Goal: Task Accomplishment & Management: Use online tool/utility

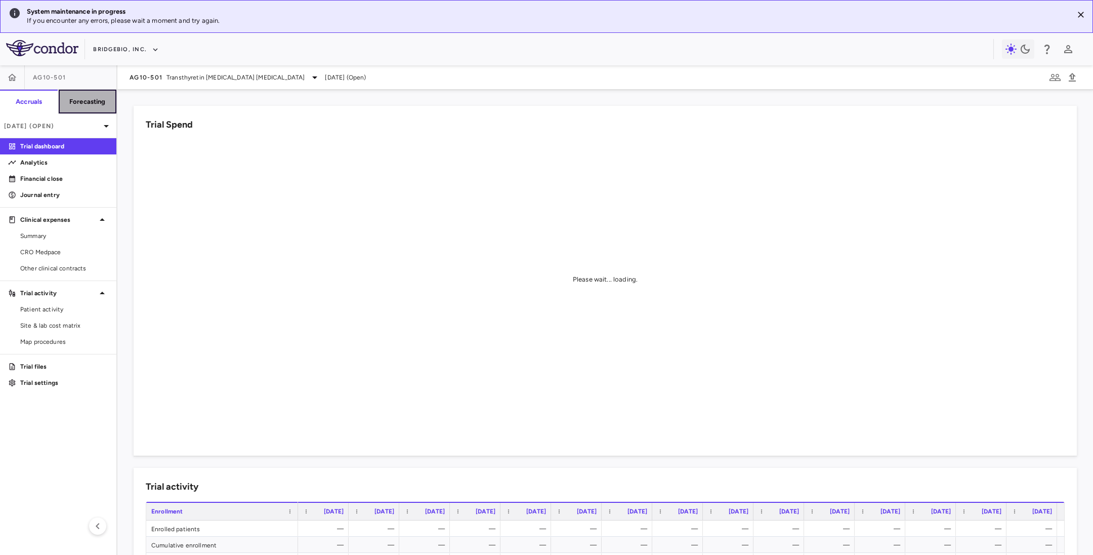
click at [83, 102] on h6 "Forecasting" at bounding box center [87, 101] width 36 height 9
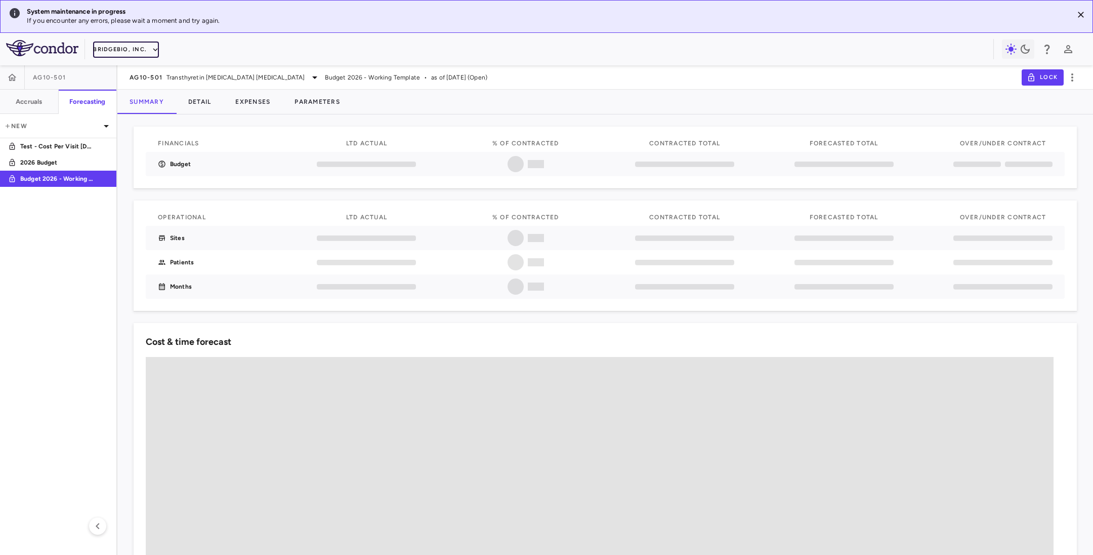
click at [146, 50] on button "BridgeBio, Inc." at bounding box center [126, 49] width 66 height 16
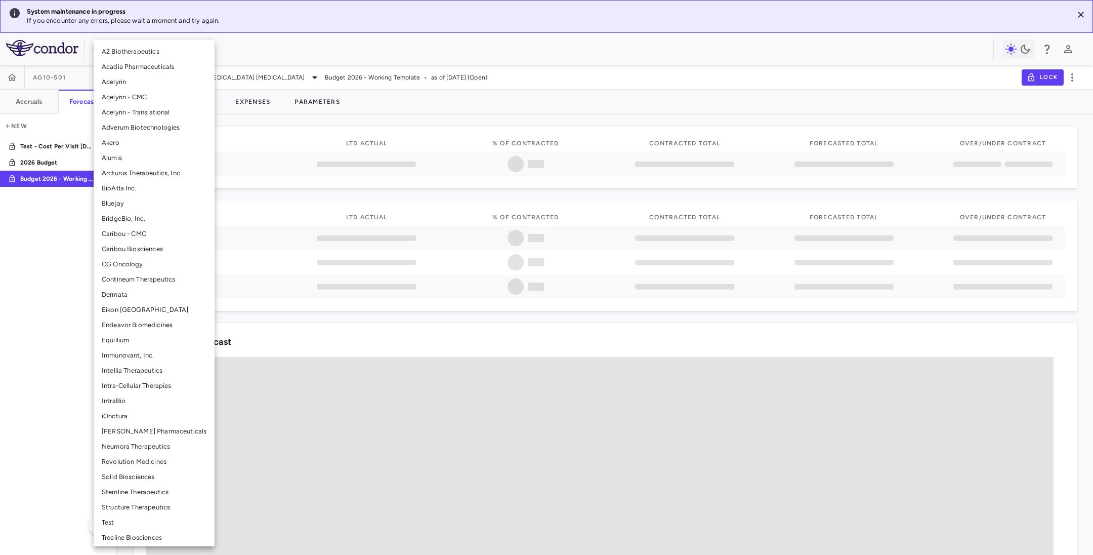
click at [146, 50] on li "A2 Biotherapeutics" at bounding box center [154, 51] width 121 height 15
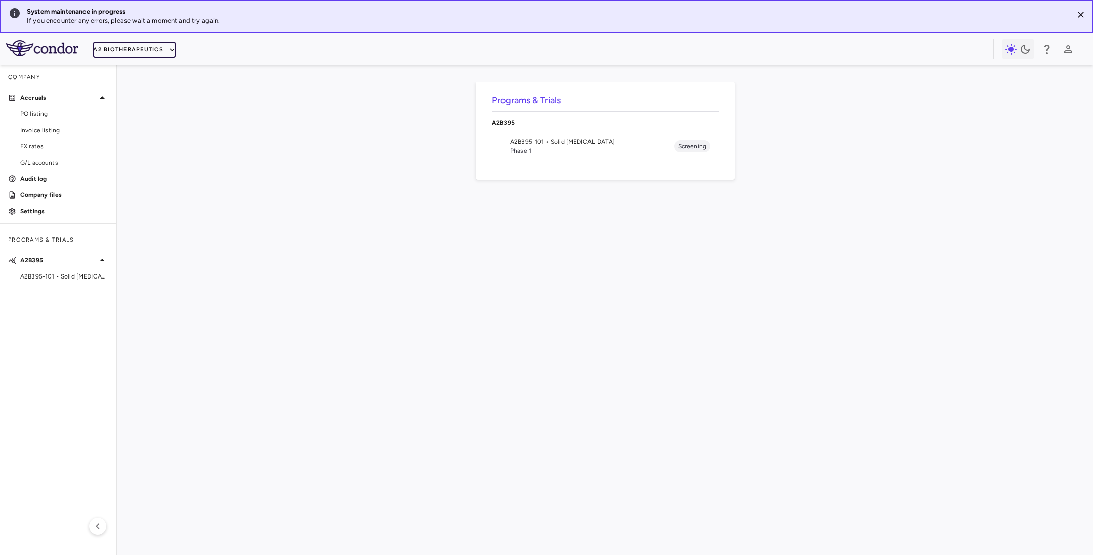
click at [157, 46] on button "A2 Biotherapeutics" at bounding box center [134, 49] width 82 height 16
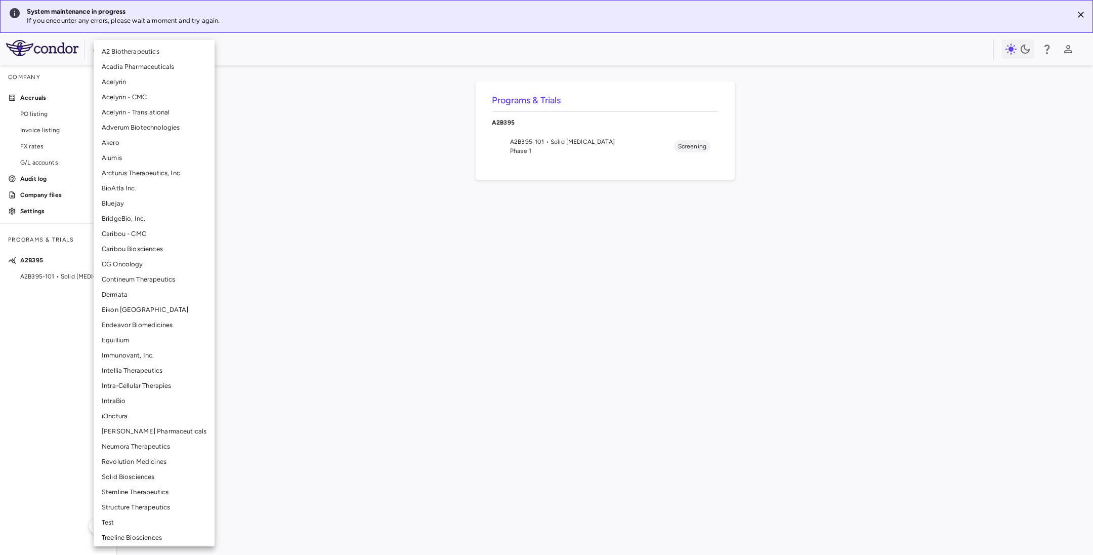
click at [134, 224] on li "BridgeBio, Inc." at bounding box center [154, 218] width 121 height 15
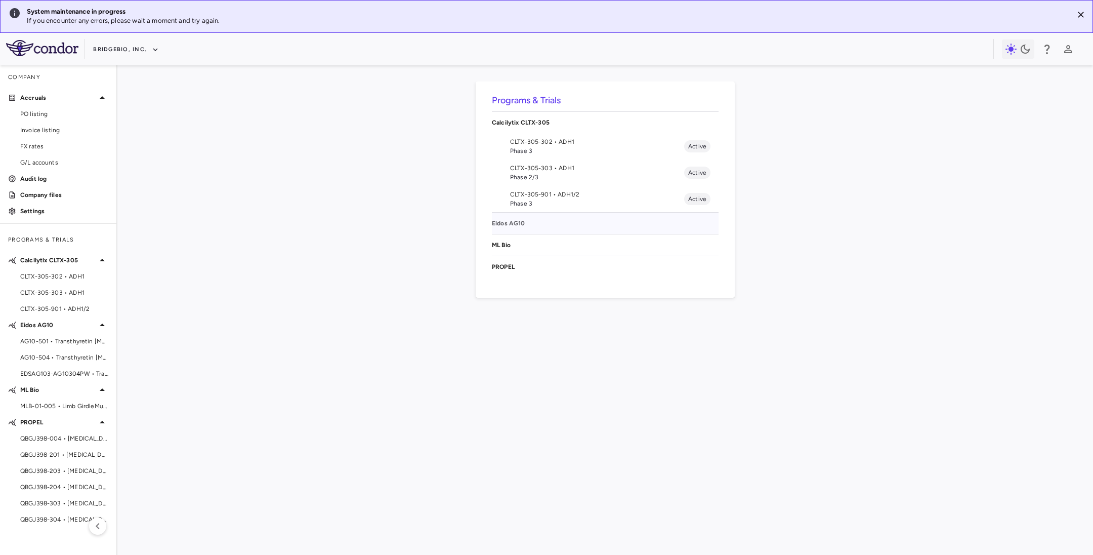
click at [515, 224] on p "Eidos AG10" at bounding box center [605, 223] width 227 height 9
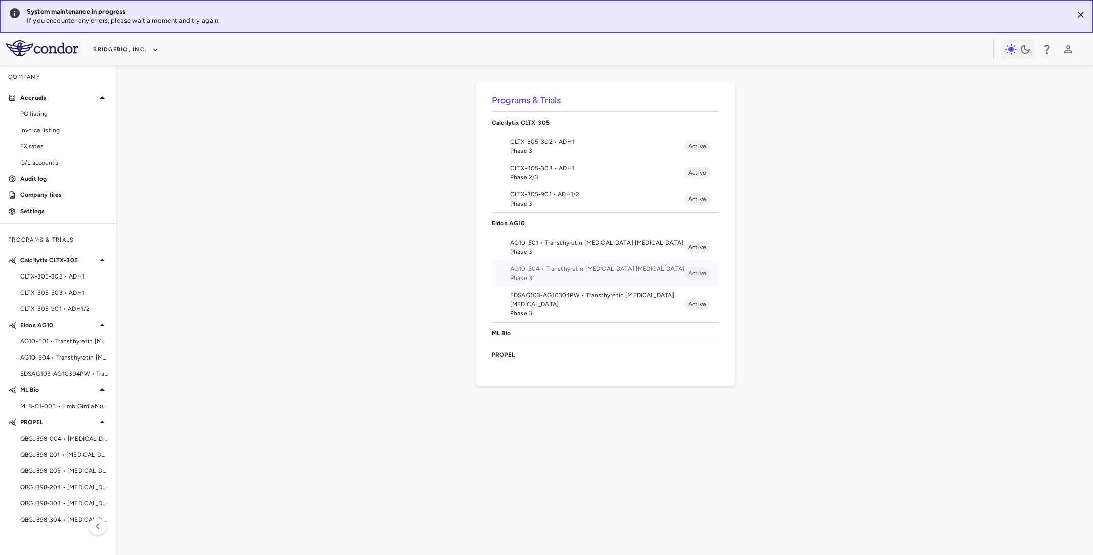
click at [575, 275] on span "Phase 3" at bounding box center [597, 277] width 174 height 9
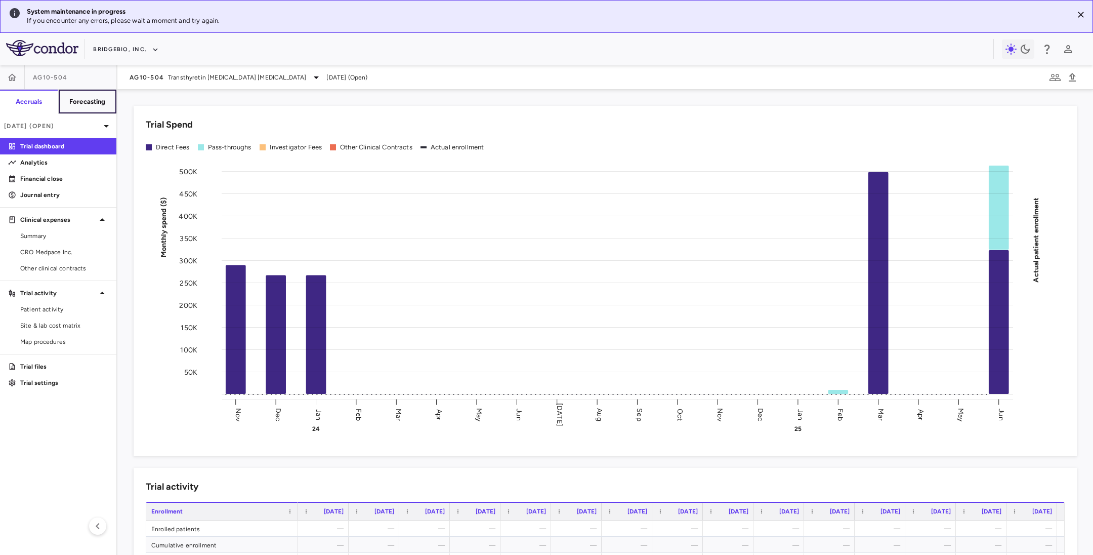
click at [79, 97] on h6 "Forecasting" at bounding box center [87, 101] width 36 height 9
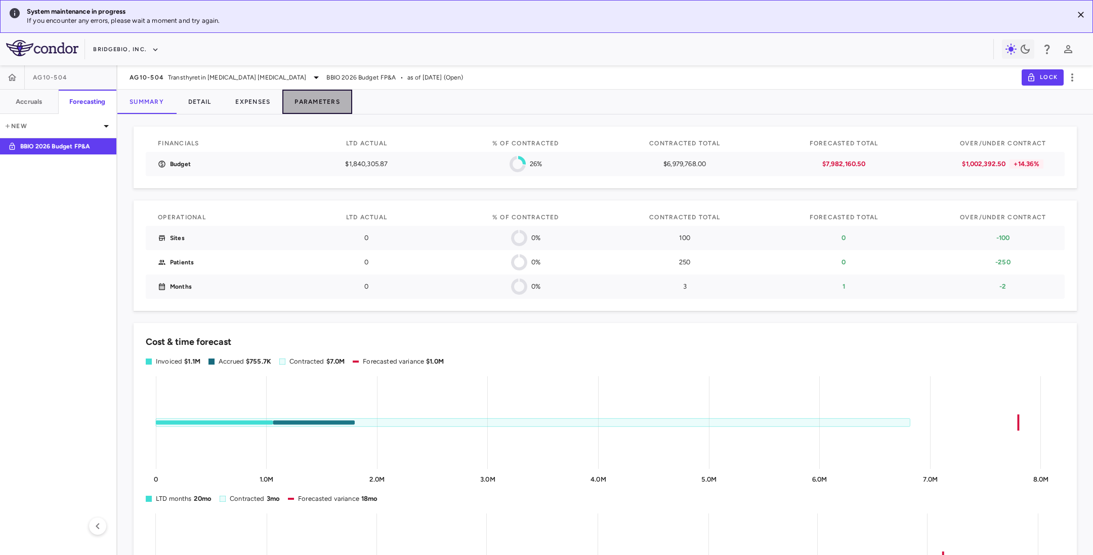
click at [315, 108] on button "Parameters" at bounding box center [317, 102] width 70 height 24
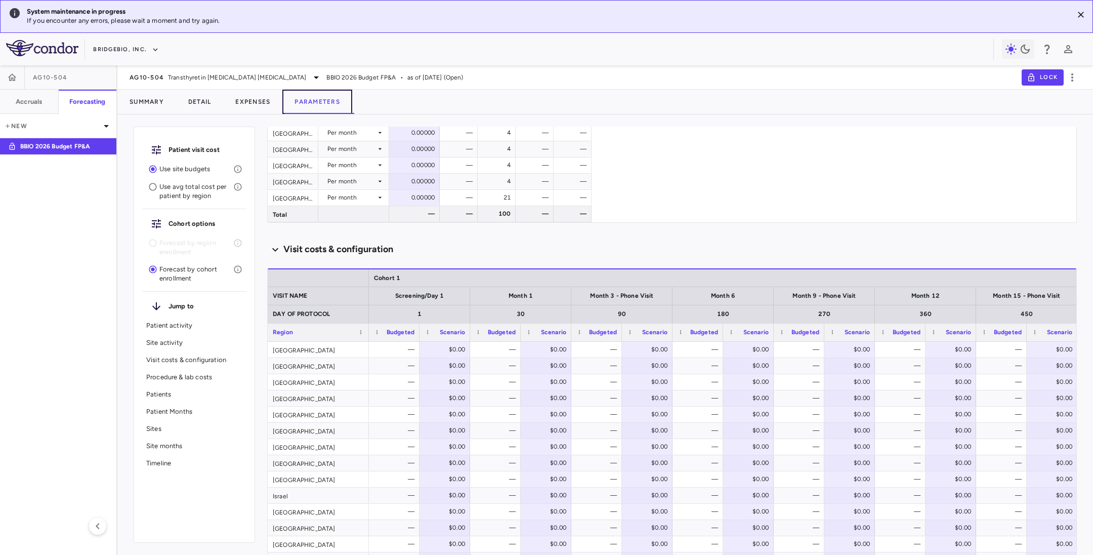
scroll to position [835, 0]
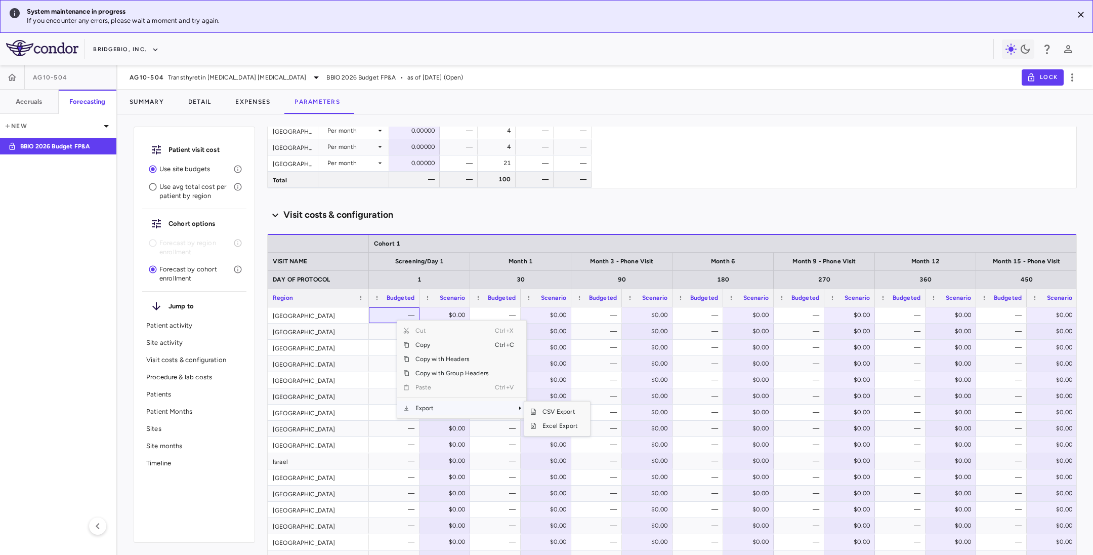
click at [434, 369] on span "Export" at bounding box center [452, 408] width 86 height 14
click at [558, 369] on span "CSV Export" at bounding box center [560, 411] width 48 height 14
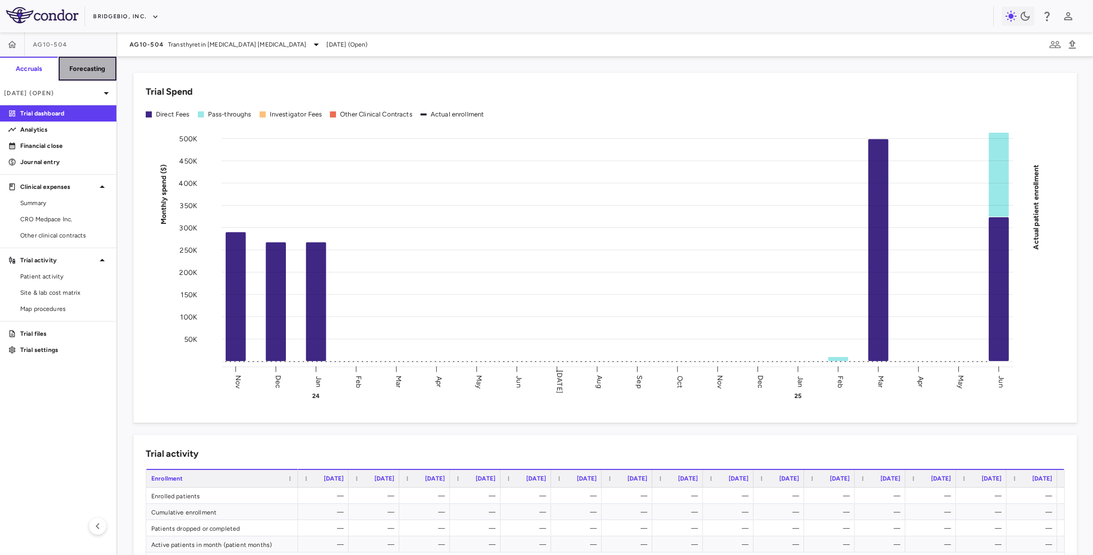
click at [82, 62] on button "Forecasting" at bounding box center [87, 69] width 59 height 24
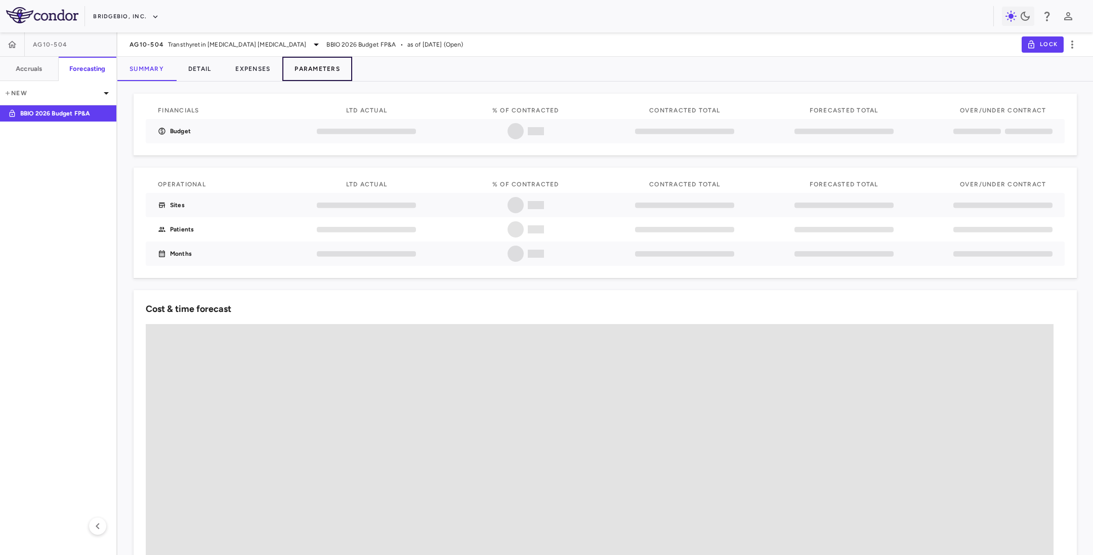
click at [314, 67] on button "Parameters" at bounding box center [317, 69] width 70 height 24
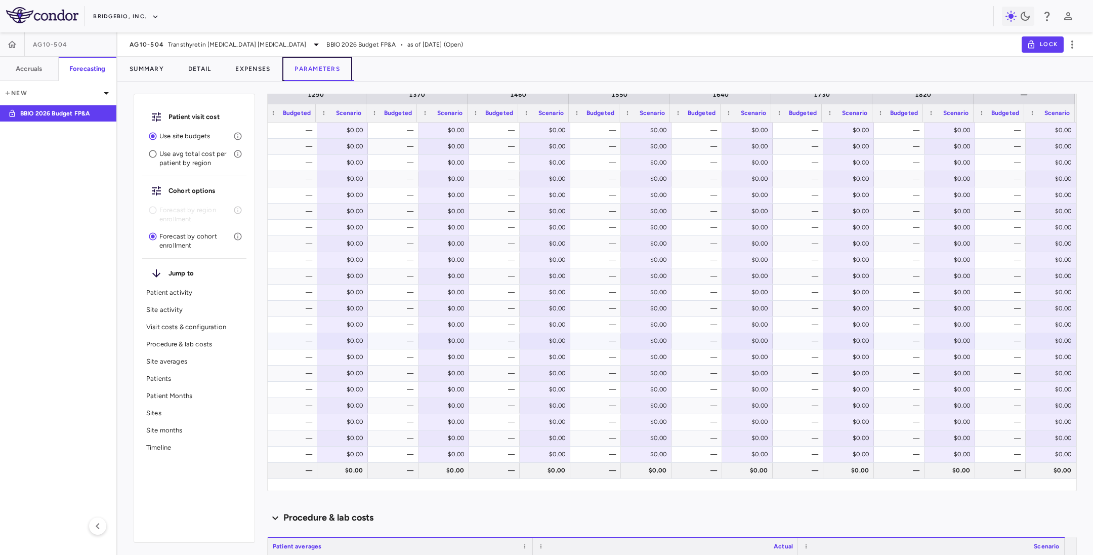
scroll to position [911, 0]
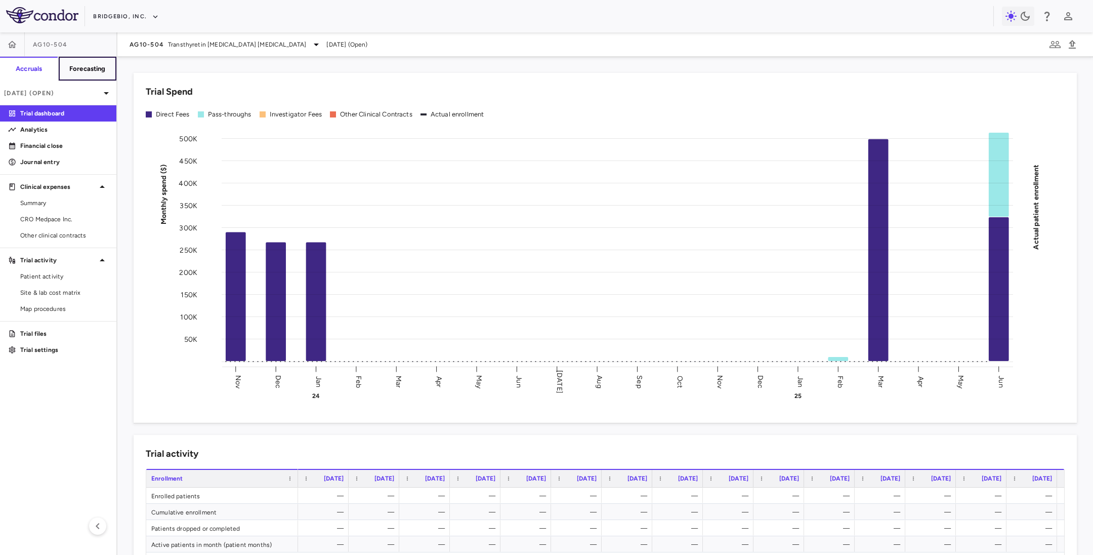
click at [87, 61] on button "Forecasting" at bounding box center [87, 69] width 59 height 24
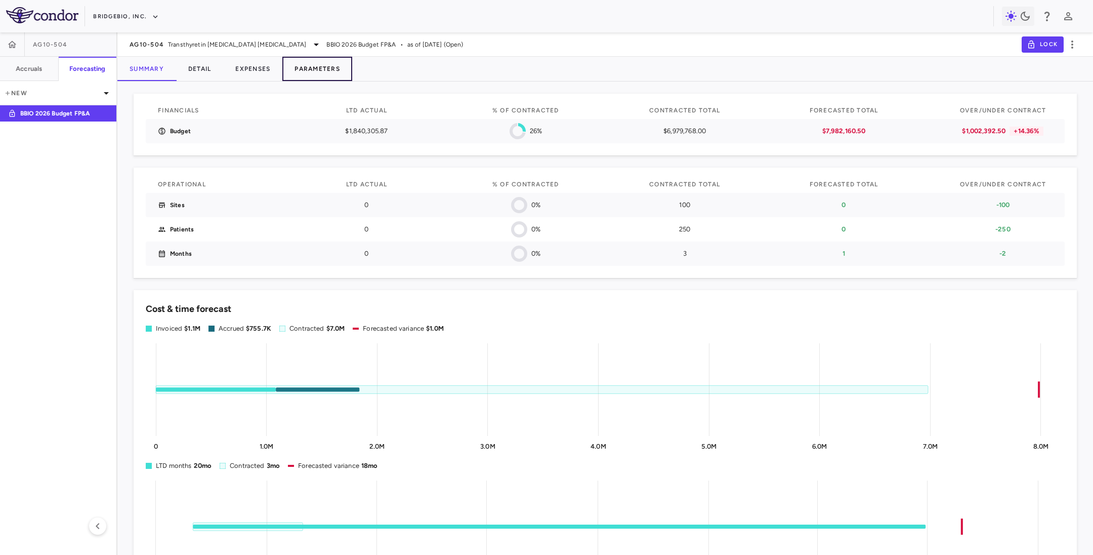
click at [316, 65] on button "Parameters" at bounding box center [317, 69] width 70 height 24
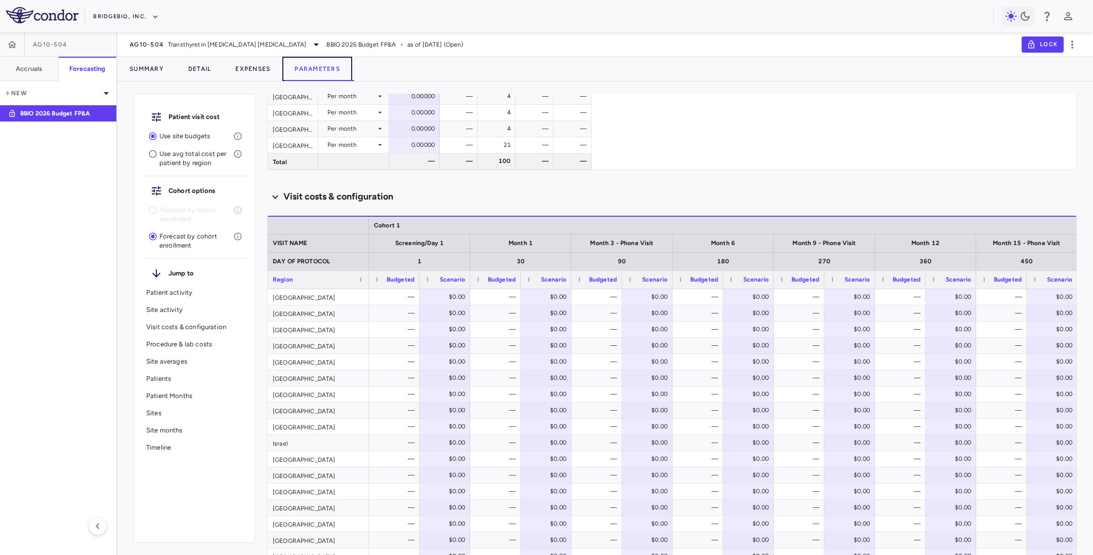
scroll to position [845, 0]
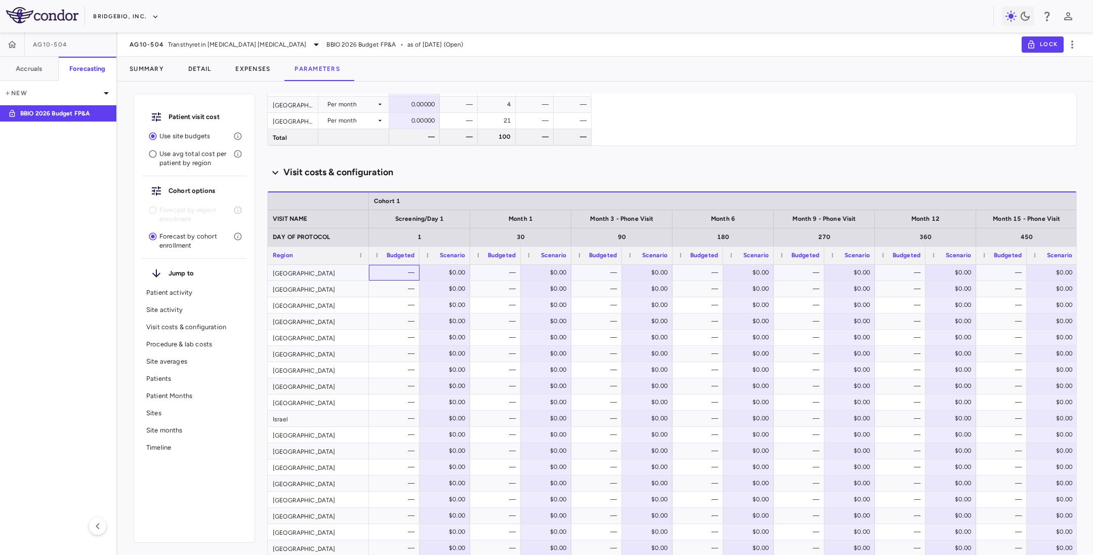
click at [401, 273] on div "—" at bounding box center [396, 272] width 36 height 16
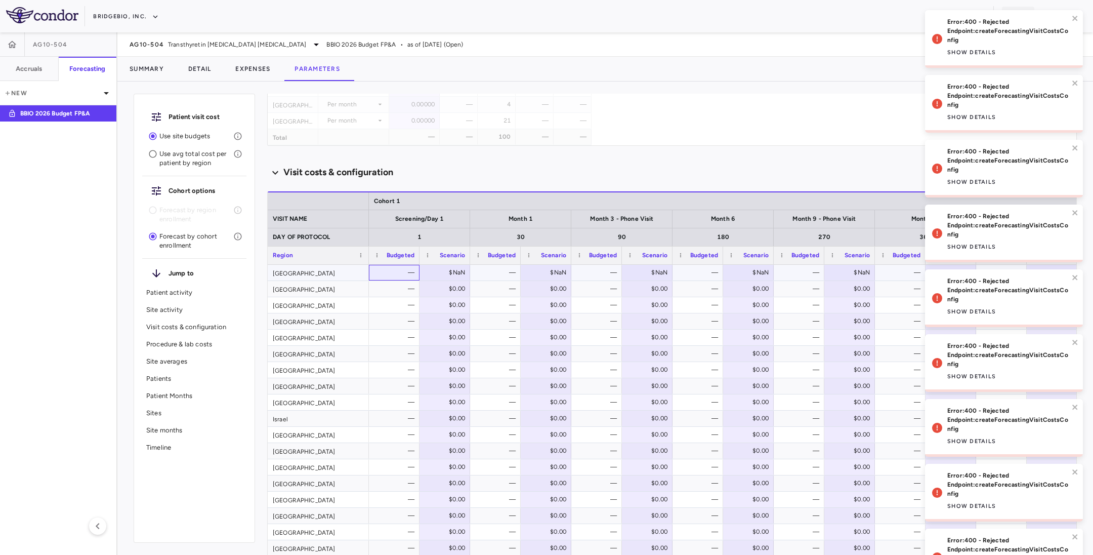
drag, startPoint x: 377, startPoint y: 273, endPoint x: 387, endPoint y: 274, distance: 10.1
click at [387, 274] on div "—" at bounding box center [394, 272] width 40 height 15
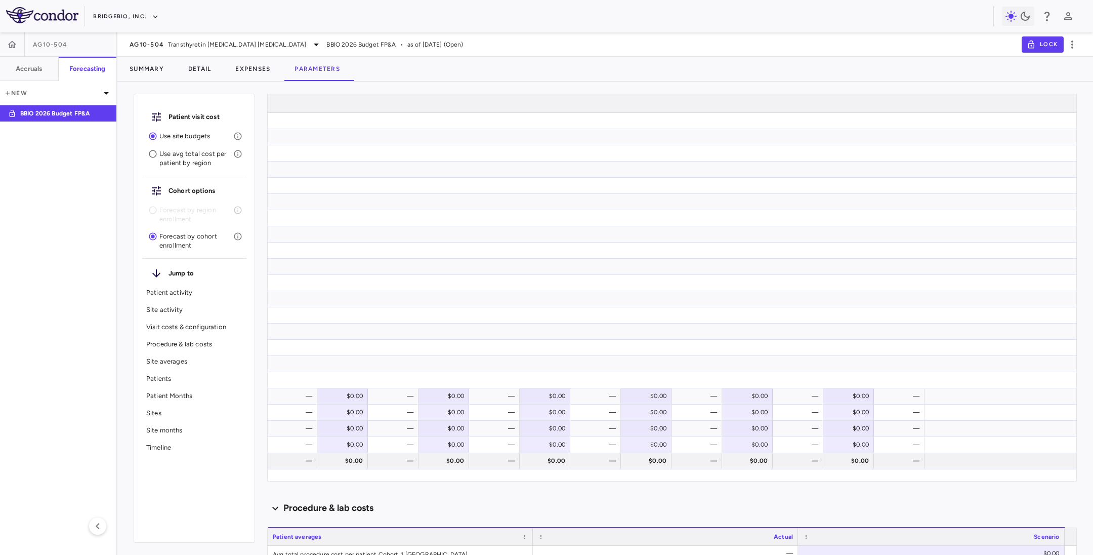
scroll to position [0, 0]
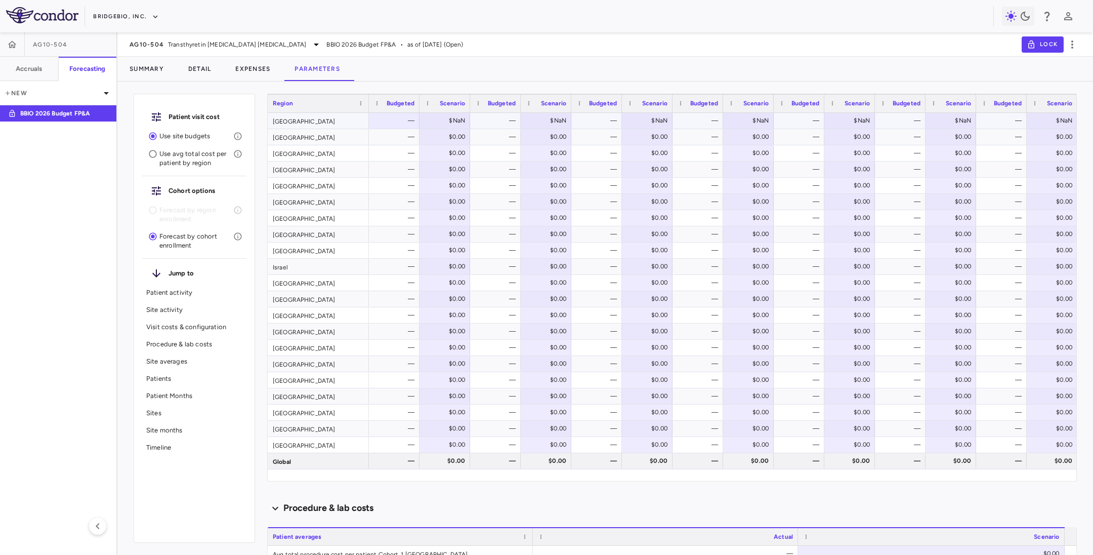
click at [444, 116] on div "$NaN" at bounding box center [447, 120] width 36 height 16
click at [407, 185] on div "—" at bounding box center [396, 185] width 36 height 16
click at [430, 119] on div "$NaN" at bounding box center [447, 120] width 36 height 16
click at [439, 125] on input "number" at bounding box center [452, 121] width 34 height 17
click at [436, 223] on div "$0.00" at bounding box center [447, 217] width 36 height 16
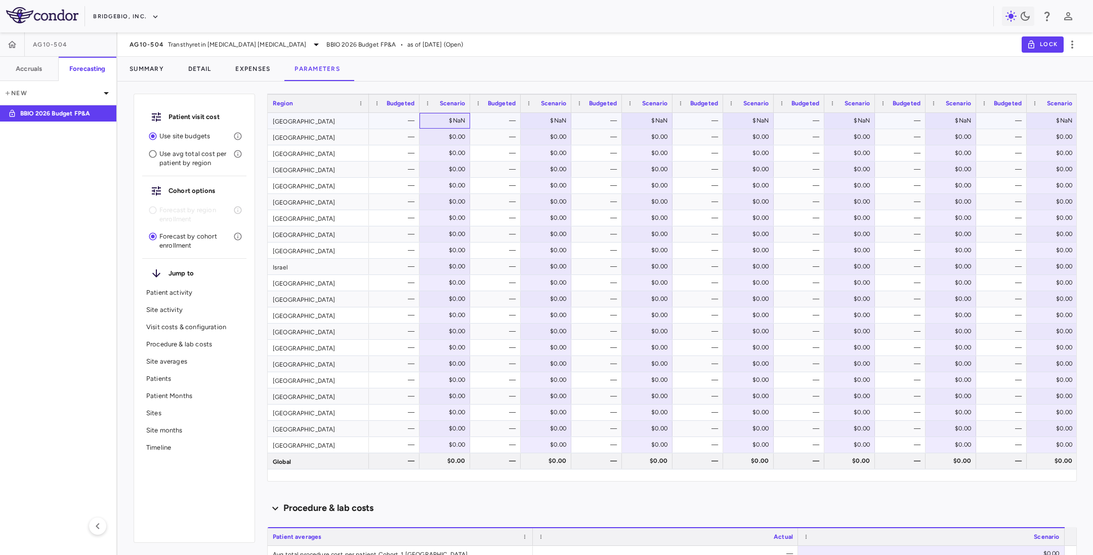
click at [434, 120] on div "$NaN" at bounding box center [447, 120] width 36 height 16
click at [448, 116] on input "number" at bounding box center [452, 121] width 34 height 17
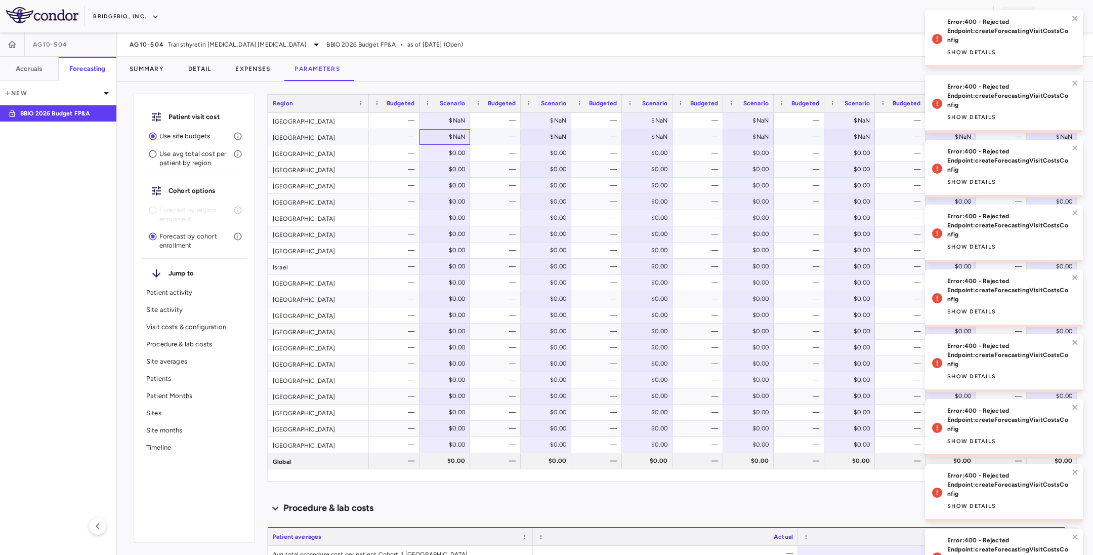
click at [430, 139] on div "$NaN" at bounding box center [447, 137] width 36 height 16
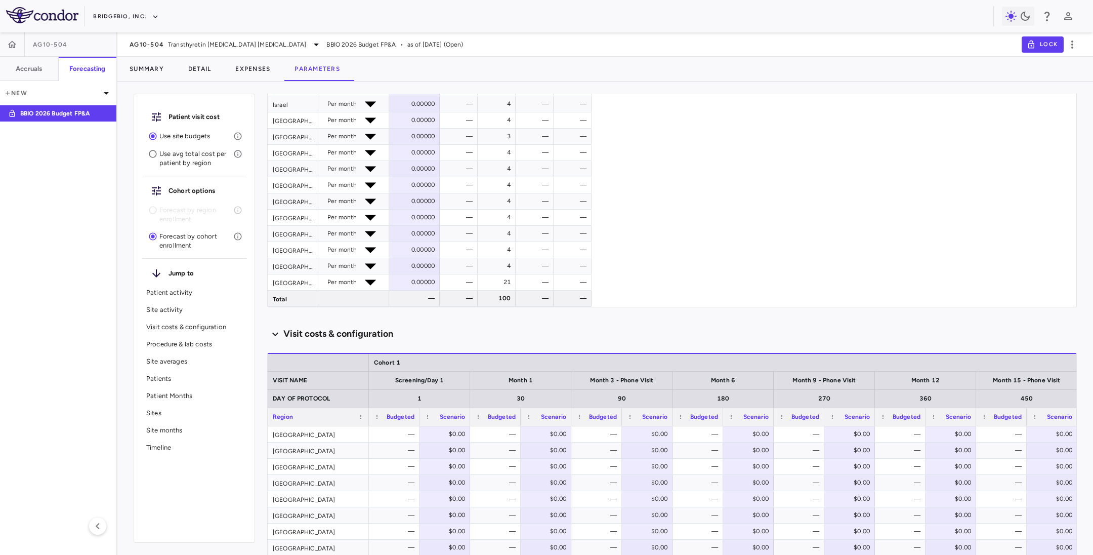
scroll to position [759, 0]
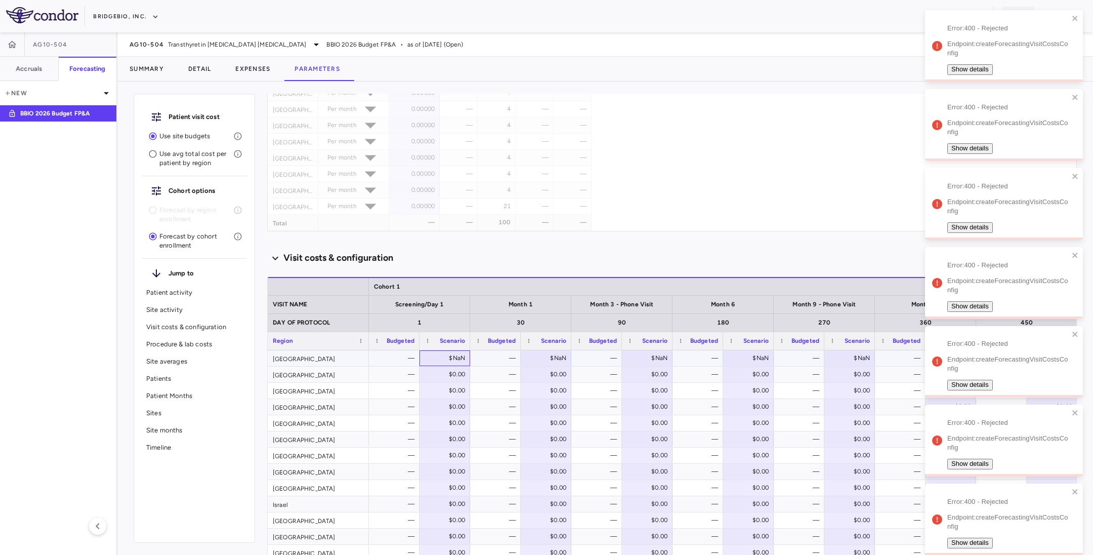
click at [436, 357] on div "$NaN" at bounding box center [447, 358] width 36 height 16
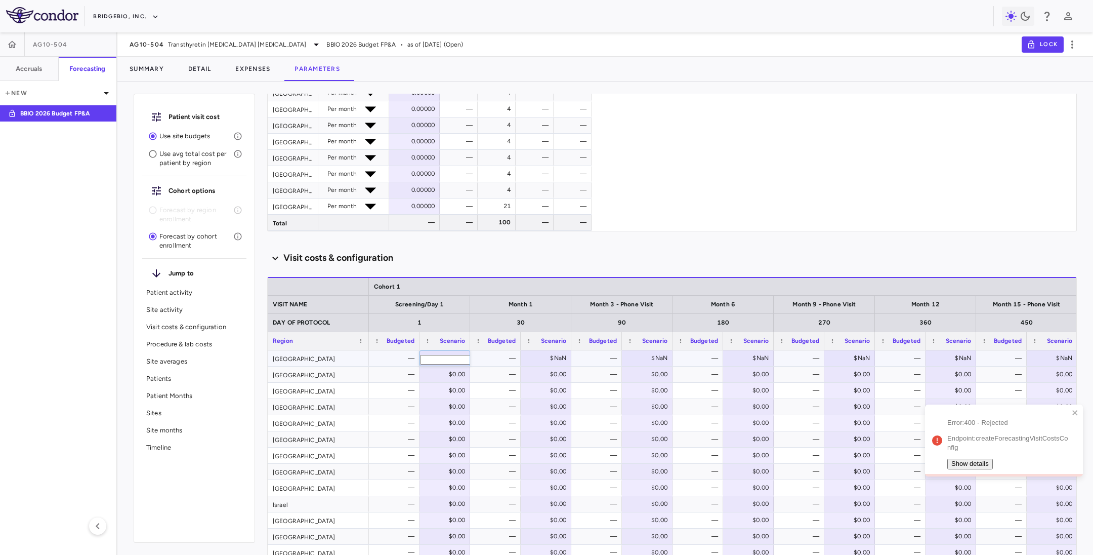
click at [420, 353] on icon at bounding box center [420, 353] width 0 height 0
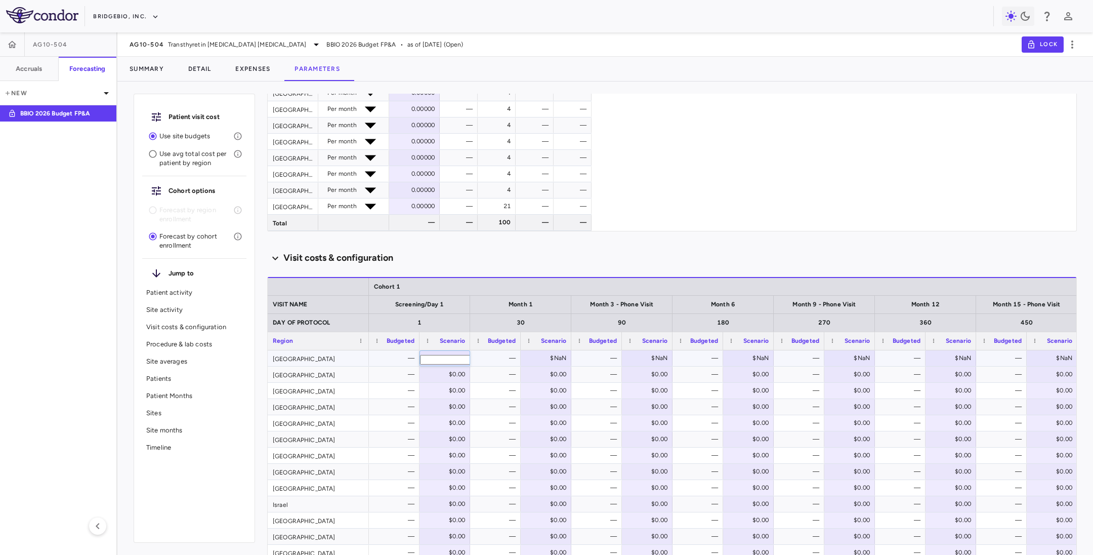
click at [420, 353] on icon at bounding box center [420, 353] width 0 height 0
click at [451, 356] on input "number" at bounding box center [452, 360] width 65 height 10
paste input "*******"
type input "*******"
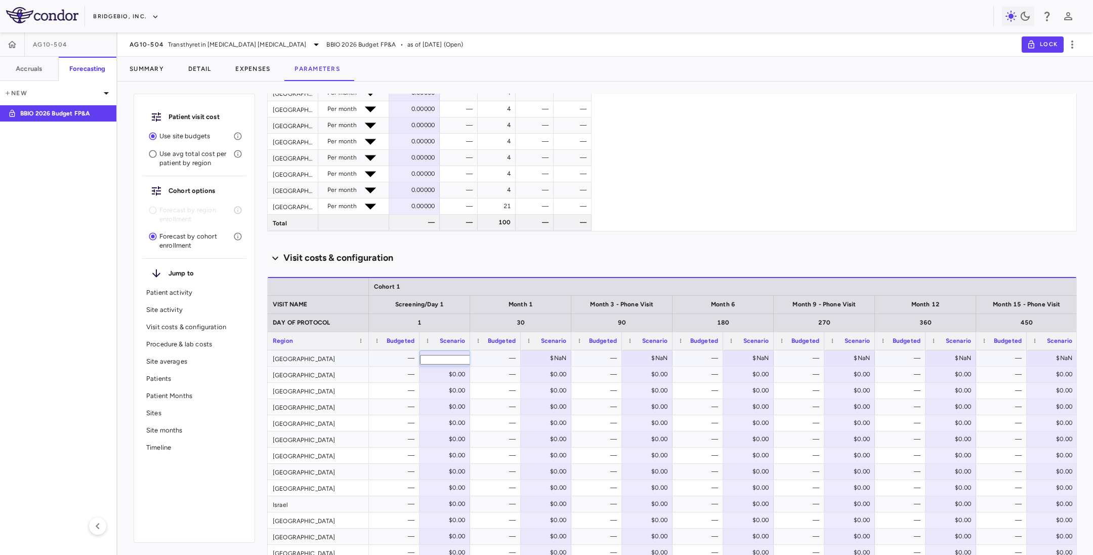
scroll to position [0, 14]
click at [430, 373] on div "$0.00" at bounding box center [447, 374] width 36 height 16
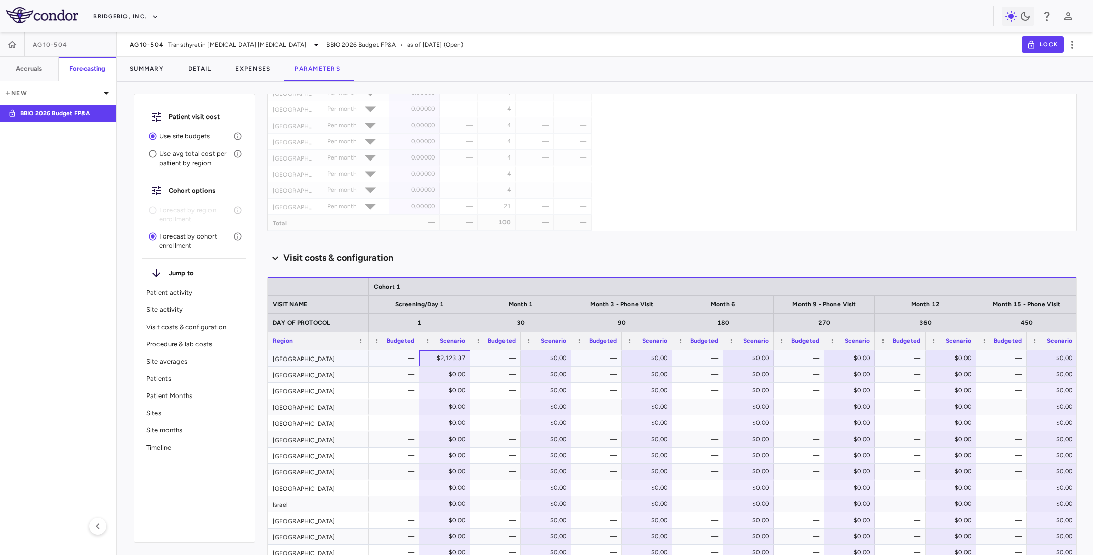
click at [432, 355] on div "$2,123.37" at bounding box center [447, 358] width 36 height 16
click at [441, 372] on div "$0.00" at bounding box center [447, 374] width 36 height 16
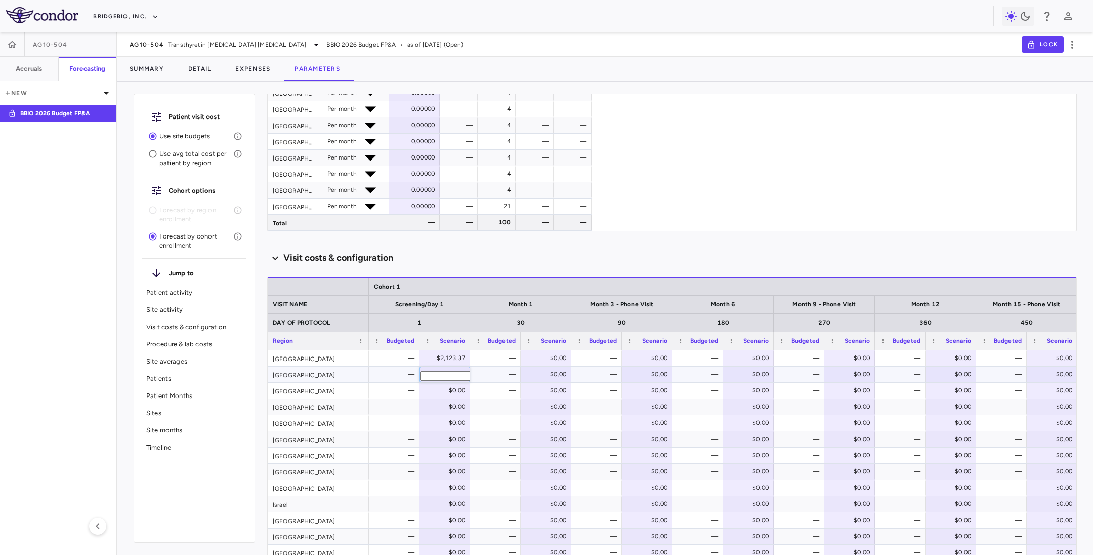
click at [442, 375] on input "*" at bounding box center [452, 376] width 65 height 10
paste input "*******"
type input "********"
click at [435, 389] on div "$0.00" at bounding box center [447, 390] width 36 height 16
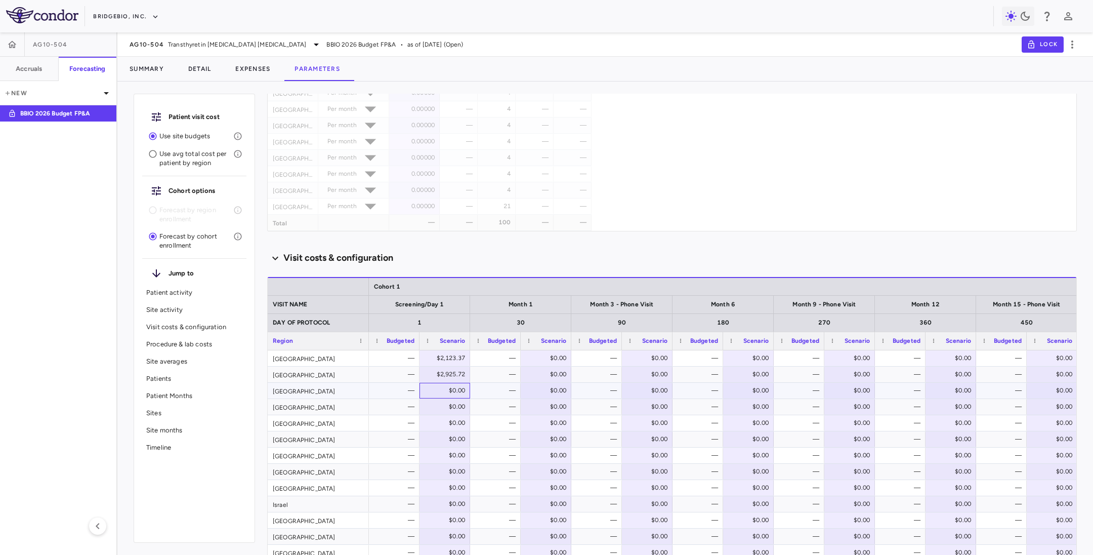
click at [440, 394] on div "$0.00" at bounding box center [447, 390] width 36 height 16
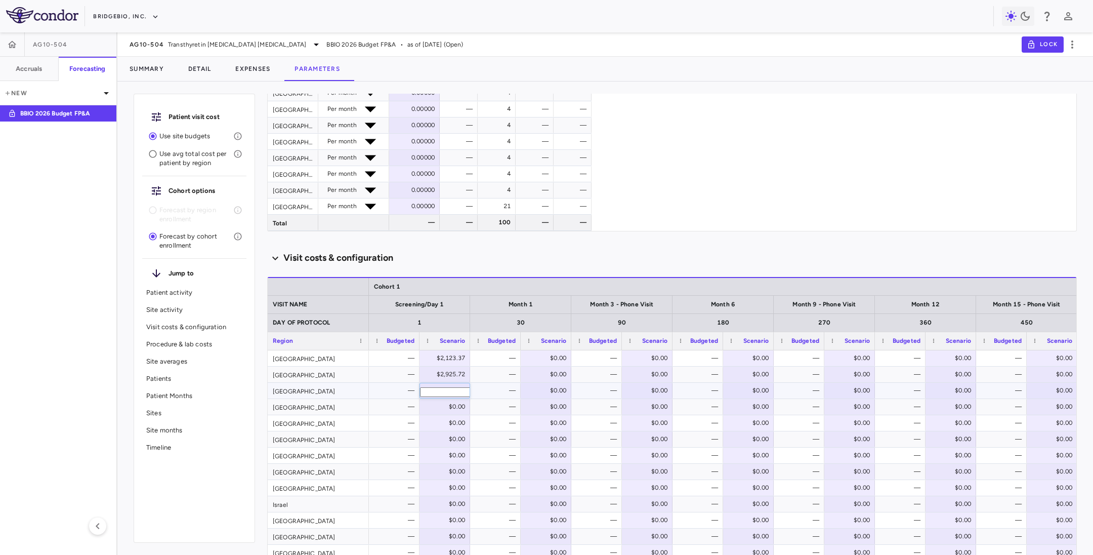
drag, startPoint x: 440, startPoint y: 394, endPoint x: 474, endPoint y: 394, distance: 33.4
type input "*******"
click at [440, 404] on div "$0.00" at bounding box center [447, 406] width 36 height 16
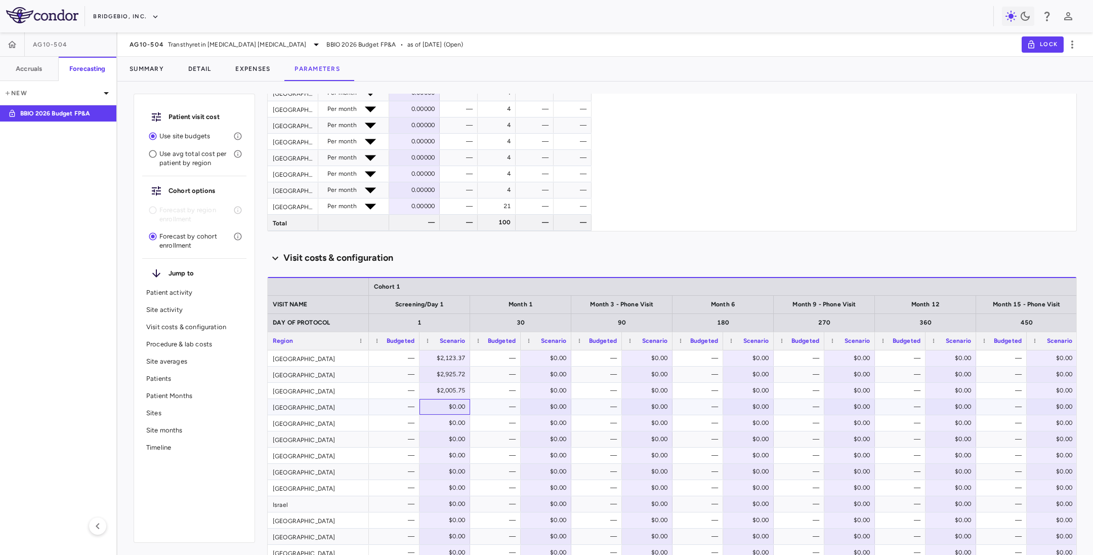
click at [432, 406] on div "$0.00" at bounding box center [447, 406] width 36 height 16
drag, startPoint x: 437, startPoint y: 409, endPoint x: 483, endPoint y: 412, distance: 46.1
type input "*******"
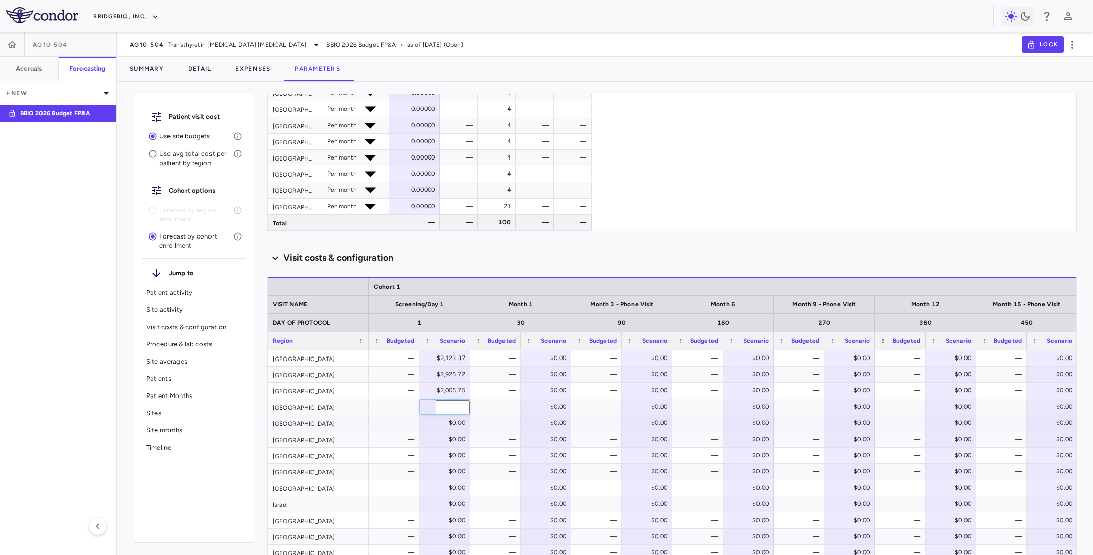
click at [441, 425] on div "$0.00" at bounding box center [447, 422] width 36 height 16
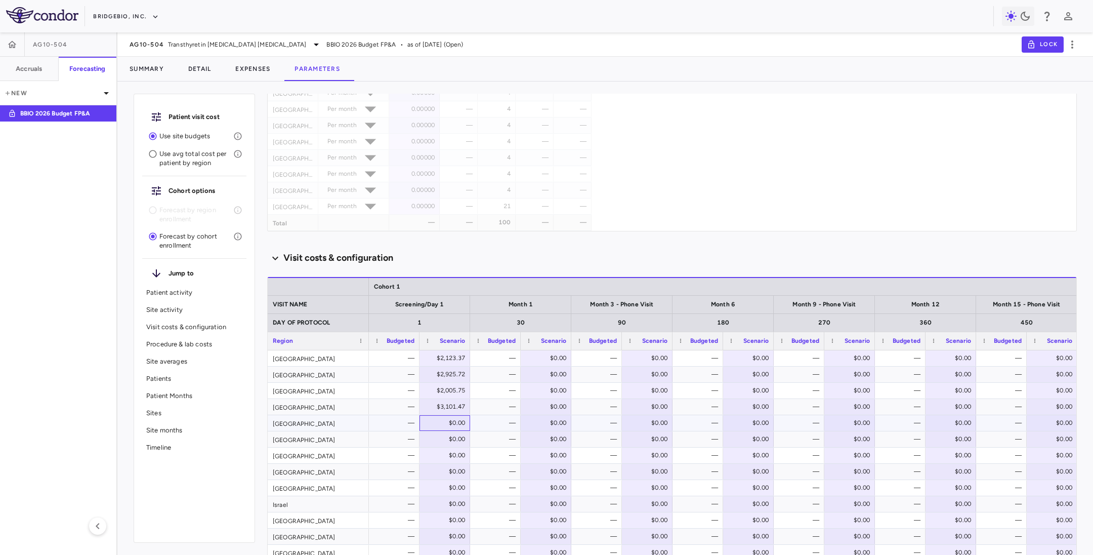
click at [440, 422] on div "$0.00" at bounding box center [447, 422] width 36 height 16
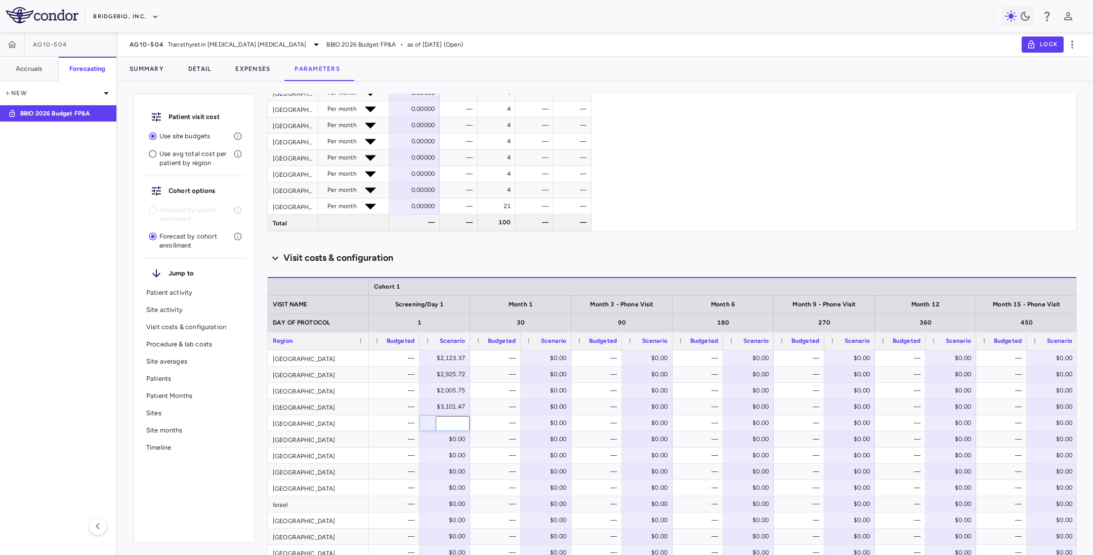
type input "********"
click at [432, 434] on div "$0.00" at bounding box center [447, 439] width 36 height 16
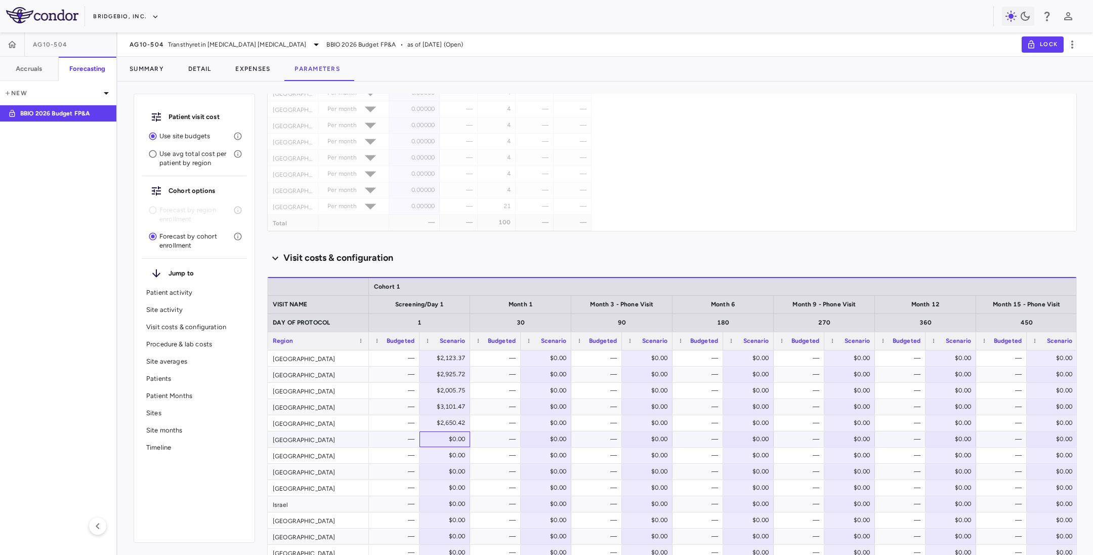
click at [430, 432] on div "$0.00" at bounding box center [447, 439] width 36 height 16
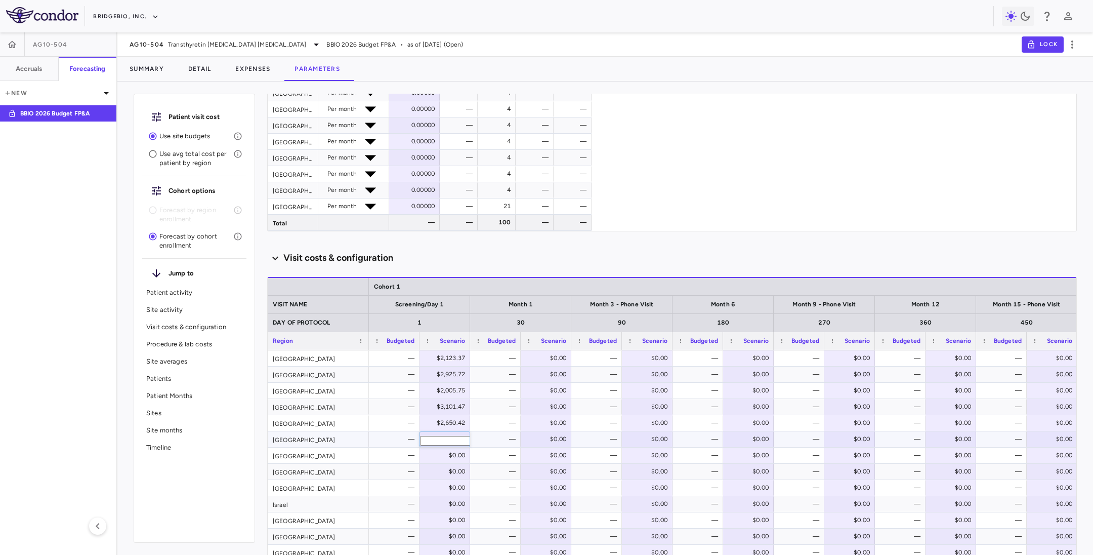
drag, startPoint x: 433, startPoint y: 434, endPoint x: 454, endPoint y: 442, distance: 23.0
click at [455, 442] on div "​ *" at bounding box center [445, 440] width 50 height 16
drag, startPoint x: 446, startPoint y: 441, endPoint x: 461, endPoint y: 443, distance: 15.4
click at [461, 443] on input "*" at bounding box center [452, 441] width 65 height 10
paste input "******"
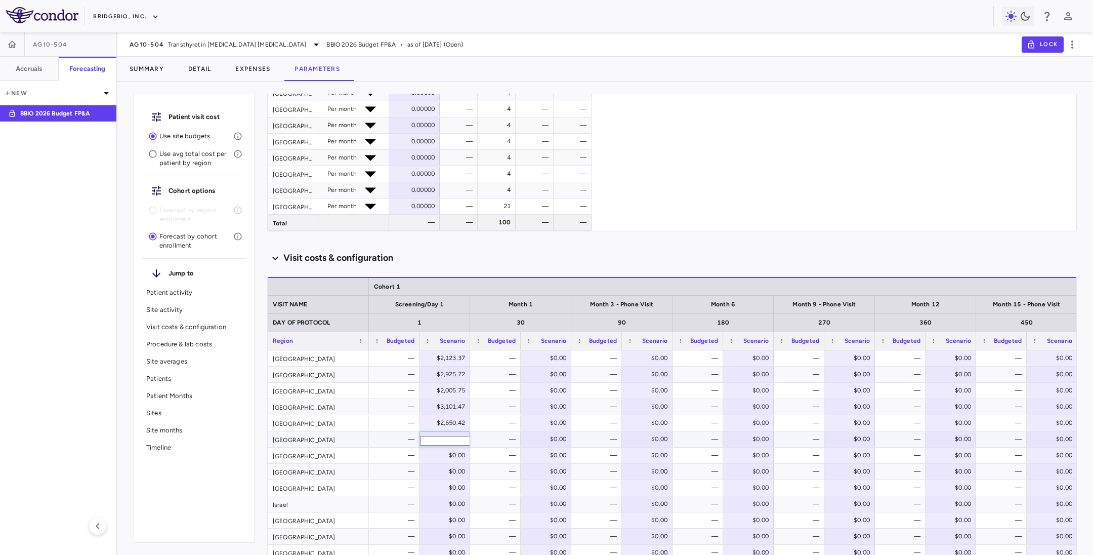
type input "*******"
click at [442, 451] on div "$0.00" at bounding box center [447, 455] width 36 height 16
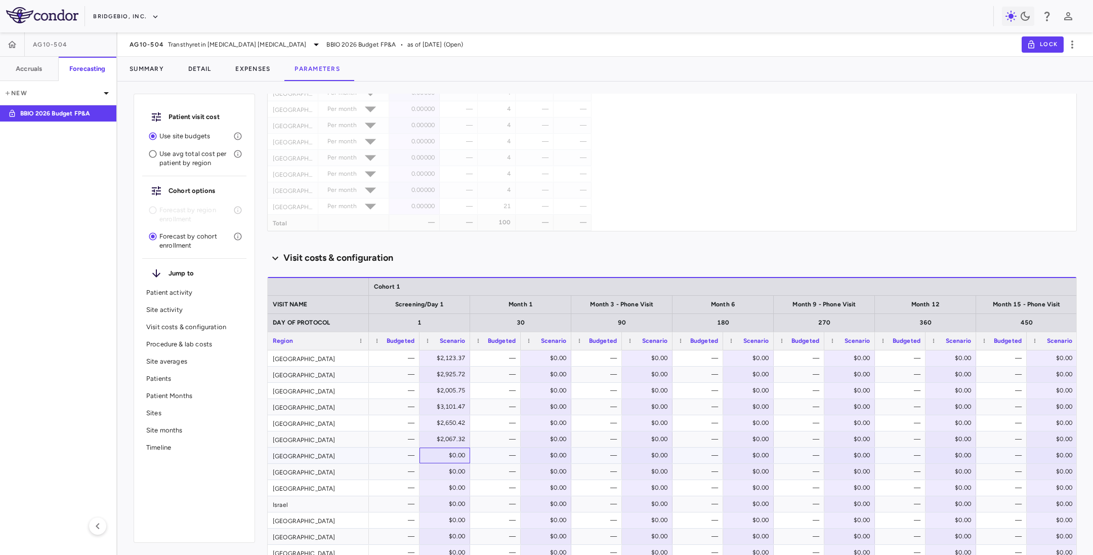
click at [440, 451] on div "$0.00" at bounding box center [447, 455] width 36 height 16
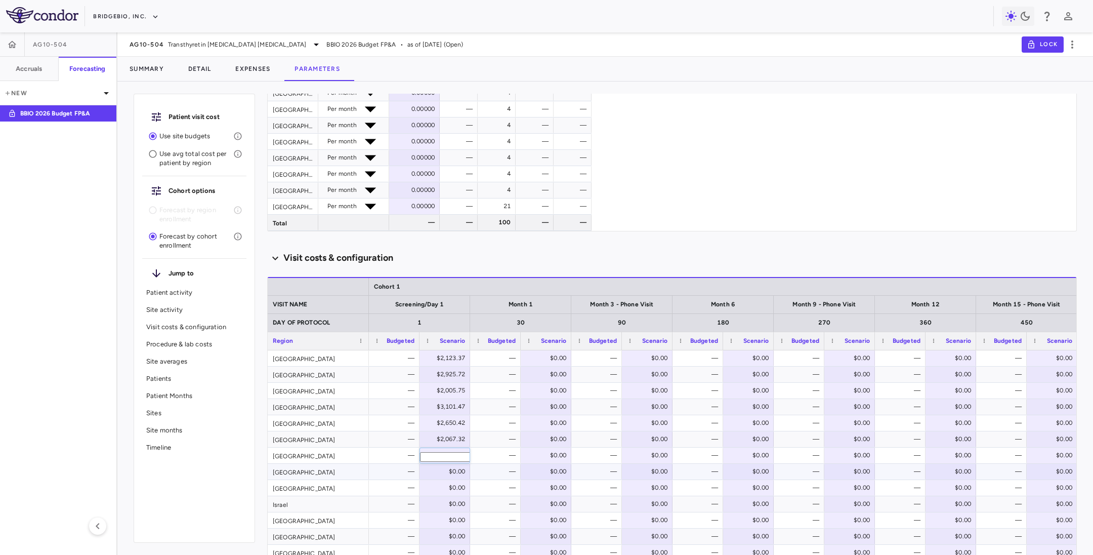
type input "********"
click at [442, 471] on div "$0.00" at bounding box center [447, 471] width 36 height 16
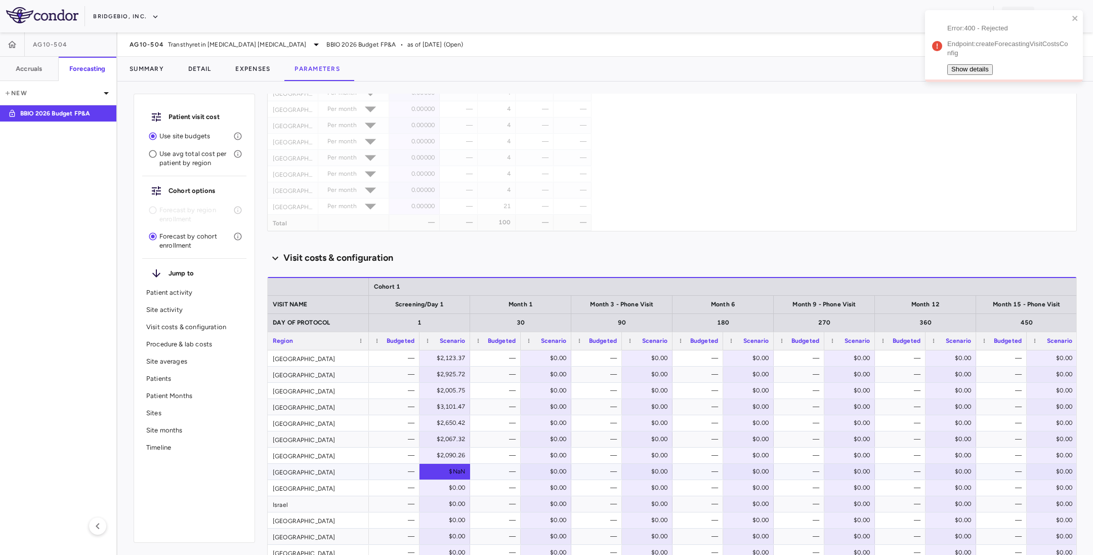
click at [442, 468] on div "$NaN" at bounding box center [447, 471] width 36 height 16
click at [441, 471] on input "number" at bounding box center [452, 473] width 65 height 10
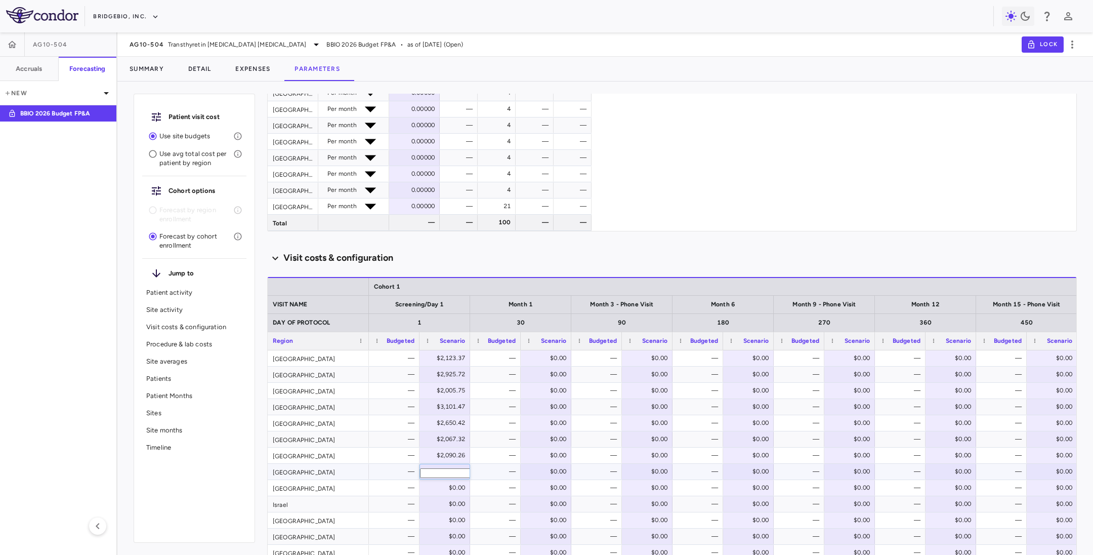
click at [436, 475] on input "number" at bounding box center [452, 473] width 65 height 10
type input "*******"
click at [439, 486] on div "$0.00" at bounding box center [447, 487] width 36 height 16
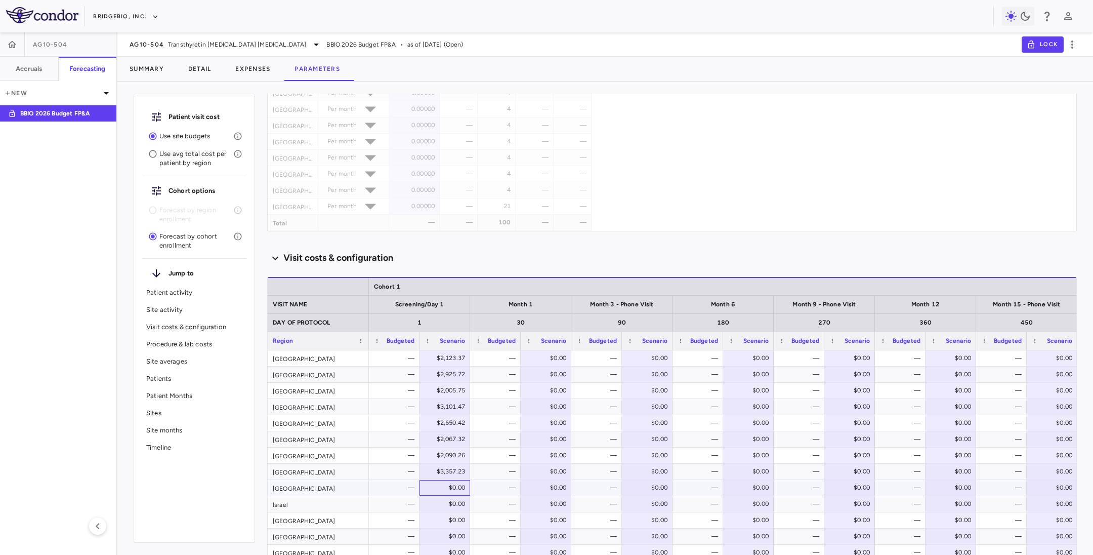
click at [445, 485] on div "$0.00" at bounding box center [447, 487] width 36 height 16
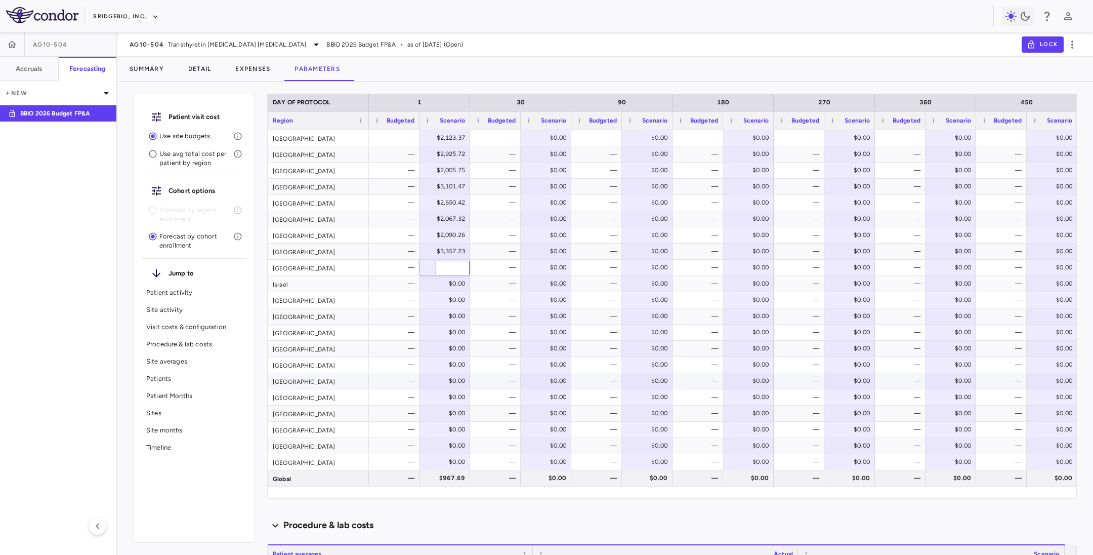
scroll to position [1063, 0]
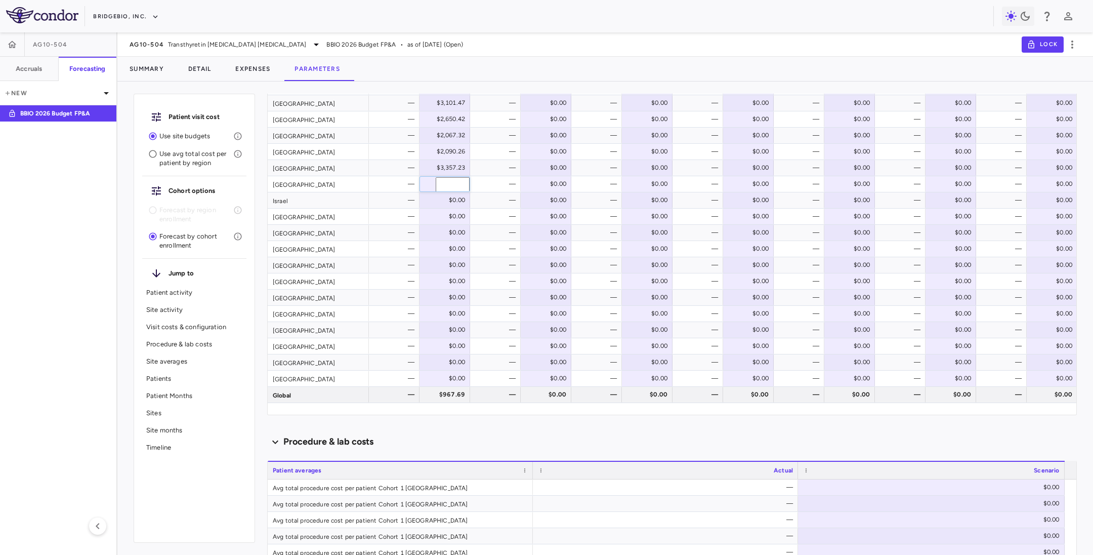
type input "****"
click at [442, 195] on div "$0.00" at bounding box center [447, 200] width 36 height 16
click at [433, 218] on div "$0.00" at bounding box center [447, 216] width 36 height 16
drag, startPoint x: 433, startPoint y: 218, endPoint x: 474, endPoint y: 219, distance: 41.0
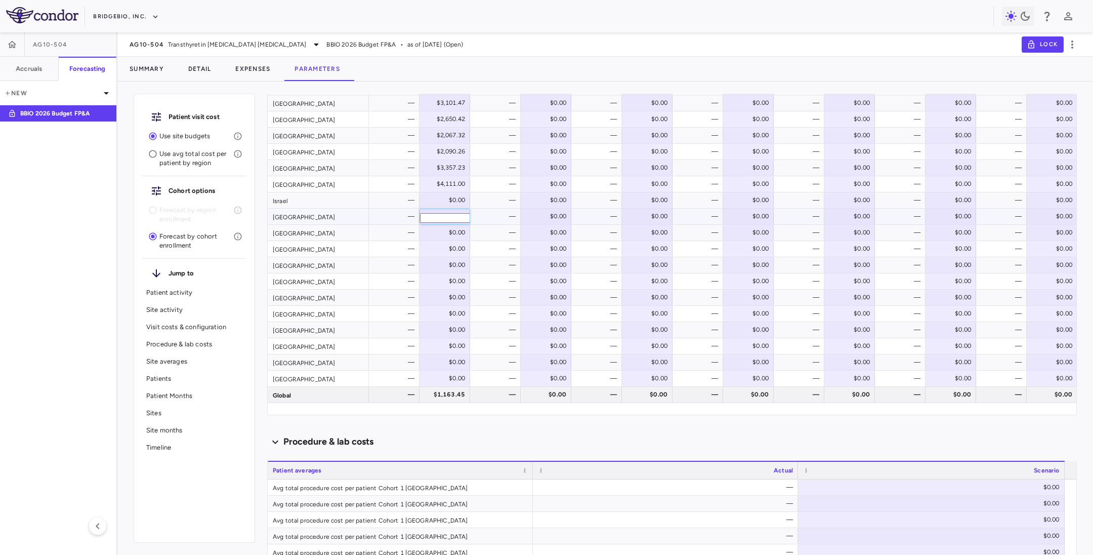
drag, startPoint x: 442, startPoint y: 220, endPoint x: 453, endPoint y: 219, distance: 10.7
click at [453, 219] on input "*" at bounding box center [452, 218] width 65 height 10
paste input "******"
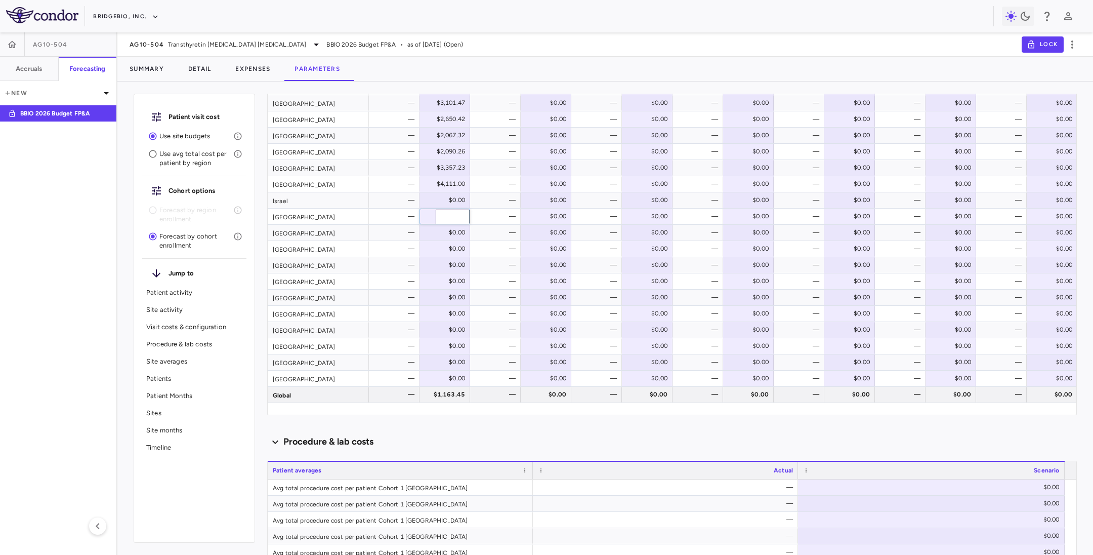
type input "*******"
click at [438, 229] on div "$0.00" at bounding box center [447, 232] width 36 height 16
click at [436, 233] on div "$0.00" at bounding box center [447, 232] width 36 height 16
drag, startPoint x: 438, startPoint y: 231, endPoint x: 463, endPoint y: 234, distance: 25.4
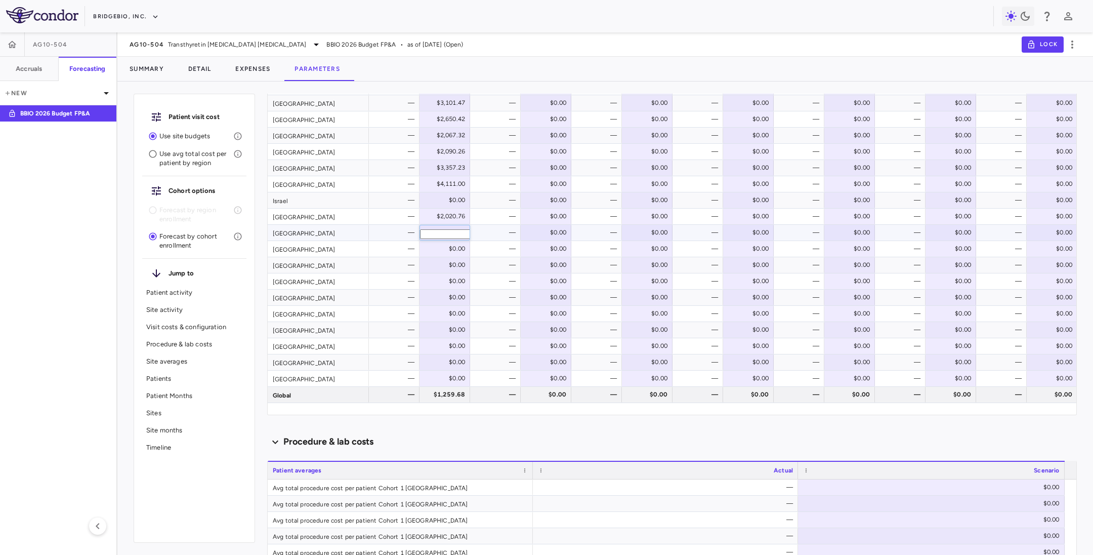
click at [463, 234] on input "*" at bounding box center [452, 234] width 65 height 10
type input "*******"
click at [437, 254] on div "$0.00" at bounding box center [447, 248] width 36 height 16
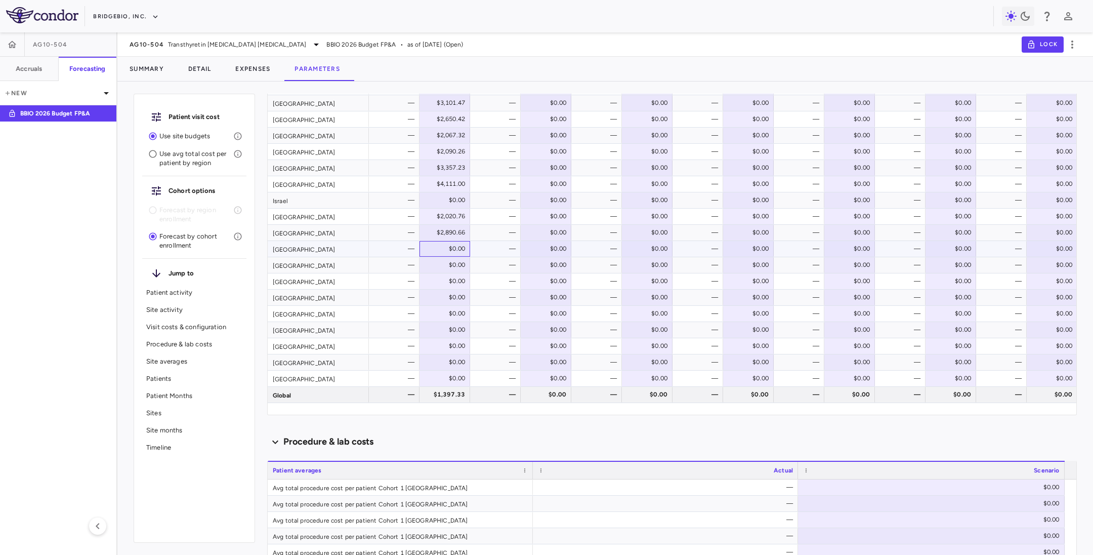
click at [432, 245] on div "$0.00" at bounding box center [447, 248] width 36 height 16
drag, startPoint x: 433, startPoint y: 251, endPoint x: 455, endPoint y: 252, distance: 22.3
click at [439, 251] on input "*" at bounding box center [452, 250] width 65 height 10
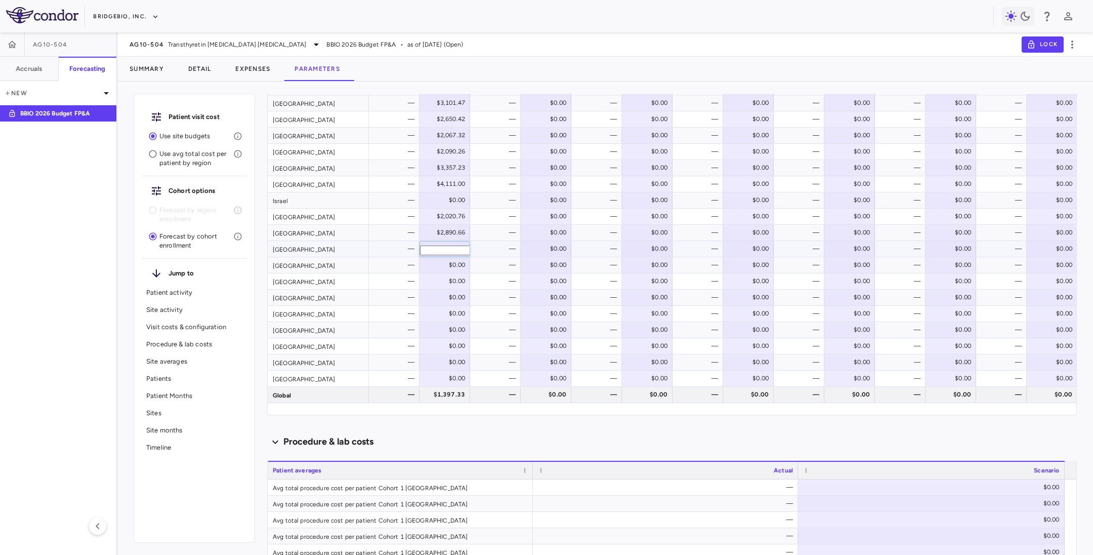
click at [439, 251] on input "*" at bounding box center [452, 250] width 65 height 10
paste input "******"
type input "*******"
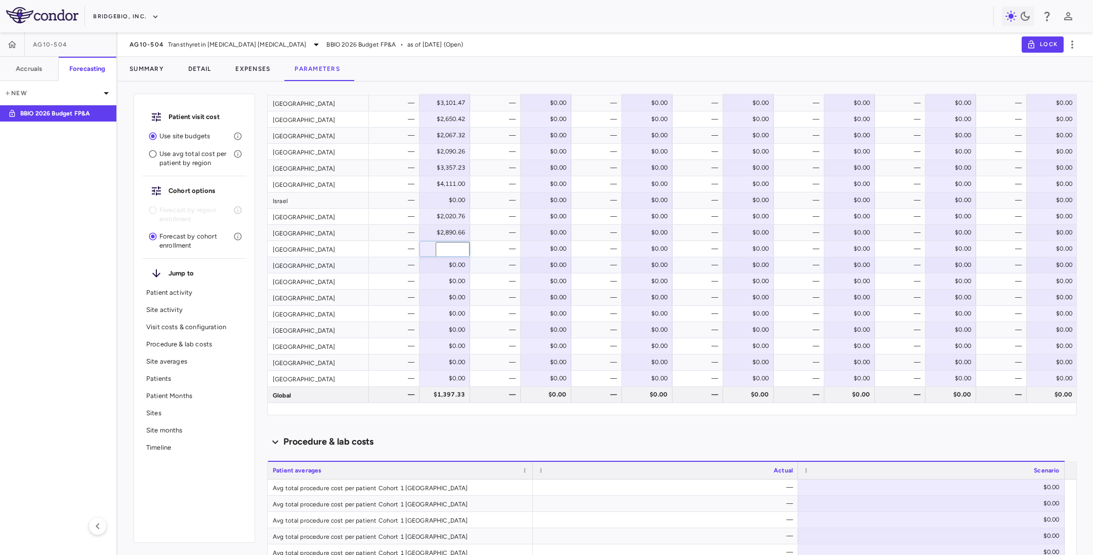
click at [438, 266] on div "$0.00" at bounding box center [447, 265] width 36 height 16
click at [436, 265] on div "$0.00" at bounding box center [447, 265] width 36 height 16
drag, startPoint x: 438, startPoint y: 266, endPoint x: 461, endPoint y: 263, distance: 24.0
click at [461, 263] on input "*" at bounding box center [452, 267] width 65 height 10
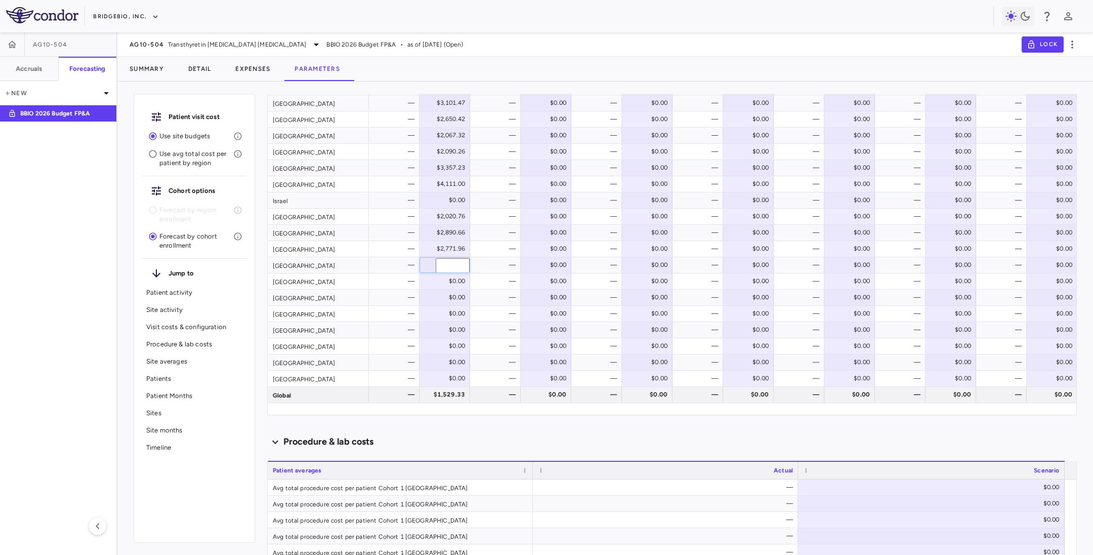
type input "*******"
click at [439, 293] on div "$0.00" at bounding box center [447, 297] width 36 height 16
click at [432, 298] on div "$0.00" at bounding box center [447, 297] width 36 height 16
drag, startPoint x: 436, startPoint y: 296, endPoint x: 472, endPoint y: 298, distance: 36.0
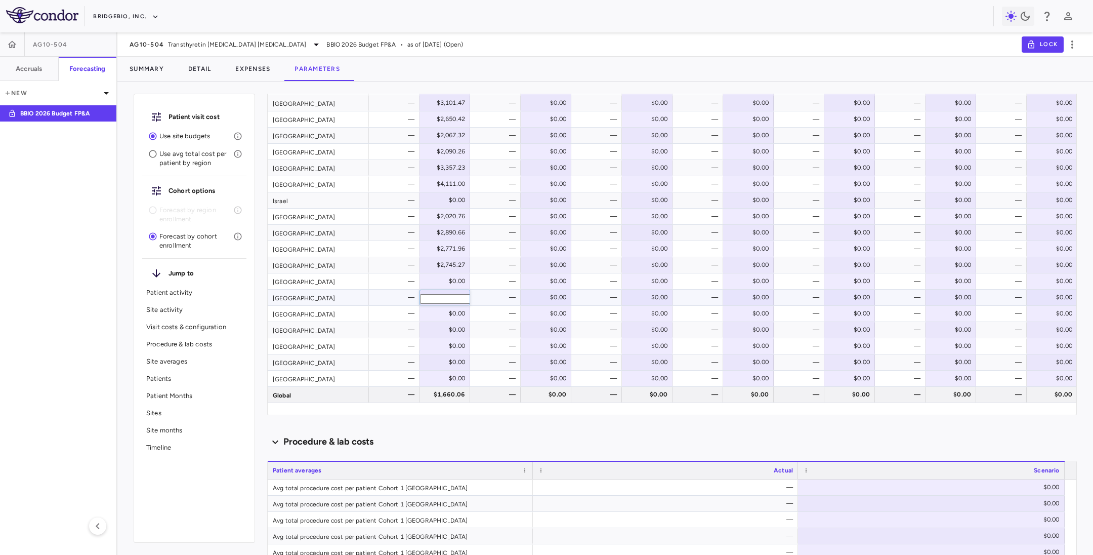
click at [448, 302] on input "*" at bounding box center [452, 299] width 65 height 10
paste input "*******"
type input "********"
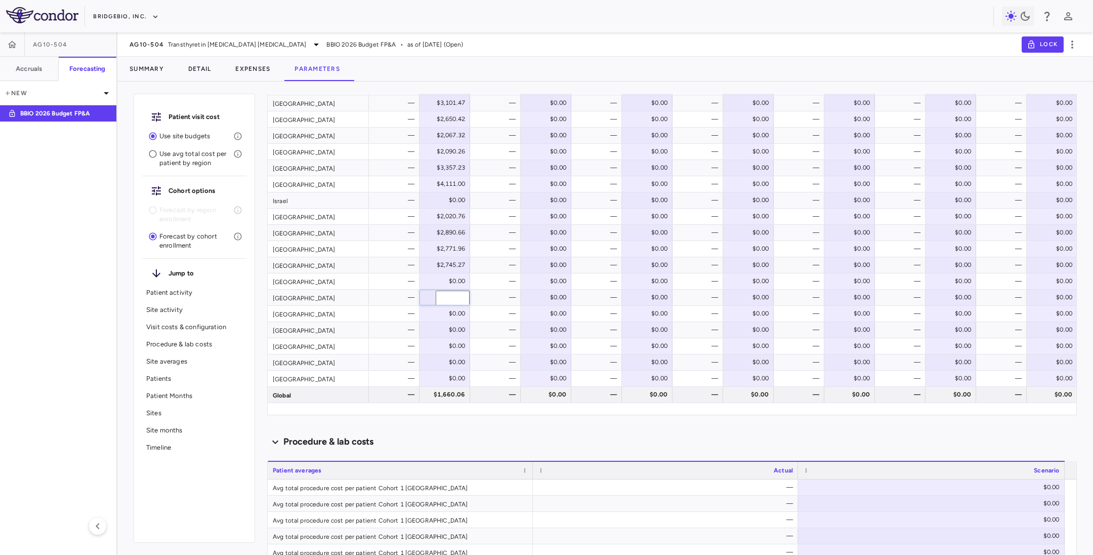
scroll to position [0, 0]
click at [427, 314] on div "$0.00" at bounding box center [445, 313] width 40 height 15
click at [429, 313] on div "$0.00" at bounding box center [447, 313] width 36 height 16
click at [420, 308] on icon at bounding box center [420, 308] width 0 height 0
click at [442, 320] on input "*" at bounding box center [452, 315] width 65 height 10
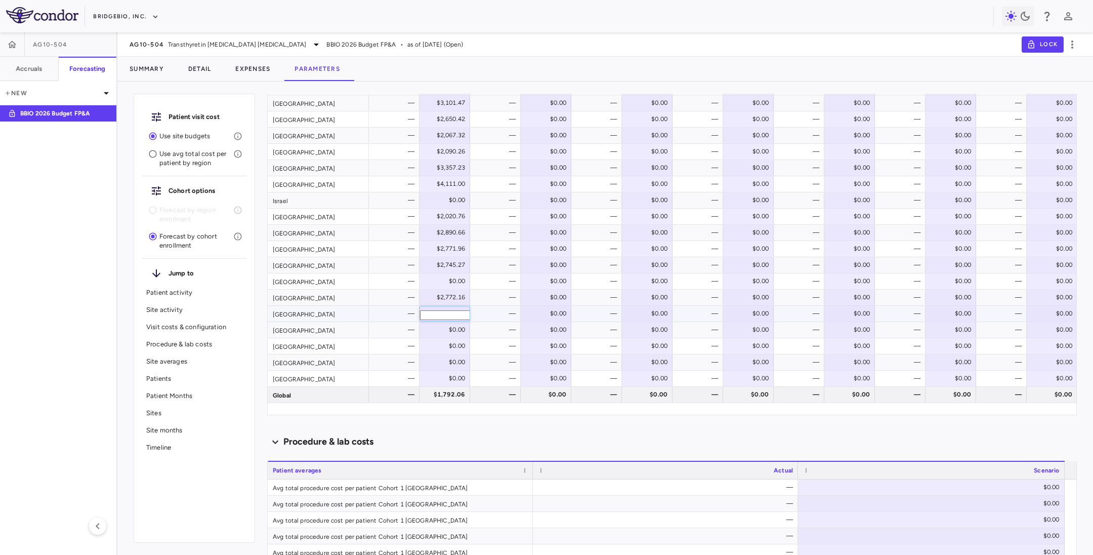
drag, startPoint x: 442, startPoint y: 318, endPoint x: 472, endPoint y: 317, distance: 29.9
paste input "******"
type input "*******"
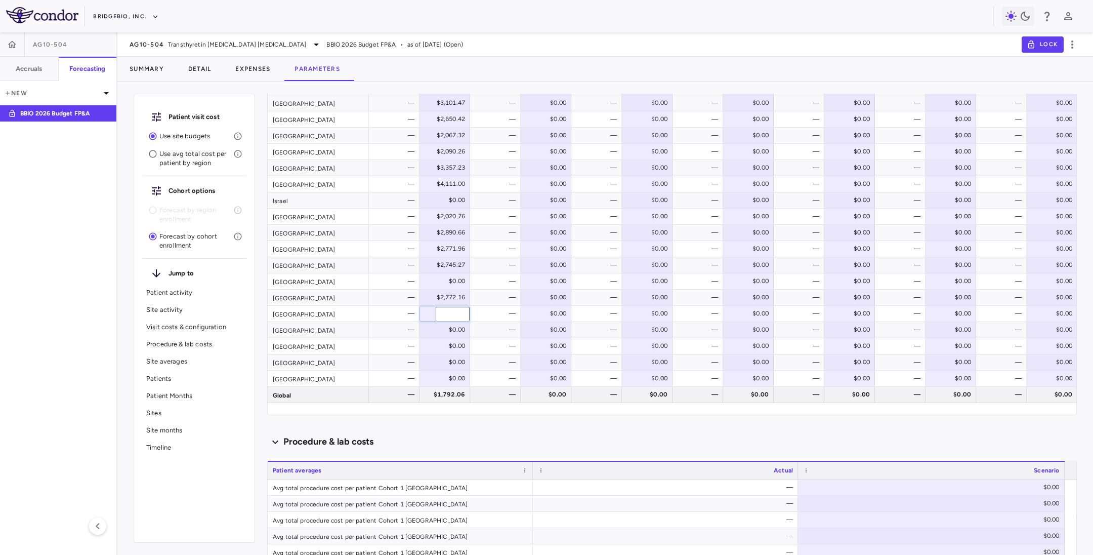
scroll to position [0, 0]
click at [445, 326] on div "$0.00" at bounding box center [447, 329] width 36 height 16
click at [439, 328] on div "$0.00" at bounding box center [447, 329] width 36 height 16
click at [439, 328] on input "*" at bounding box center [452, 331] width 65 height 10
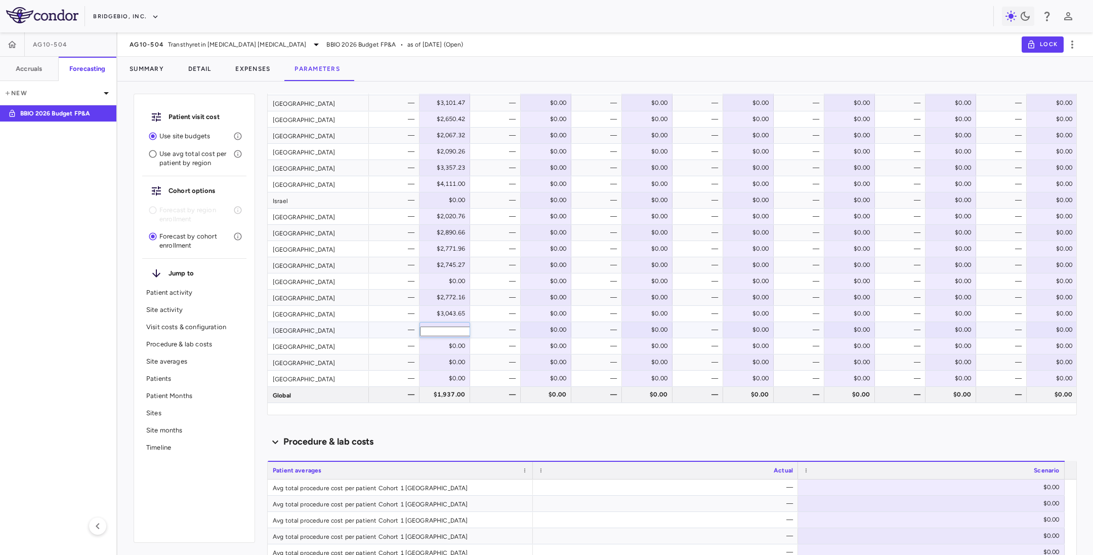
scroll to position [0, 15]
type input "********"
click at [435, 345] on div "$0.00" at bounding box center [447, 346] width 36 height 16
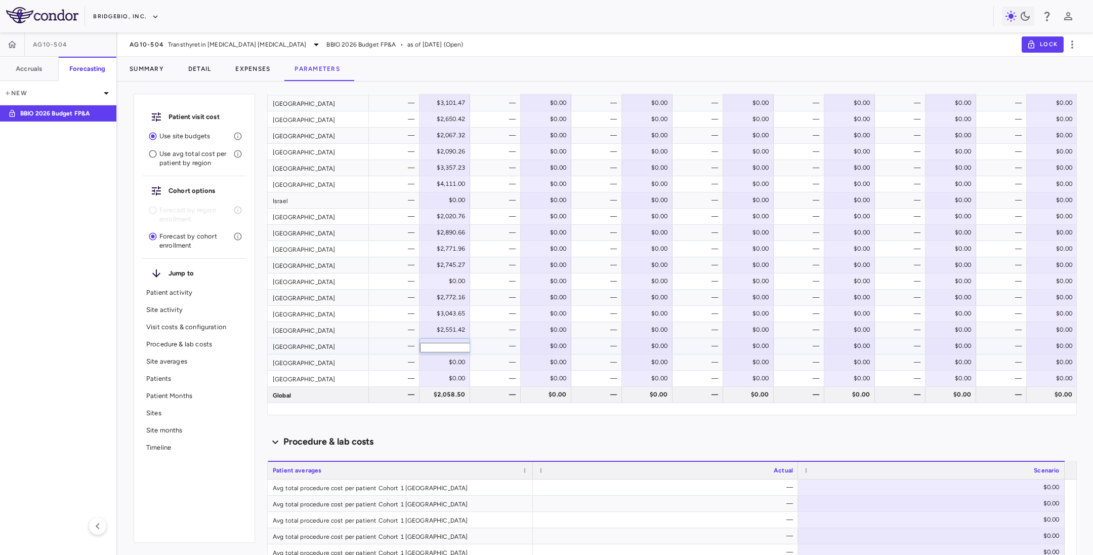
click at [435, 345] on input "*" at bounding box center [452, 348] width 65 height 10
click at [436, 344] on input "*" at bounding box center [452, 348] width 65 height 10
type input "*******"
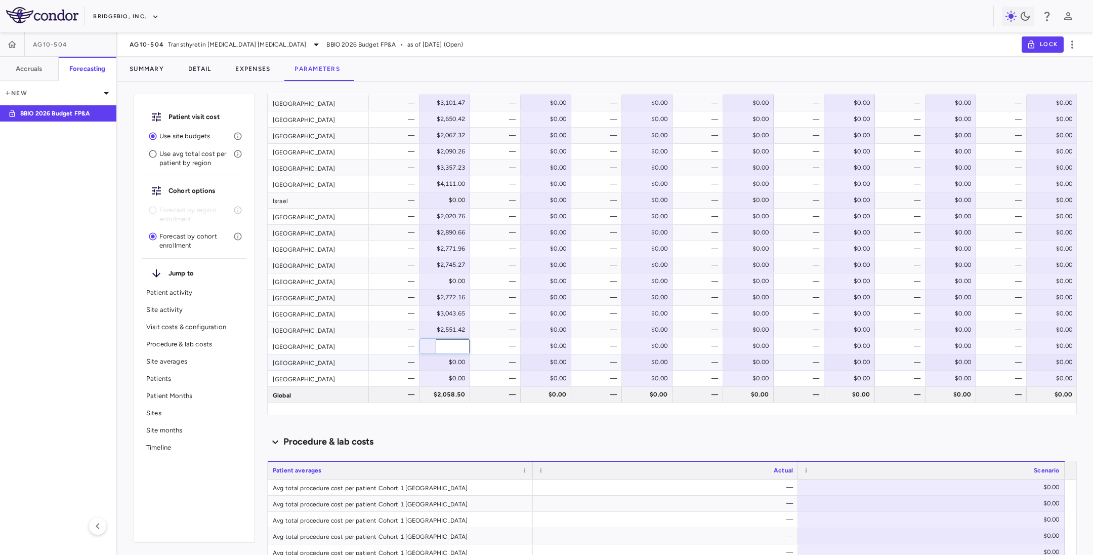
click at [441, 366] on div "$0.00" at bounding box center [447, 362] width 36 height 16
click at [441, 366] on input "*" at bounding box center [452, 364] width 65 height 10
type input "*******"
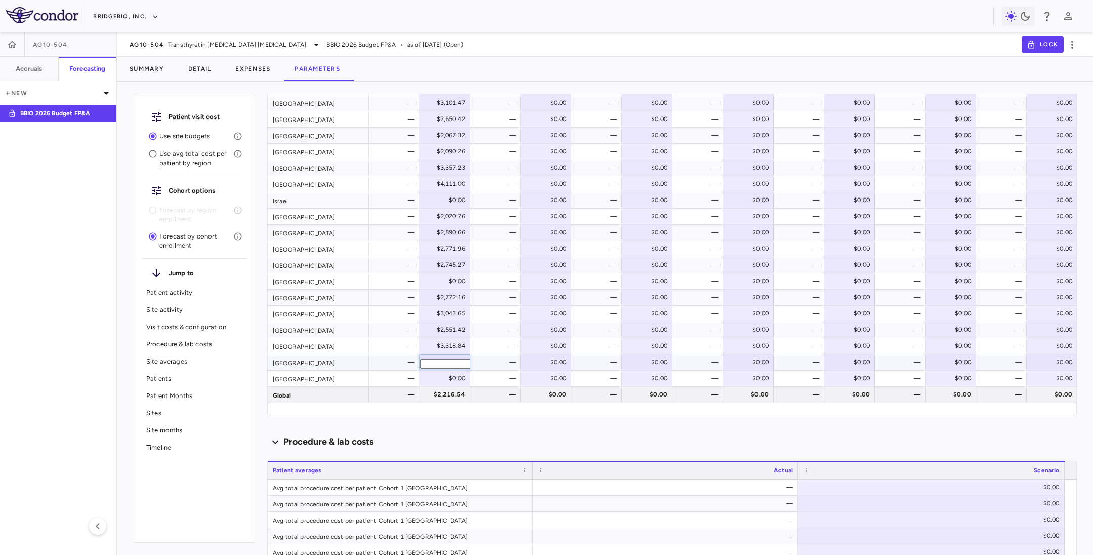
scroll to position [0, 14]
click at [443, 375] on div "$0.00" at bounding box center [447, 378] width 36 height 16
click at [445, 378] on div "$0.00" at bounding box center [447, 378] width 36 height 16
click at [442, 378] on input "*" at bounding box center [452, 380] width 65 height 10
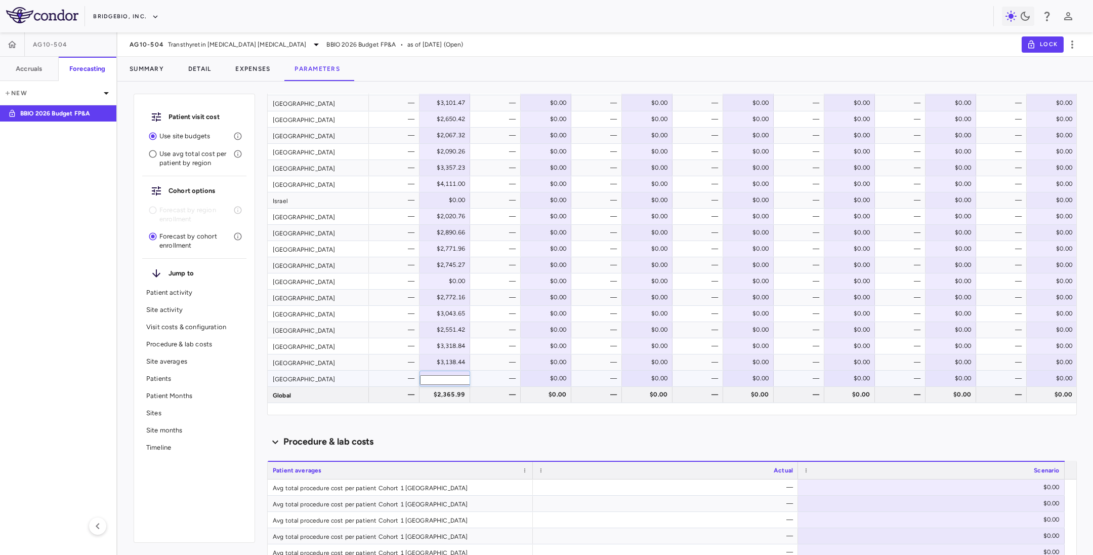
type input "*******"
click at [483, 377] on div "—" at bounding box center [497, 378] width 36 height 16
click at [433, 391] on div "$2,617.01" at bounding box center [447, 394] width 36 height 16
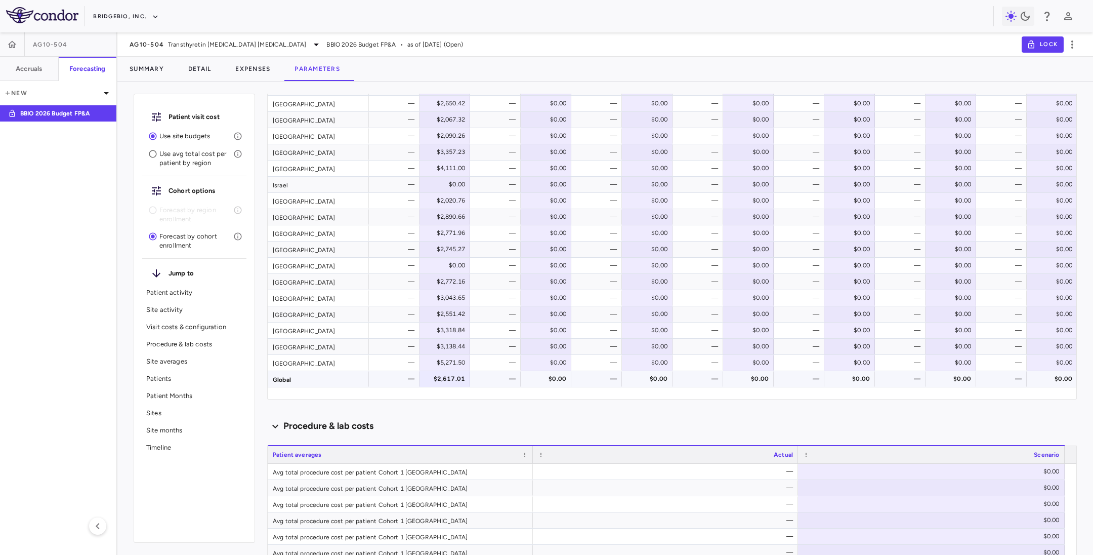
scroll to position [1139, 0]
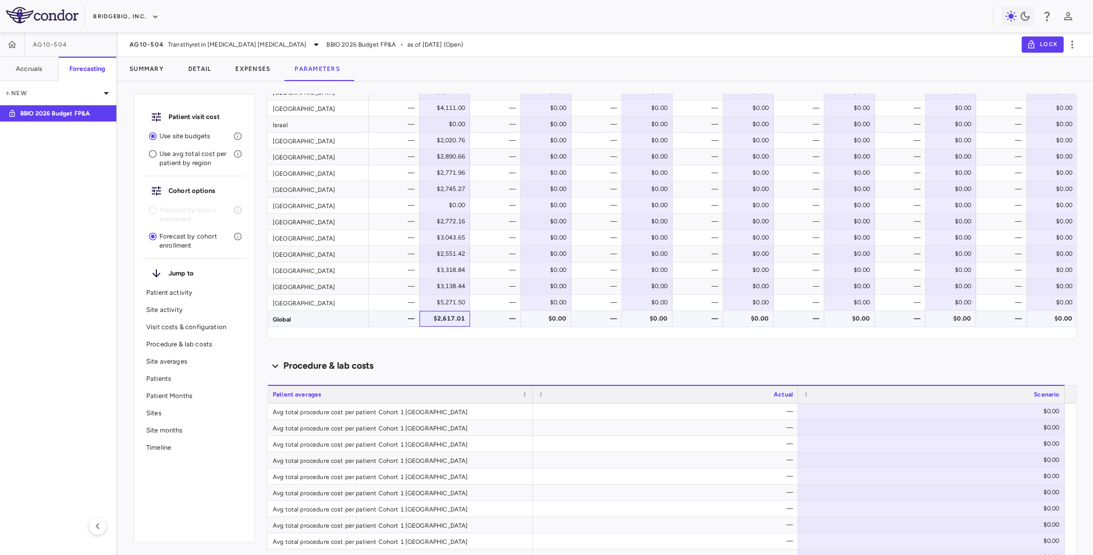
click at [451, 317] on div "$2,617.01" at bounding box center [447, 318] width 36 height 16
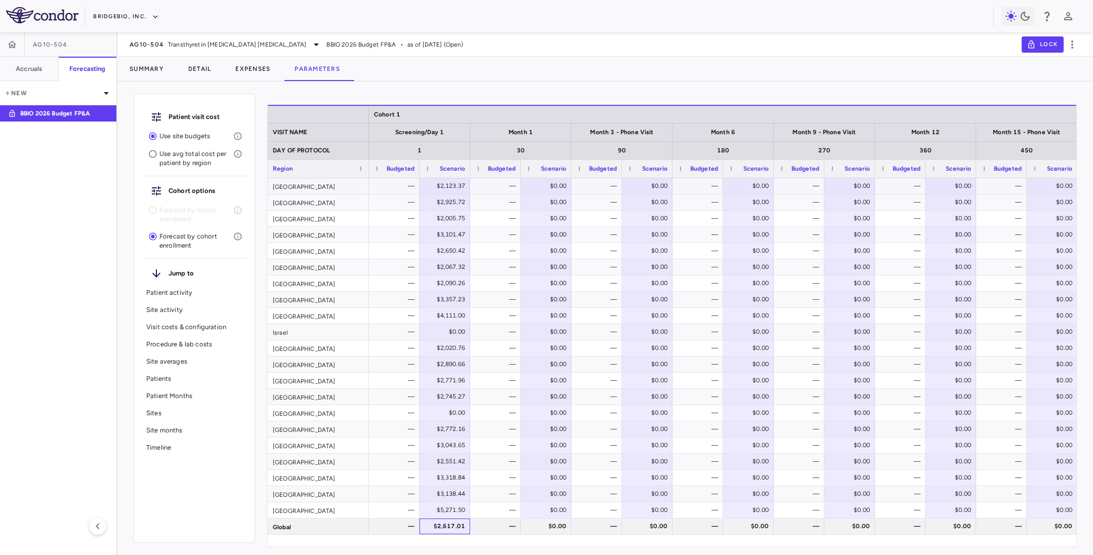
scroll to position [835, 0]
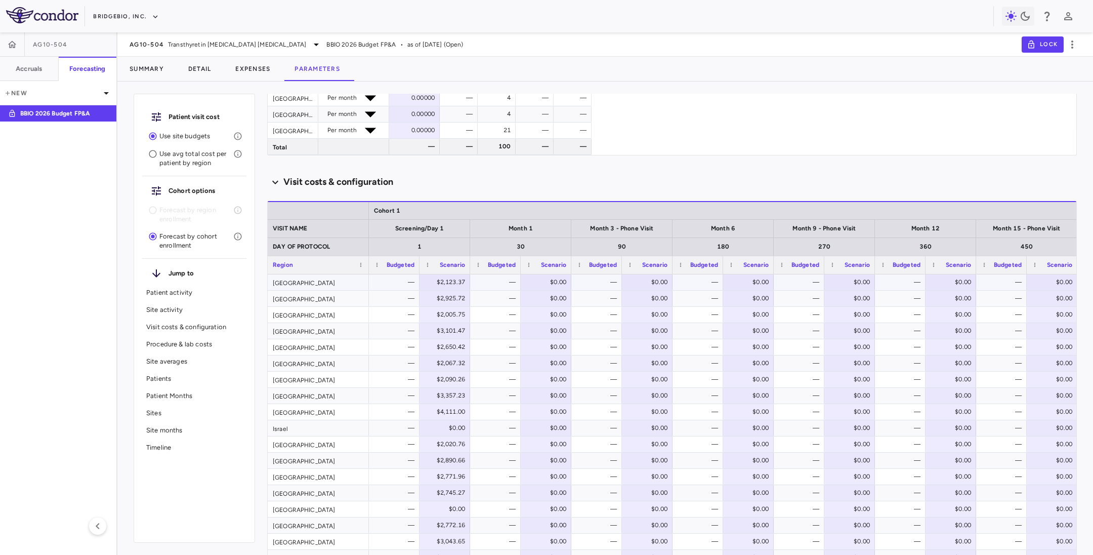
click at [538, 278] on div "$0.00" at bounding box center [548, 282] width 36 height 16
click at [539, 284] on input "*" at bounding box center [553, 284] width 65 height 10
click at [538, 296] on div "$0.00" at bounding box center [548, 298] width 36 height 16
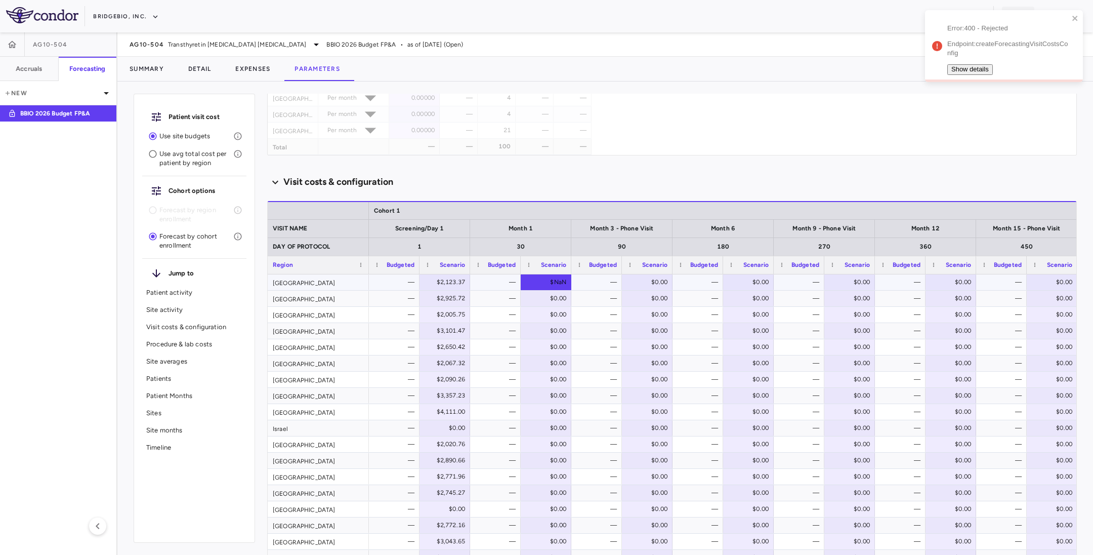
click at [540, 277] on div "$NaN" at bounding box center [548, 282] width 36 height 16
click at [987, 64] on button "Show details" at bounding box center [970, 69] width 46 height 11
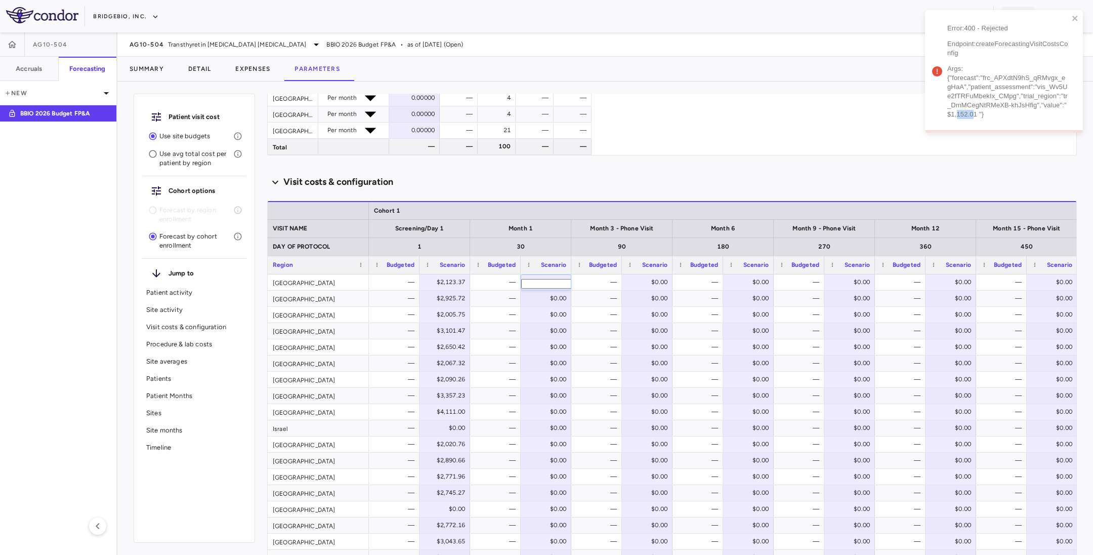
drag, startPoint x: 956, startPoint y: 102, endPoint x: 972, endPoint y: 92, distance: 18.2
click at [972, 92] on div "Error: 400 - Rejected Endpoint: createForecastingVisitCostsConfig Args: {"forec…" at bounding box center [1000, 71] width 143 height 114
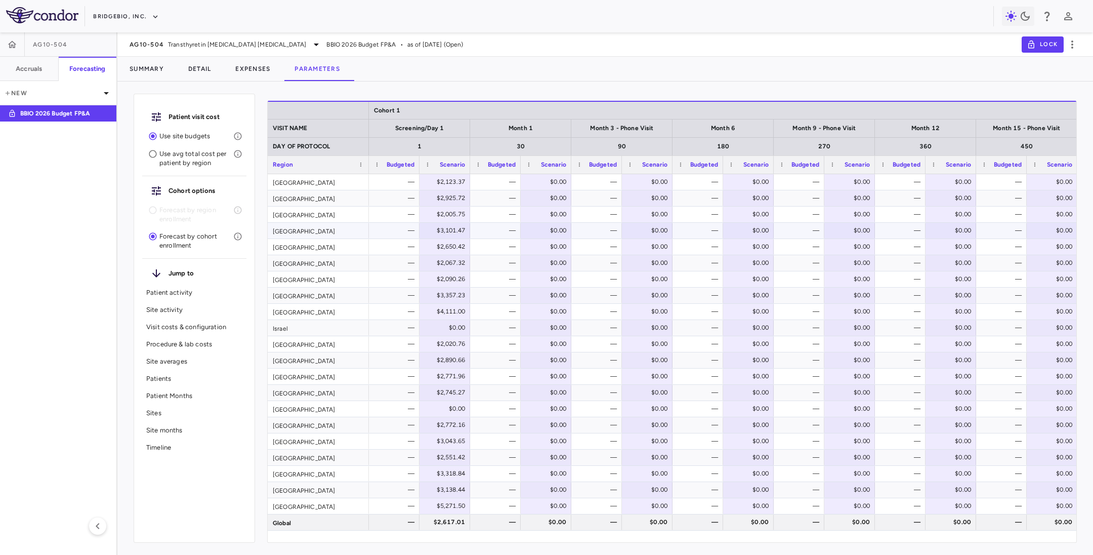
scroll to position [917, 0]
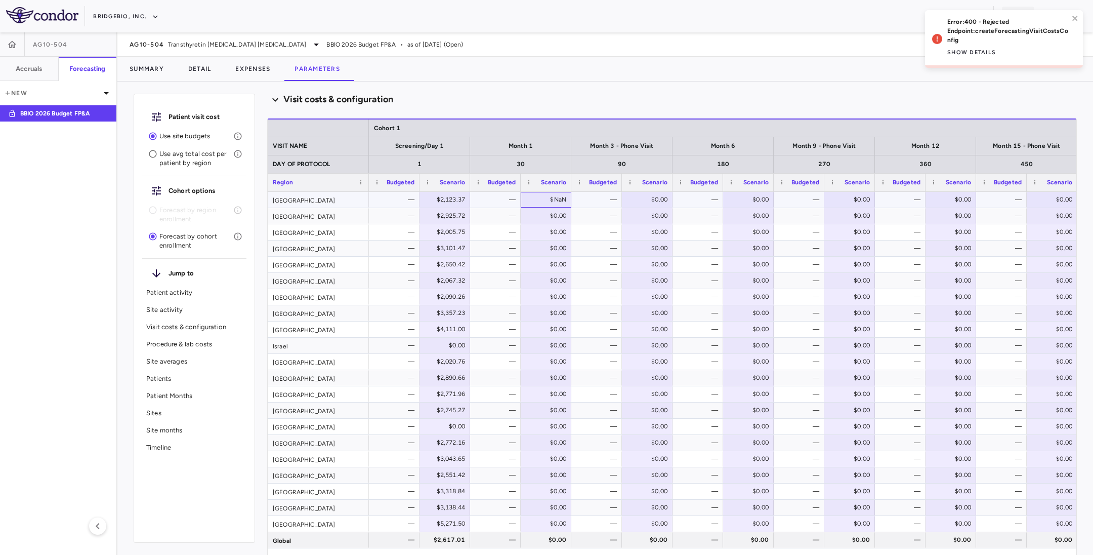
click at [536, 200] on div "$NaN" at bounding box center [548, 199] width 36 height 16
click at [532, 196] on div "​" at bounding box center [546, 200] width 50 height 17
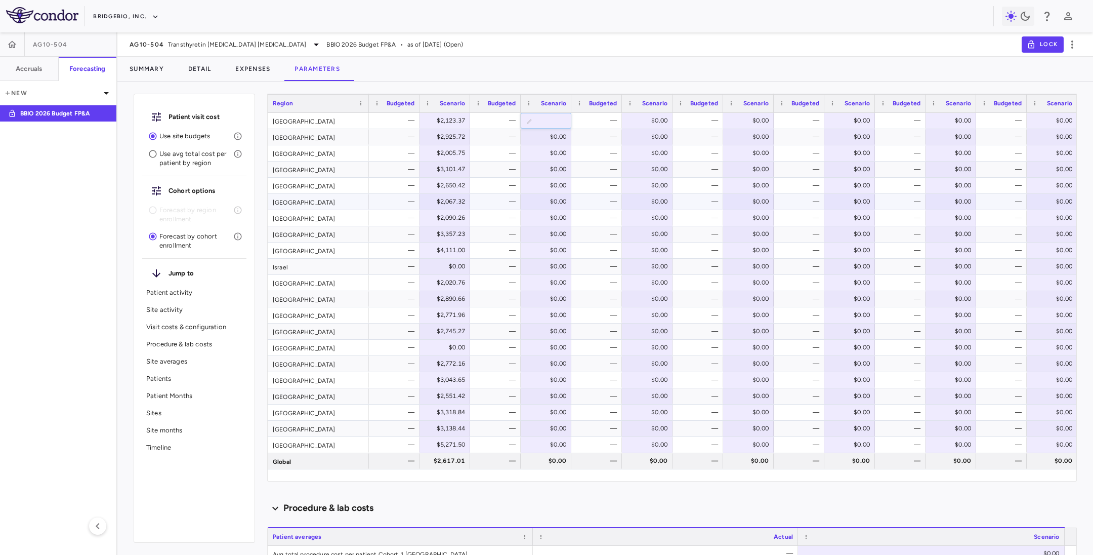
scroll to position [769, 0]
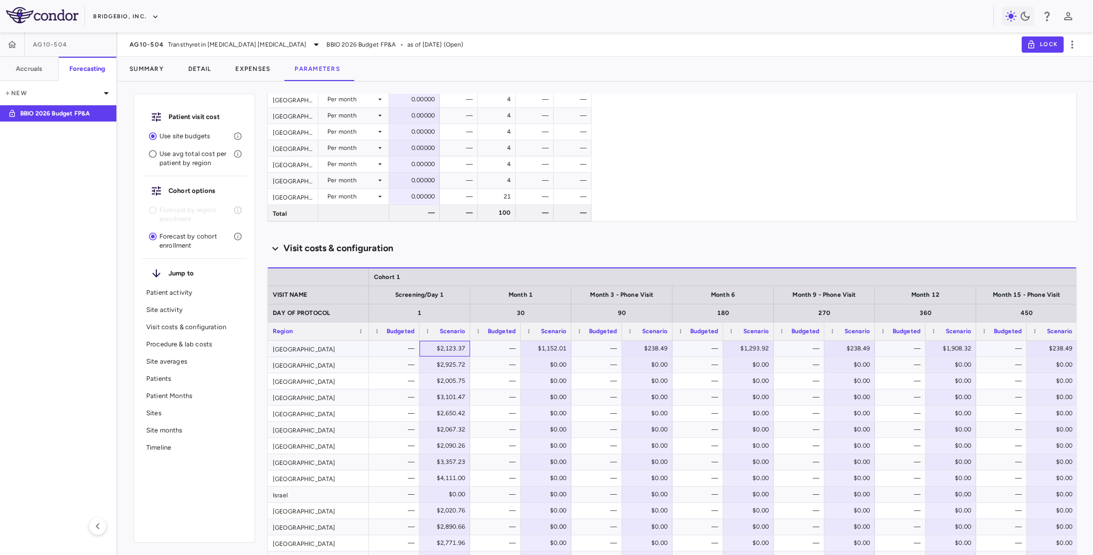
click at [431, 350] on div "$2,123.37" at bounding box center [447, 348] width 36 height 16
click at [905, 187] on div "— 4 — — — 4 — — — 4 — — — 4 — — — 4 — — — 5 — — — 5 — — — 2 — — — 4 — — — 4 — —…" at bounding box center [758, 43] width 637 height 356
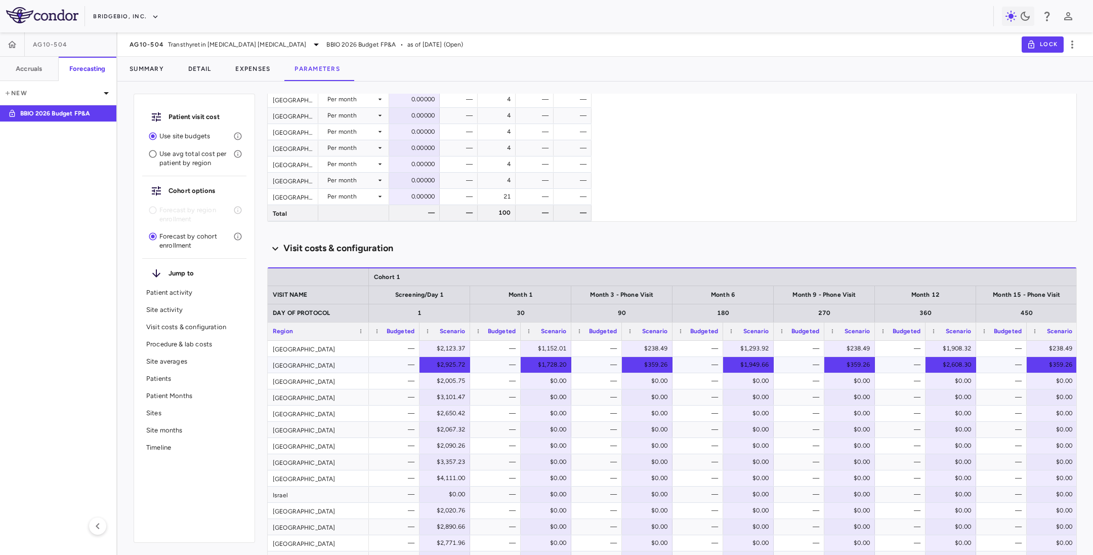
click at [435, 365] on div "$2,925.72" at bounding box center [447, 364] width 36 height 16
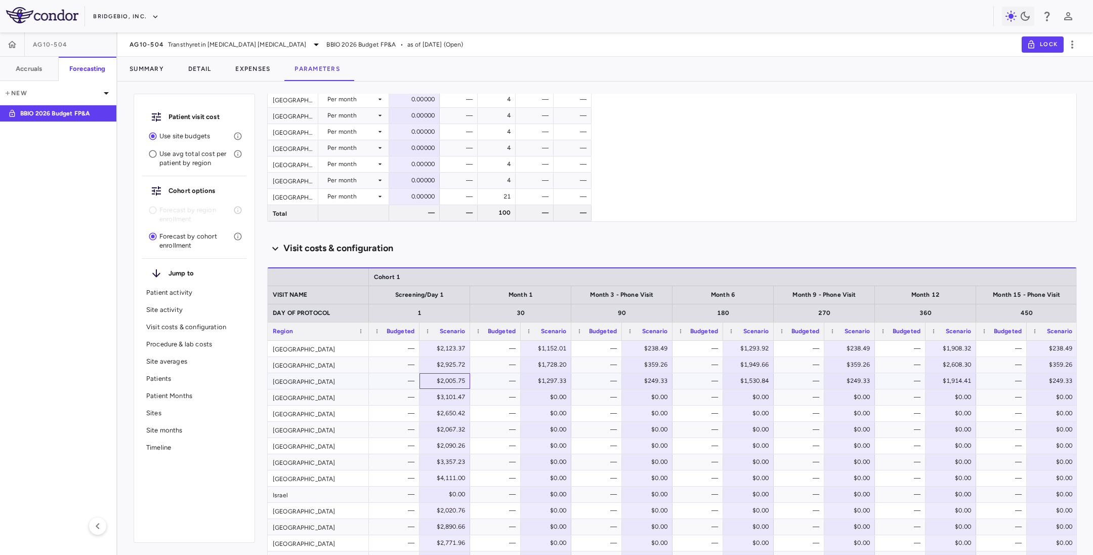
drag, startPoint x: 429, startPoint y: 380, endPoint x: 440, endPoint y: 394, distance: 17.9
click at [432, 380] on div "$2,005.75" at bounding box center [447, 380] width 36 height 16
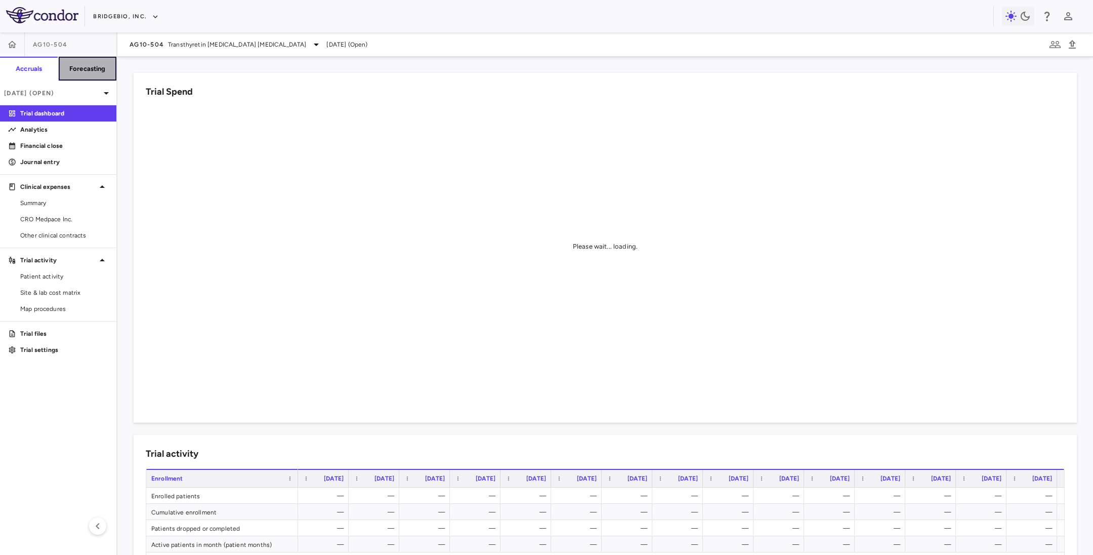
click at [88, 70] on h6 "Forecasting" at bounding box center [87, 68] width 36 height 9
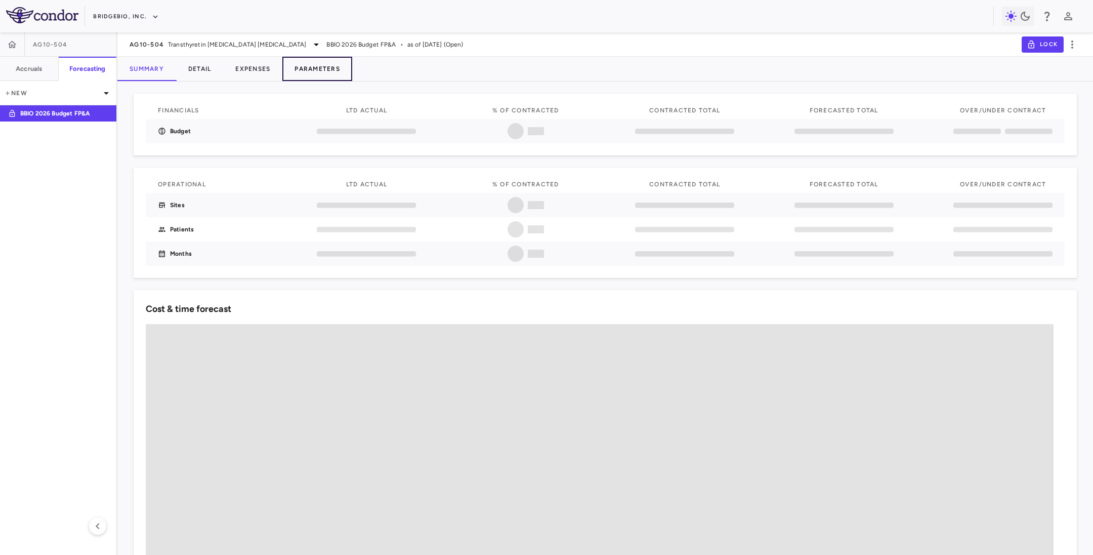
click at [331, 73] on button "Parameters" at bounding box center [317, 69] width 70 height 24
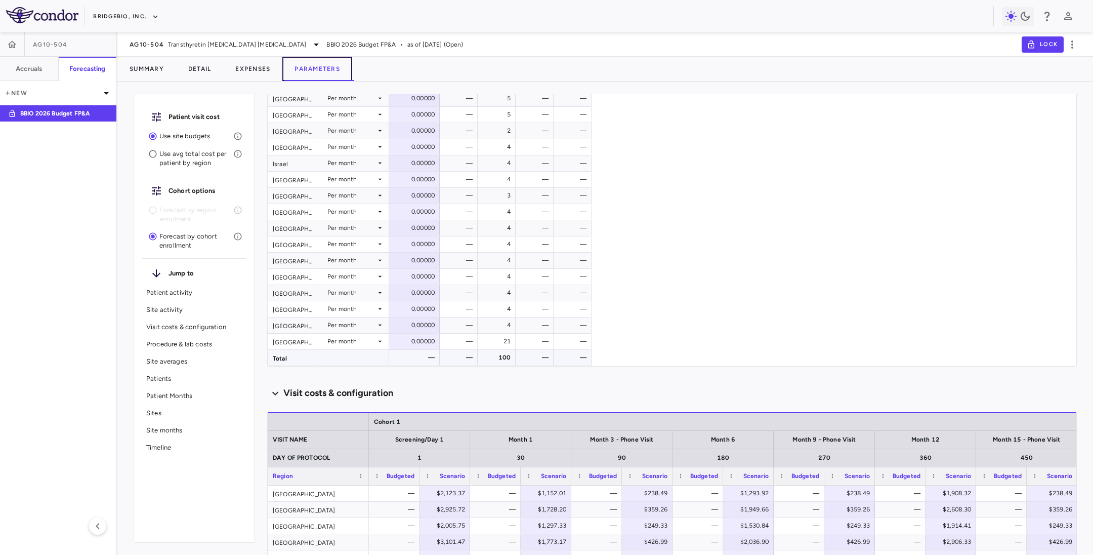
scroll to position [852, 0]
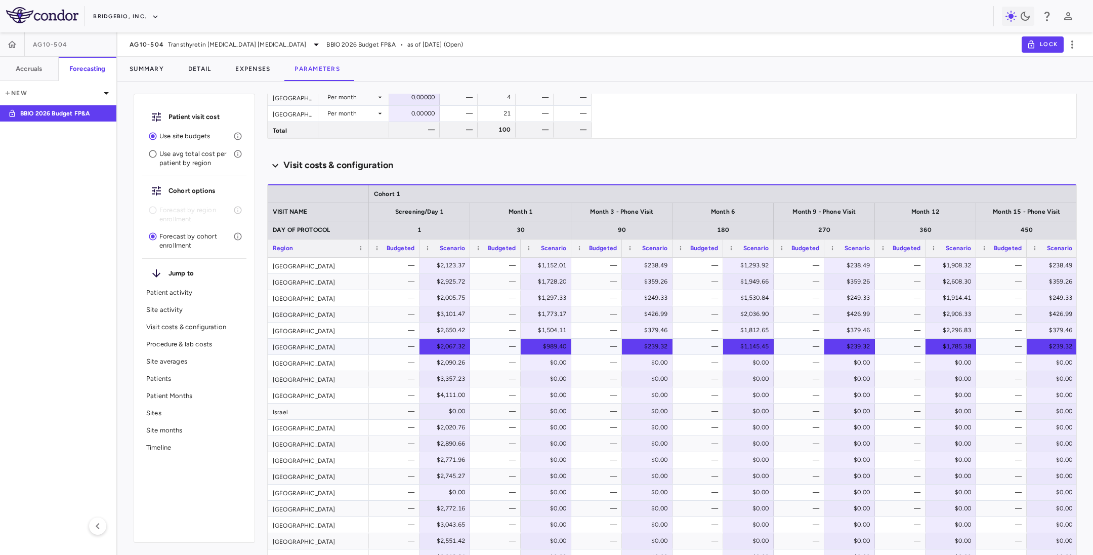
click at [450, 352] on div "$2,067.32" at bounding box center [447, 346] width 36 height 16
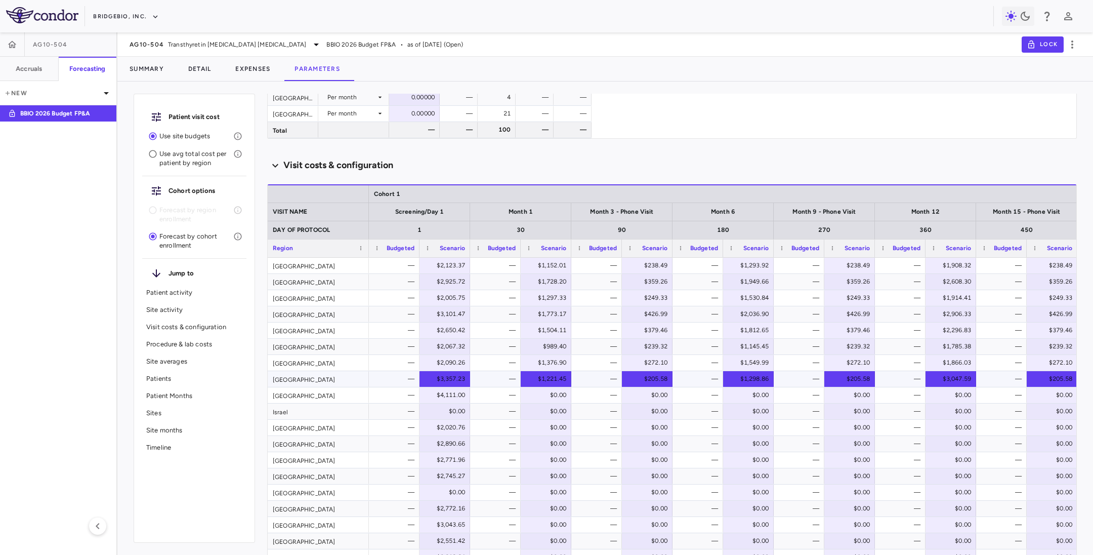
drag, startPoint x: 443, startPoint y: 377, endPoint x: 454, endPoint y: 380, distance: 10.9
click at [454, 380] on div "$3,357.23" at bounding box center [447, 378] width 36 height 16
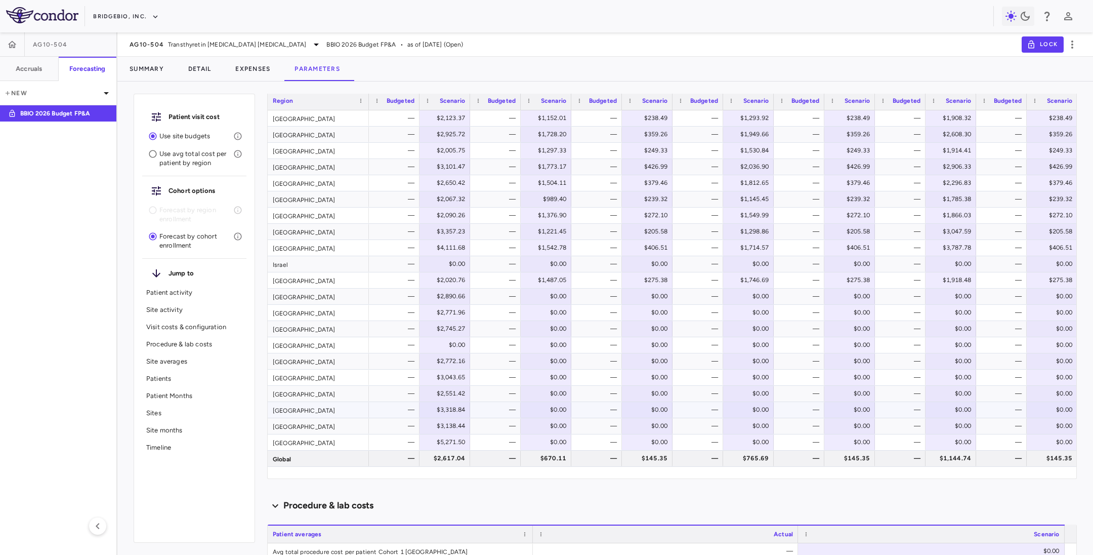
scroll to position [1003, 0]
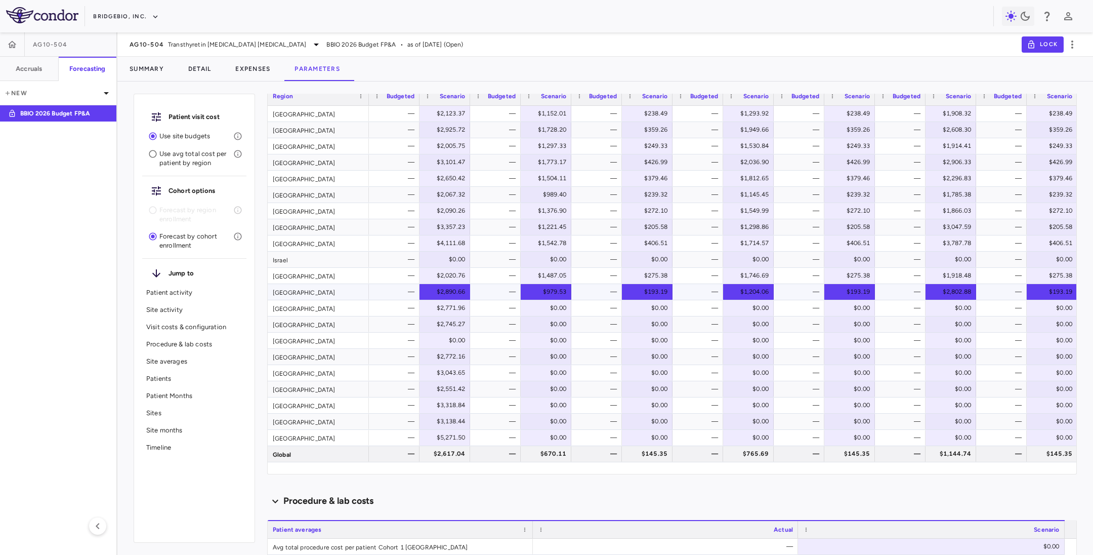
click at [459, 290] on div "$2,890.66" at bounding box center [447, 291] width 36 height 16
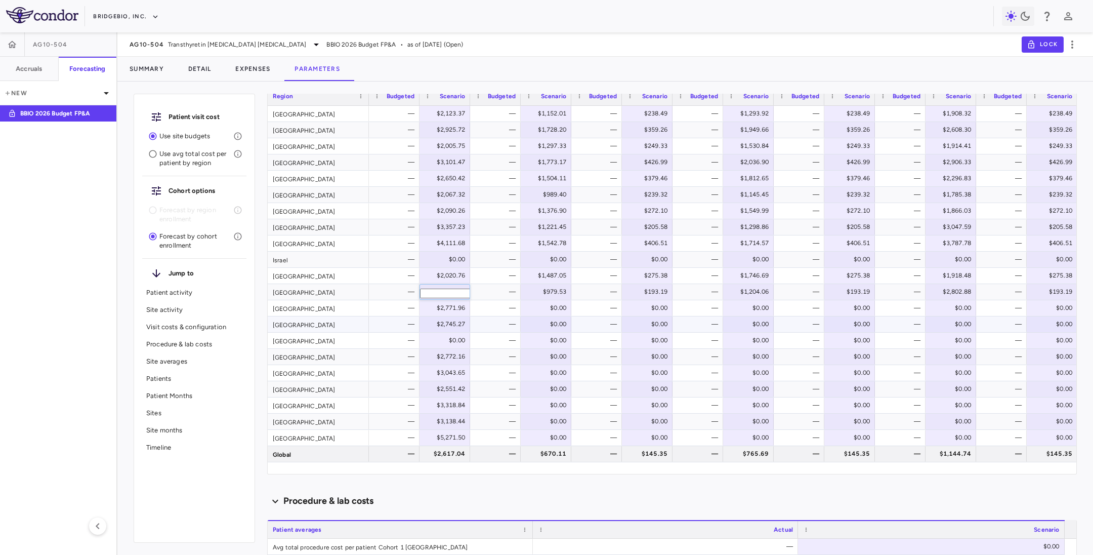
scroll to position [0, 30]
drag, startPoint x: 442, startPoint y: 308, endPoint x: 483, endPoint y: 325, distance: 43.8
click at [443, 310] on div "$2,771.96" at bounding box center [447, 308] width 36 height 16
click at [443, 357] on div "$2,772.16" at bounding box center [447, 356] width 36 height 16
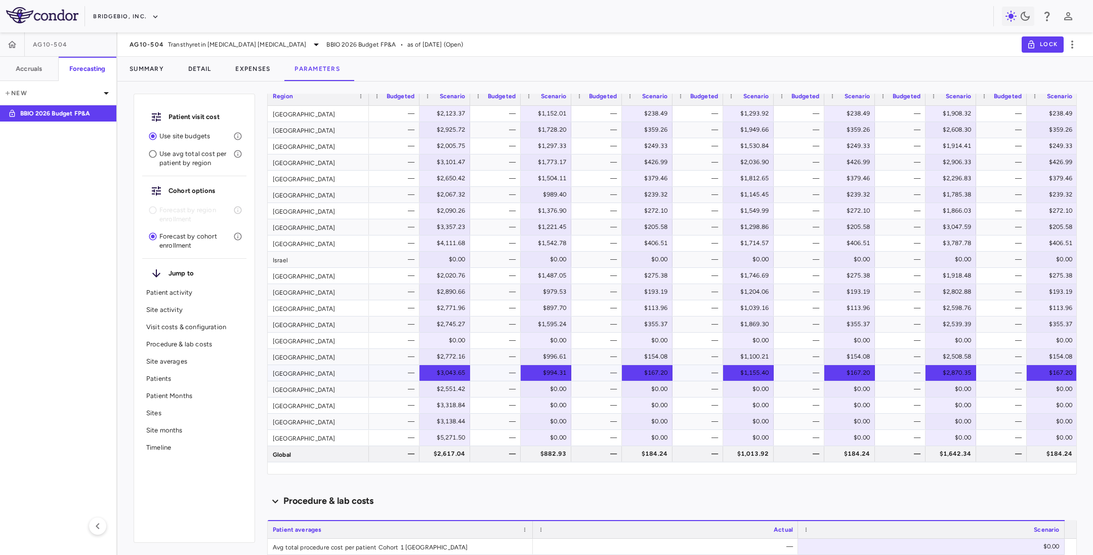
click at [442, 375] on div "$3,043.65" at bounding box center [447, 372] width 36 height 16
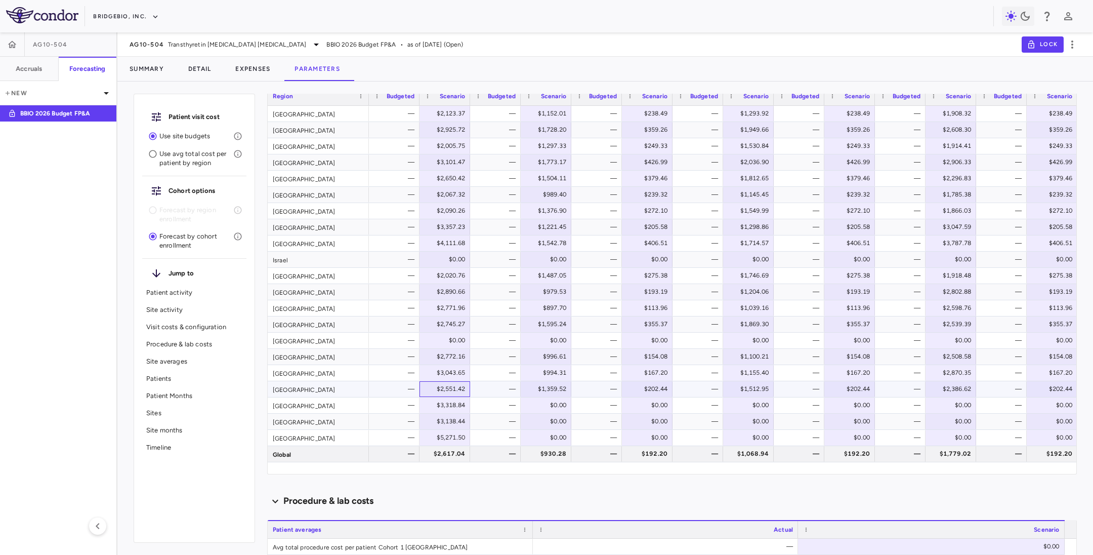
click at [435, 387] on div "$2,551.42" at bounding box center [447, 389] width 36 height 16
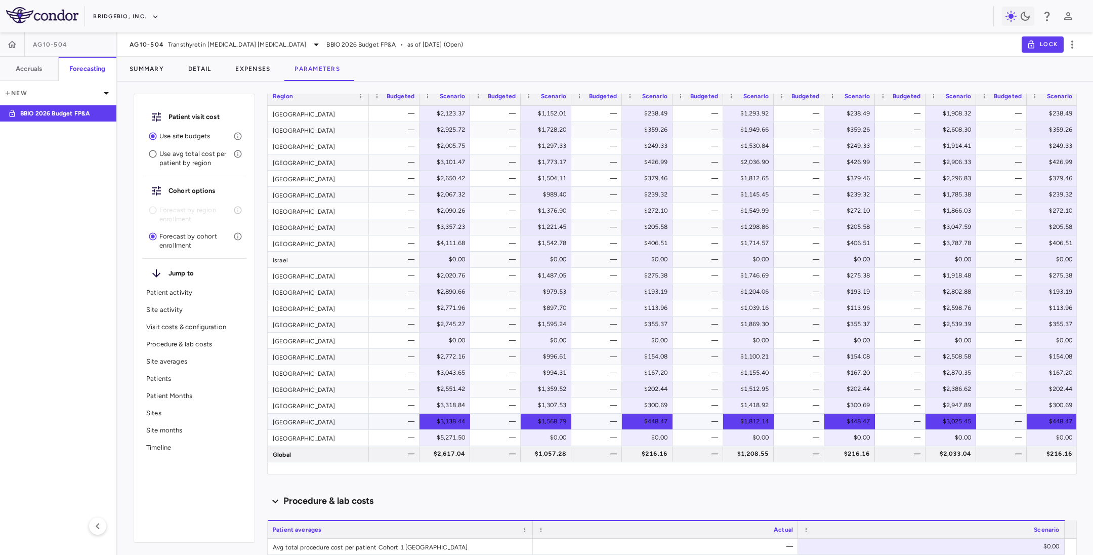
click at [439, 418] on div "$3,138.44" at bounding box center [447, 421] width 36 height 16
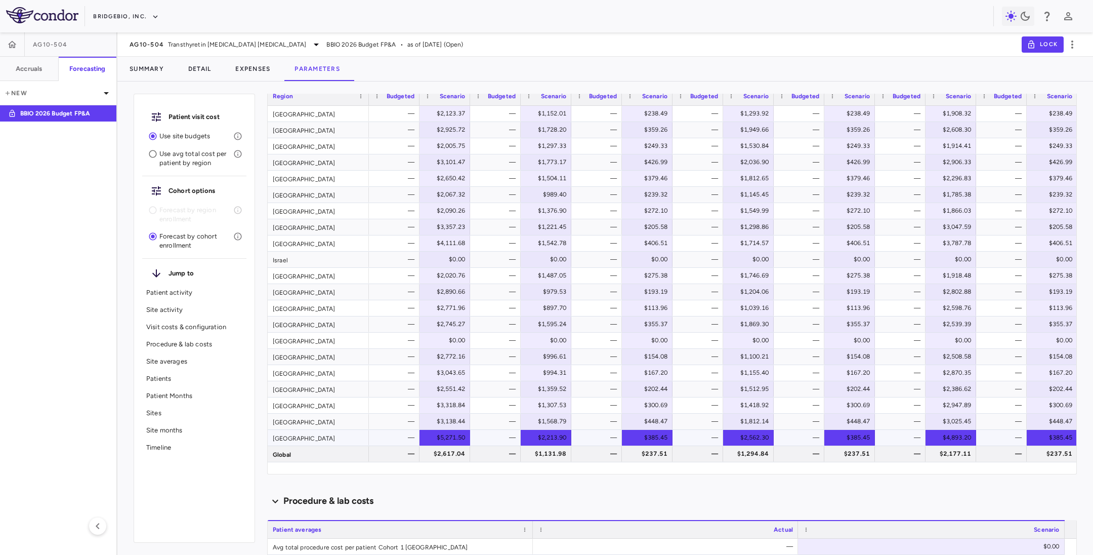
click at [432, 438] on div "$5,271.50" at bounding box center [447, 437] width 36 height 16
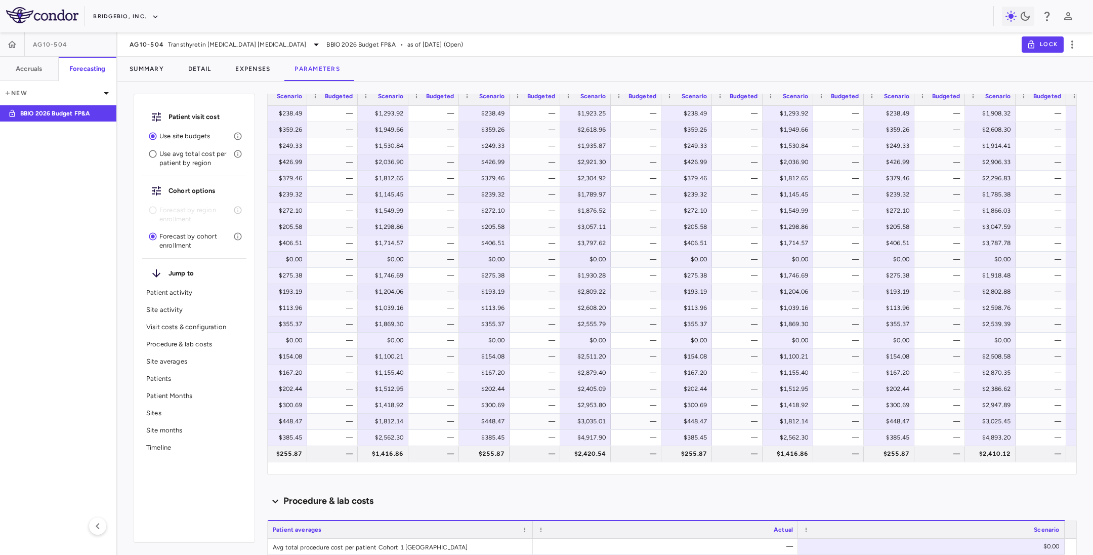
scroll to position [0, 1269]
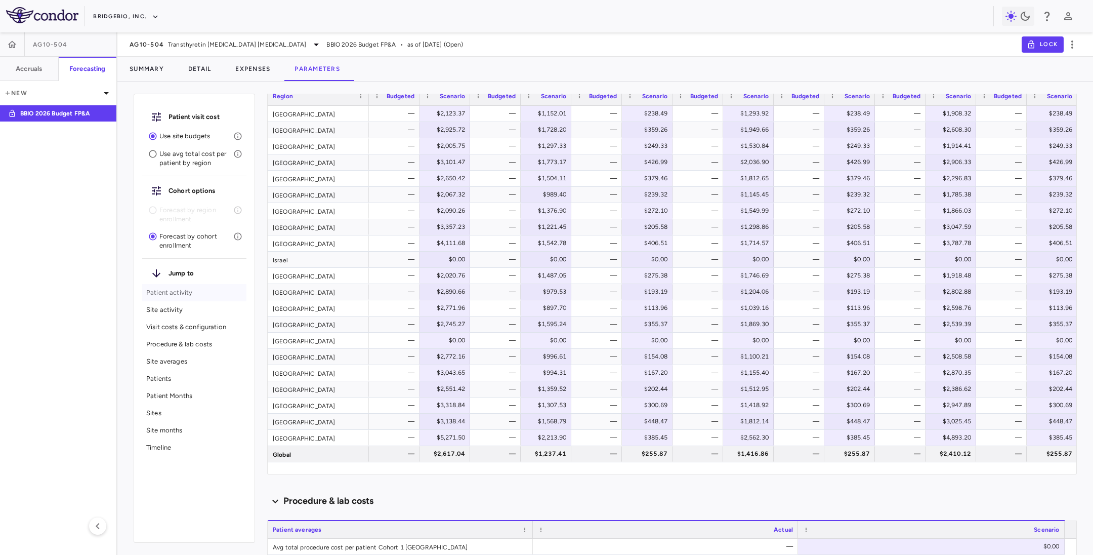
click at [172, 292] on p "Patient activity" at bounding box center [194, 292] width 96 height 9
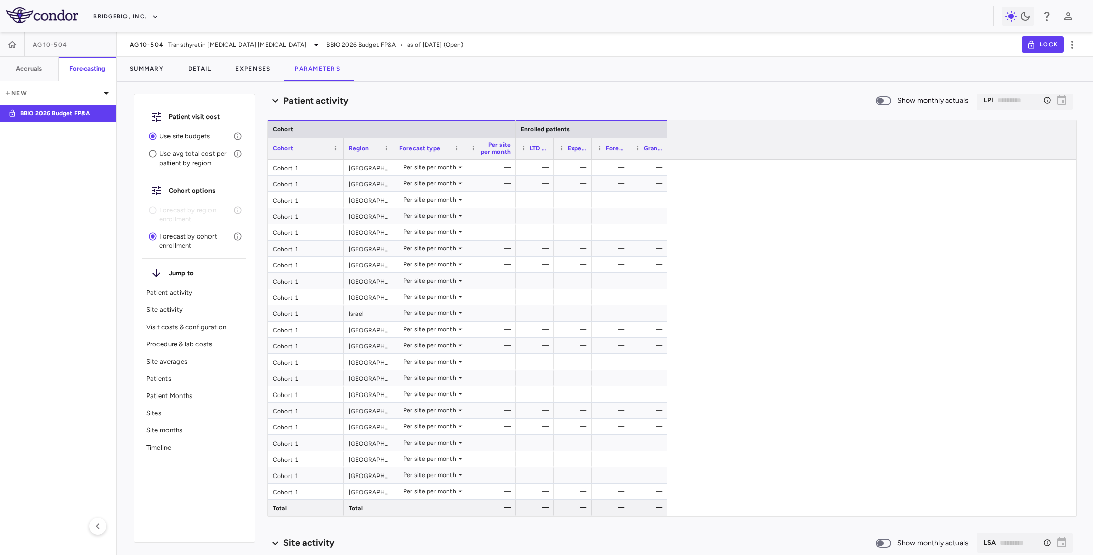
click at [164, 316] on div "Site activity" at bounding box center [194, 309] width 104 height 17
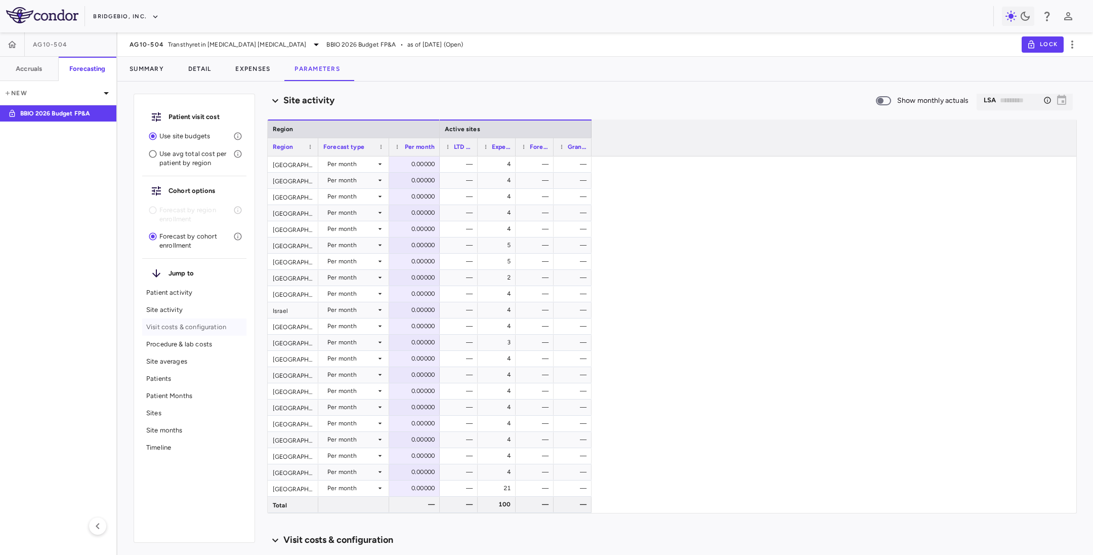
click at [162, 330] on p "Visit costs & configuration" at bounding box center [194, 326] width 96 height 9
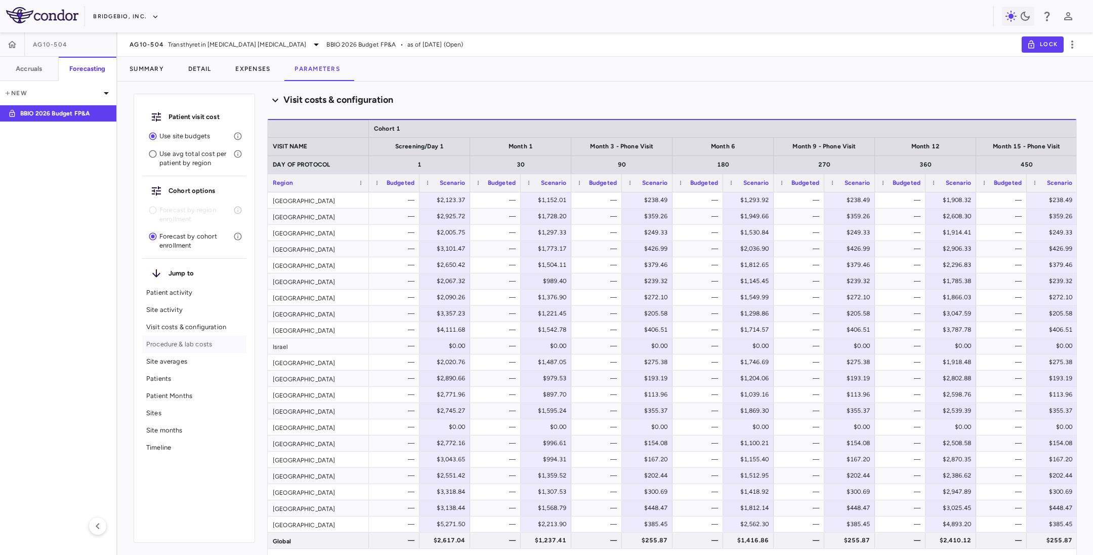
click at [181, 347] on p "Procedure & lab costs" at bounding box center [194, 344] width 96 height 9
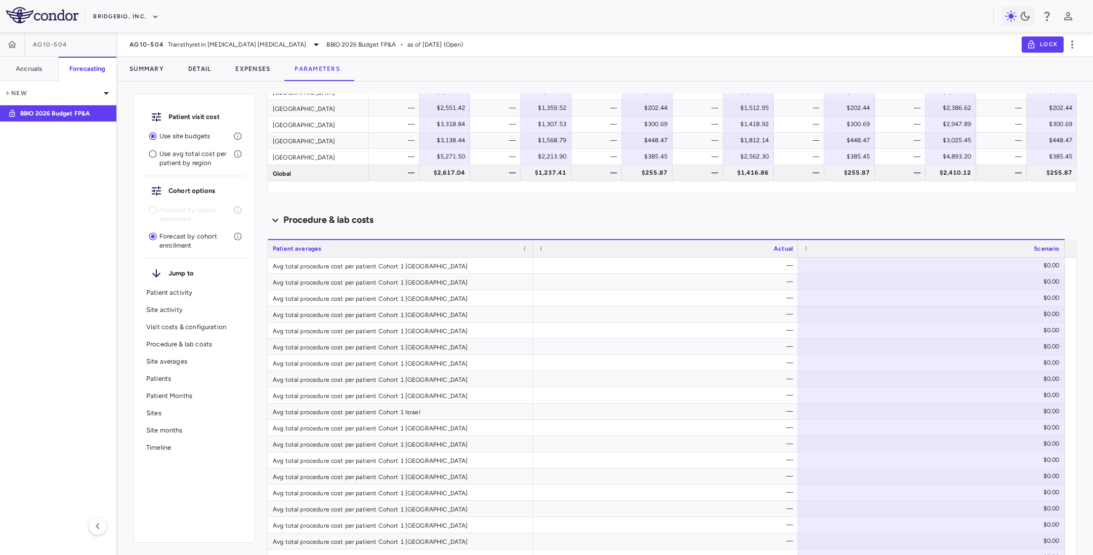
scroll to position [1404, 0]
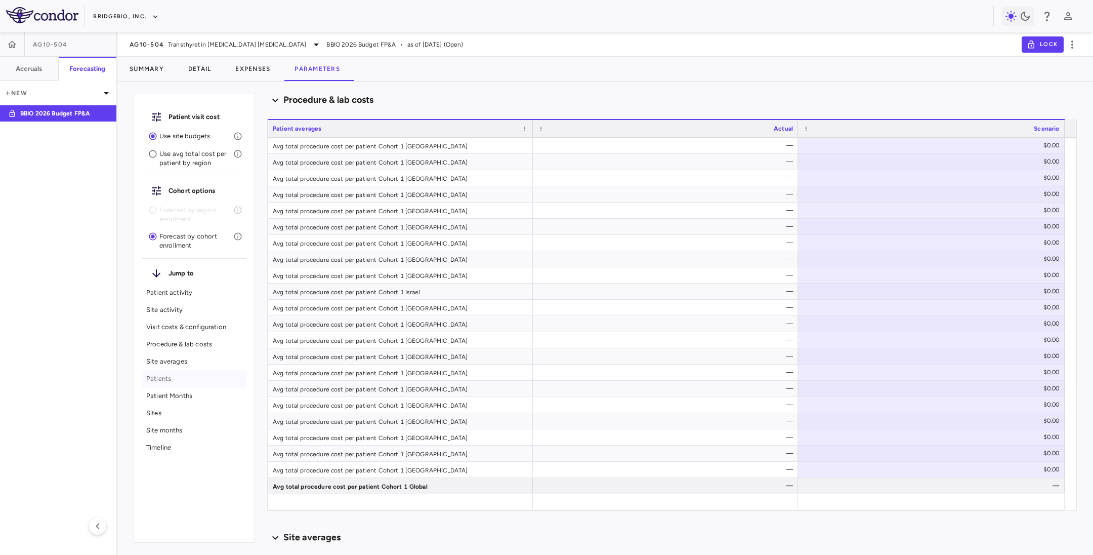
click at [176, 380] on p "Patients" at bounding box center [194, 378] width 96 height 9
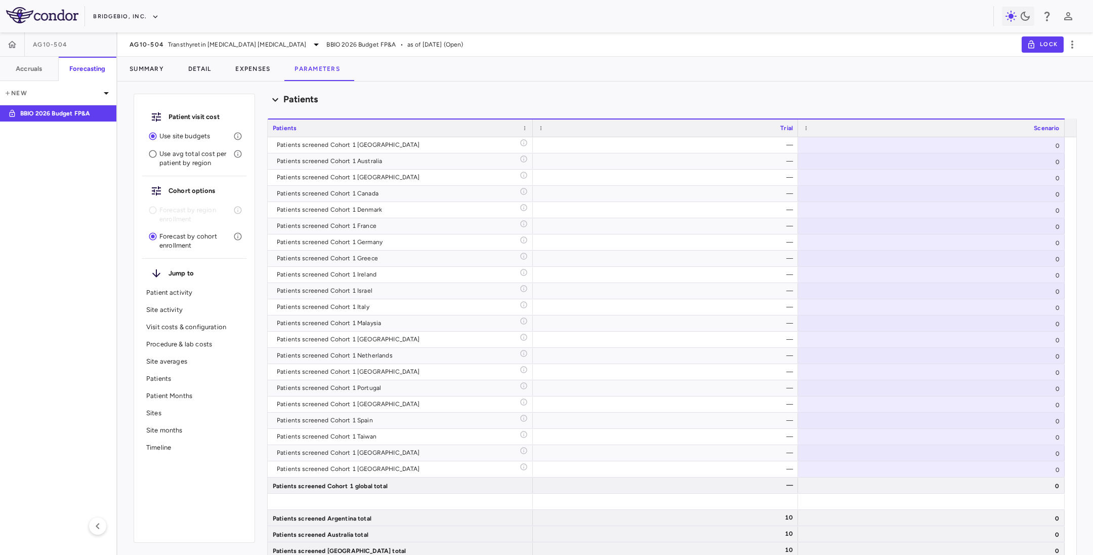
click at [181, 396] on p "Patient Months" at bounding box center [194, 395] width 96 height 9
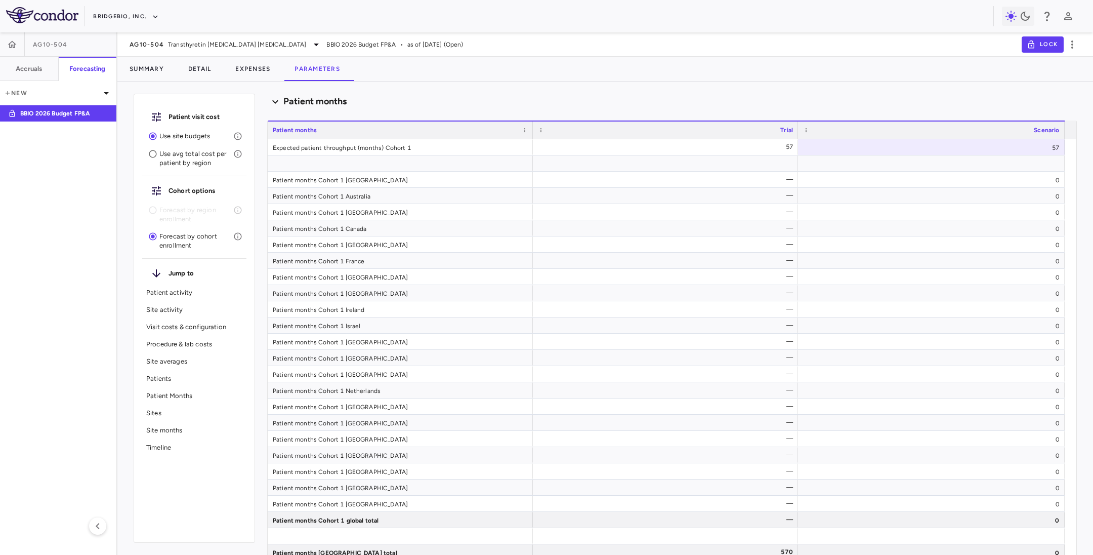
scroll to position [6019, 0]
click at [167, 413] on p "Sites" at bounding box center [194, 412] width 96 height 9
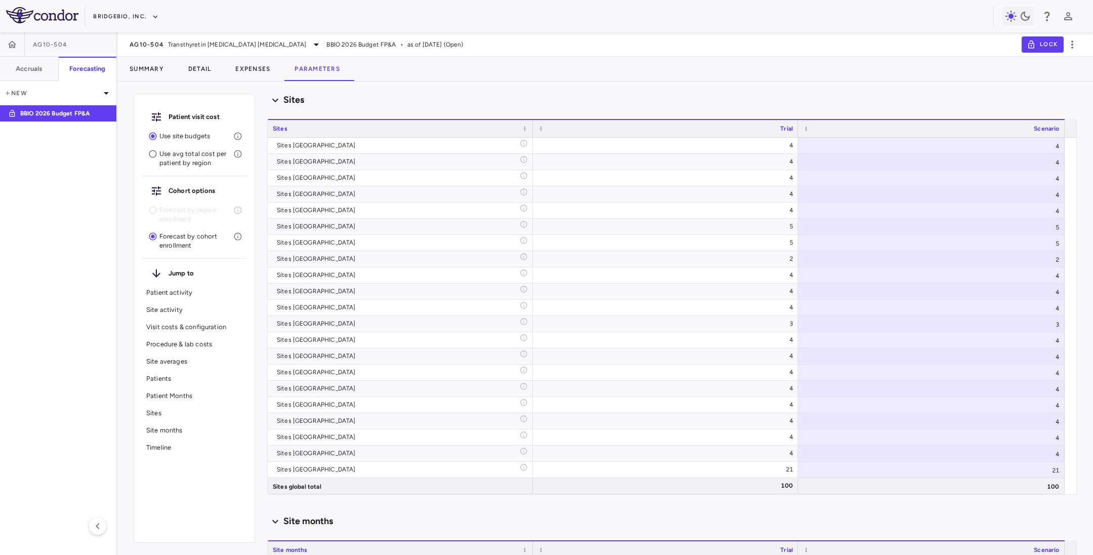
scroll to position [6845, 0]
click at [176, 431] on p "Site months" at bounding box center [194, 430] width 96 height 9
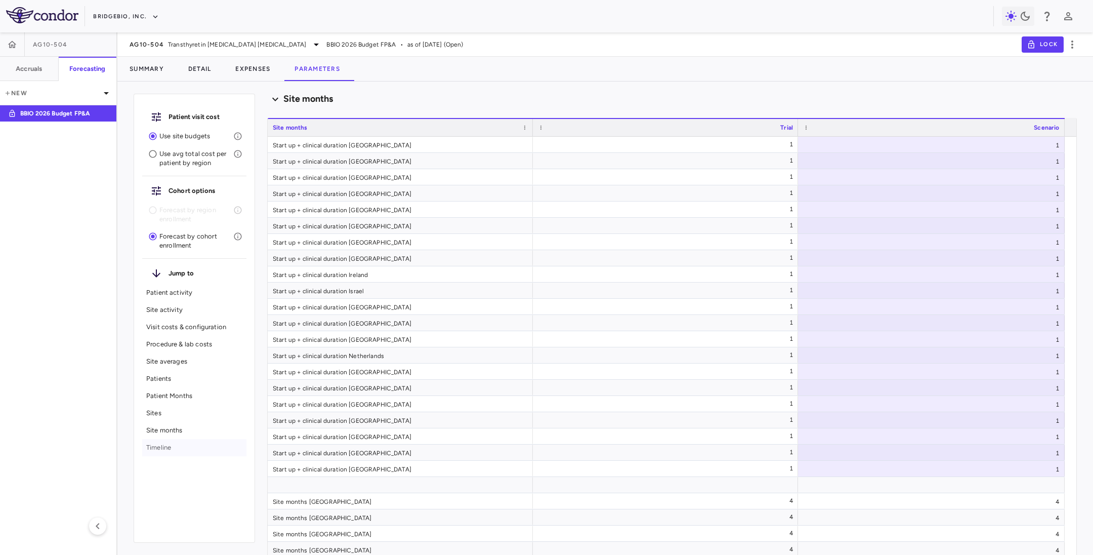
click at [173, 448] on p "Timeline" at bounding box center [194, 447] width 96 height 9
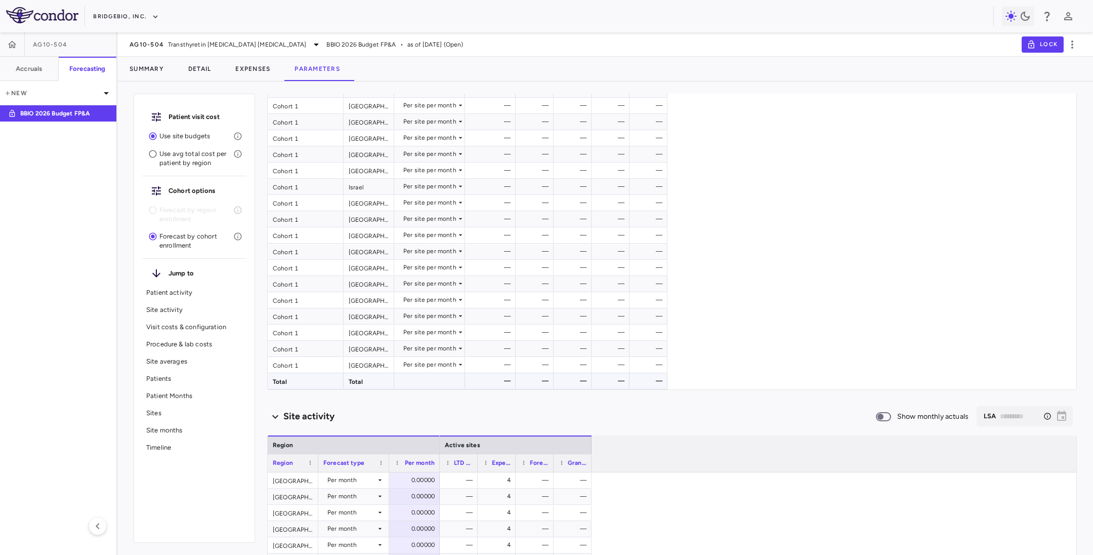
scroll to position [0, 0]
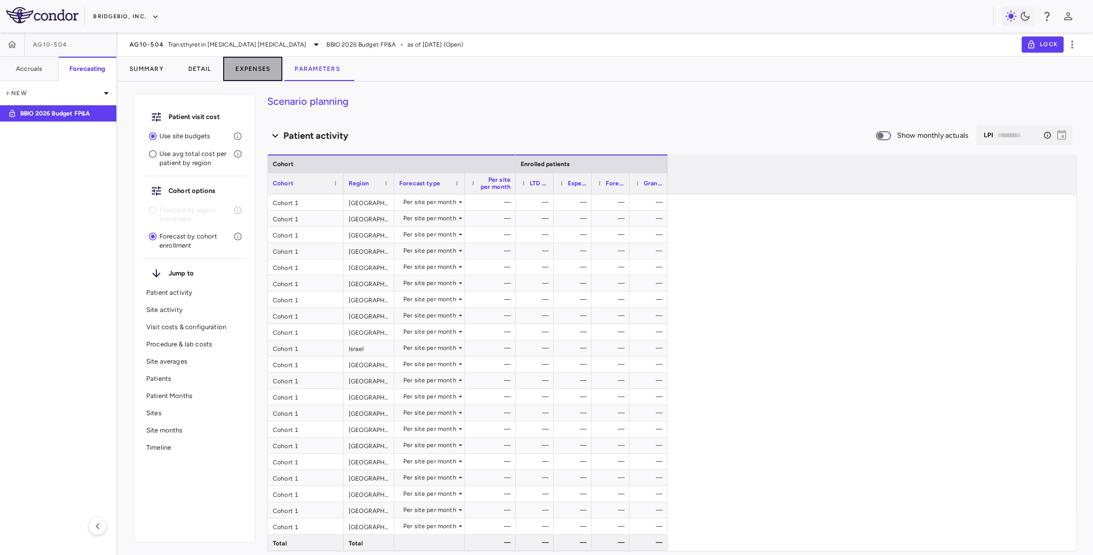
click at [256, 75] on button "Expenses" at bounding box center [252, 69] width 59 height 24
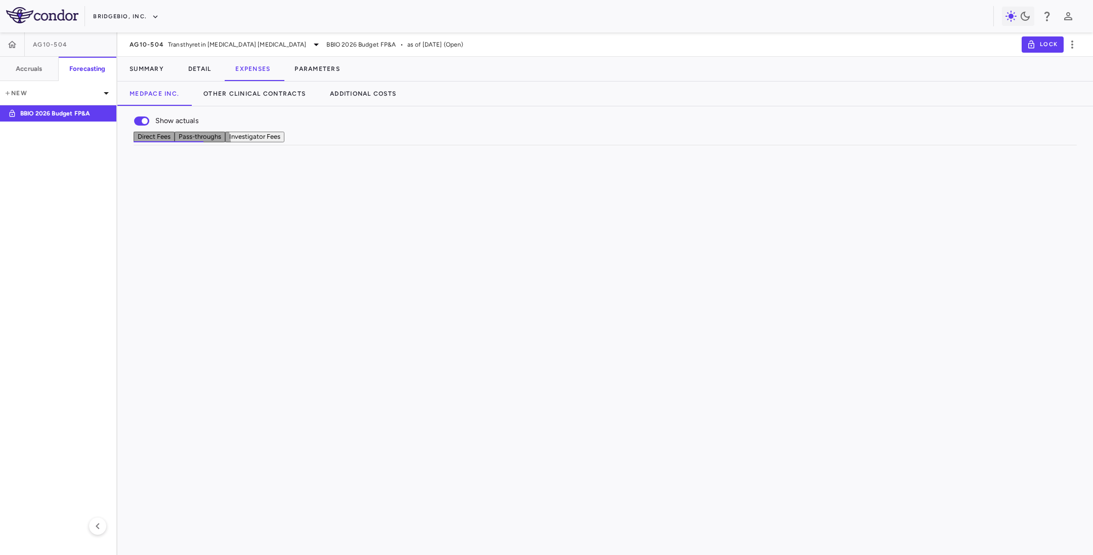
click at [284, 142] on button "Investigator Fees" at bounding box center [254, 137] width 59 height 11
click at [225, 142] on button "Pass-throughs" at bounding box center [200, 137] width 51 height 11
click at [173, 142] on button "Direct Fees" at bounding box center [154, 137] width 41 height 11
click at [205, 64] on button "Detail" at bounding box center [200, 69] width 48 height 24
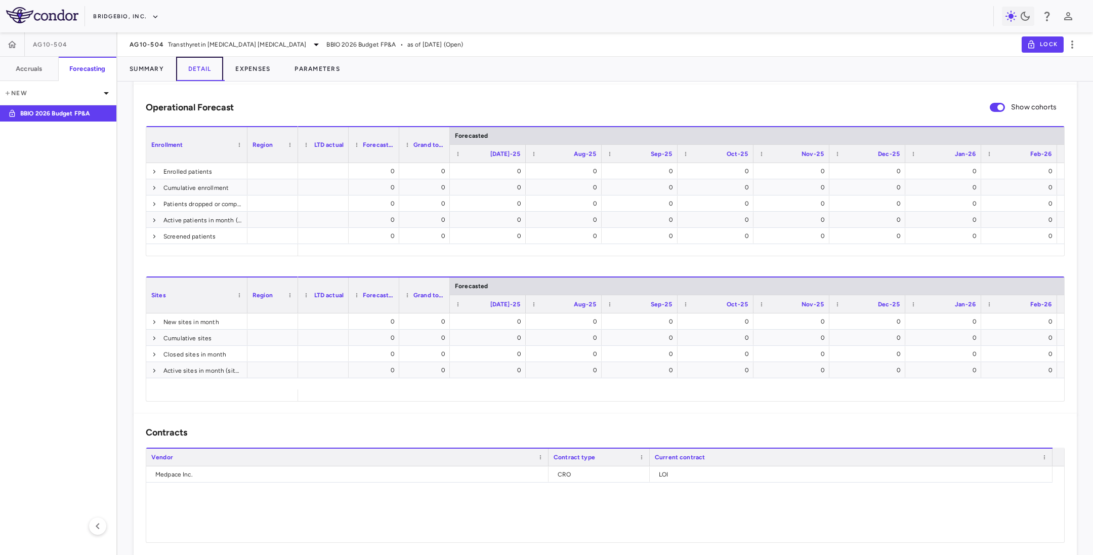
scroll to position [304, 0]
click at [151, 64] on button "Summary" at bounding box center [146, 69] width 59 height 24
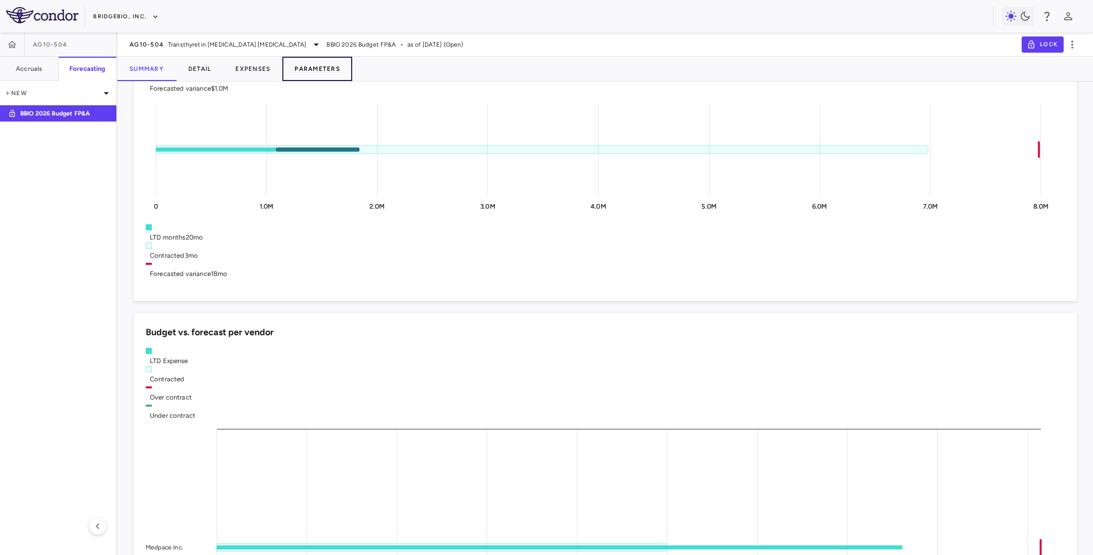
click at [346, 58] on button "Parameters" at bounding box center [317, 69] width 70 height 24
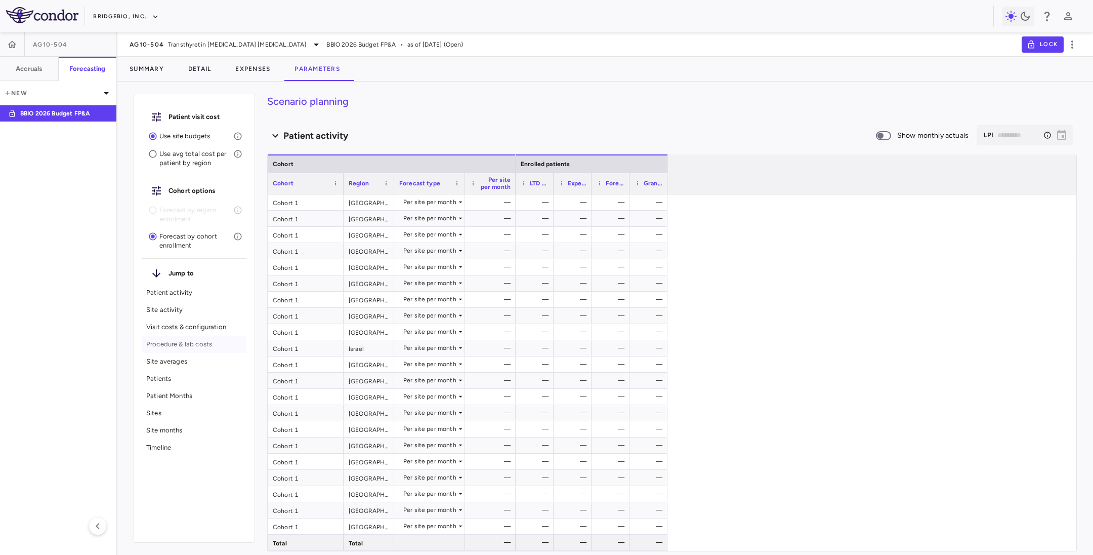
click at [174, 349] on div "Procedure & lab costs" at bounding box center [194, 343] width 104 height 17
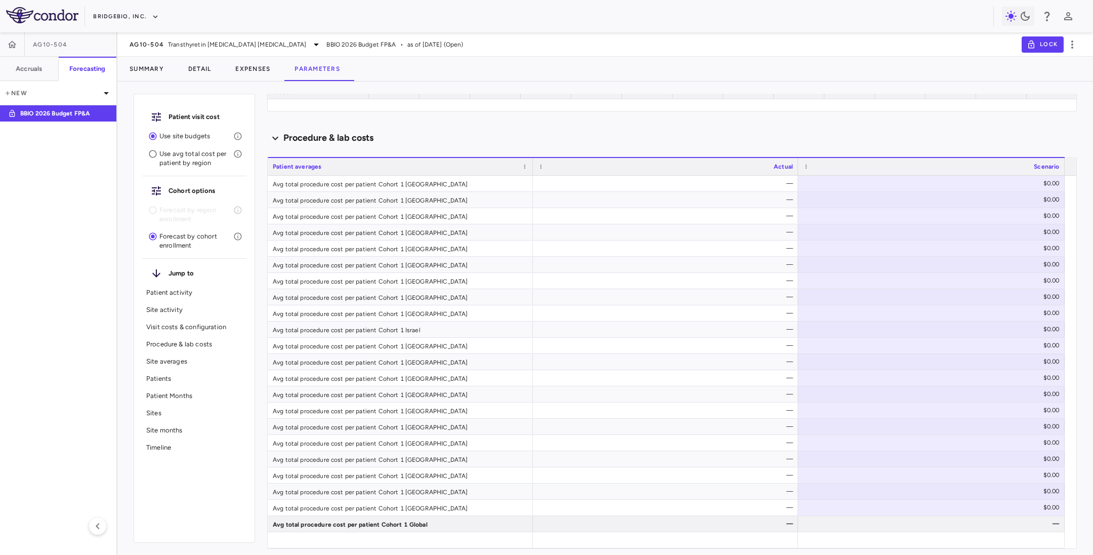
scroll to position [1404, 0]
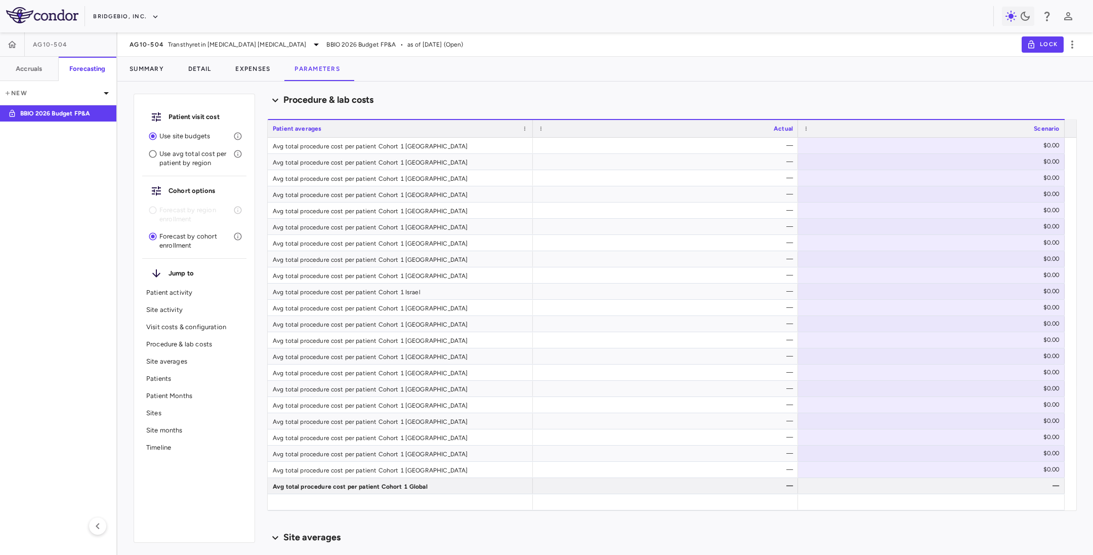
click at [170, 362] on p "Site averages" at bounding box center [194, 361] width 96 height 9
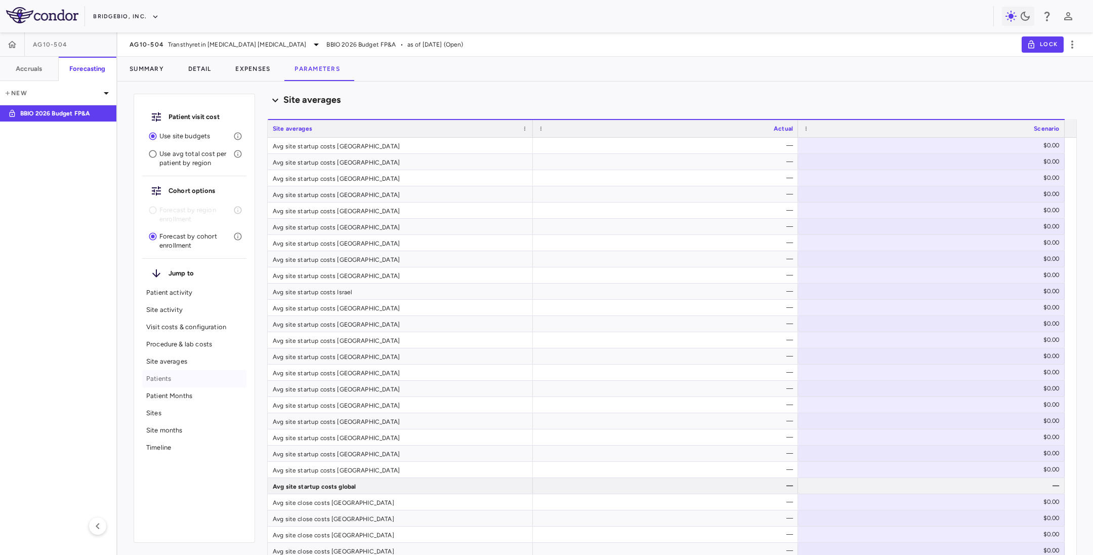
click at [172, 374] on p "Patients" at bounding box center [194, 378] width 96 height 9
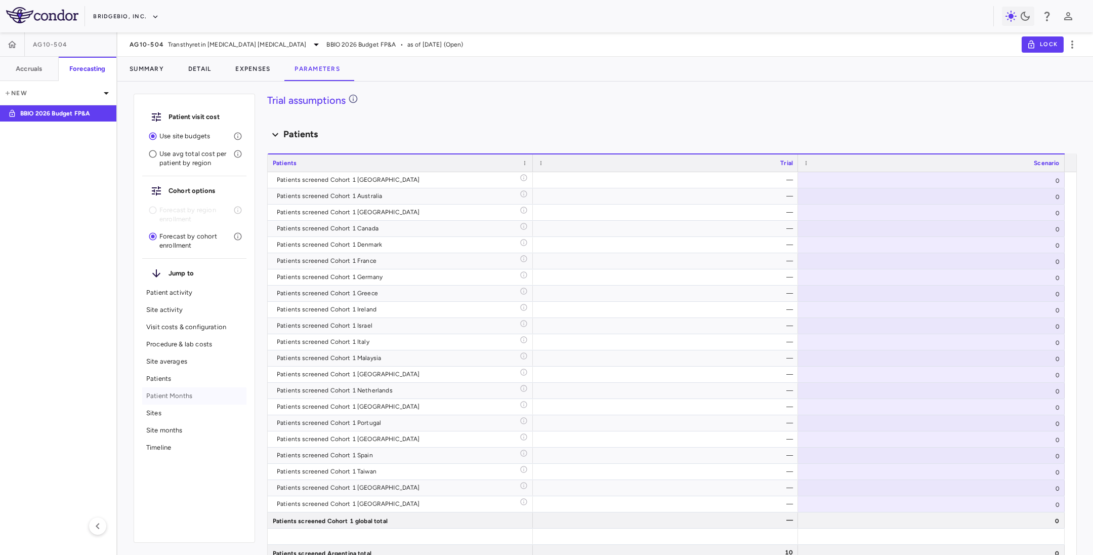
click at [179, 397] on p "Patient Months" at bounding box center [194, 395] width 96 height 9
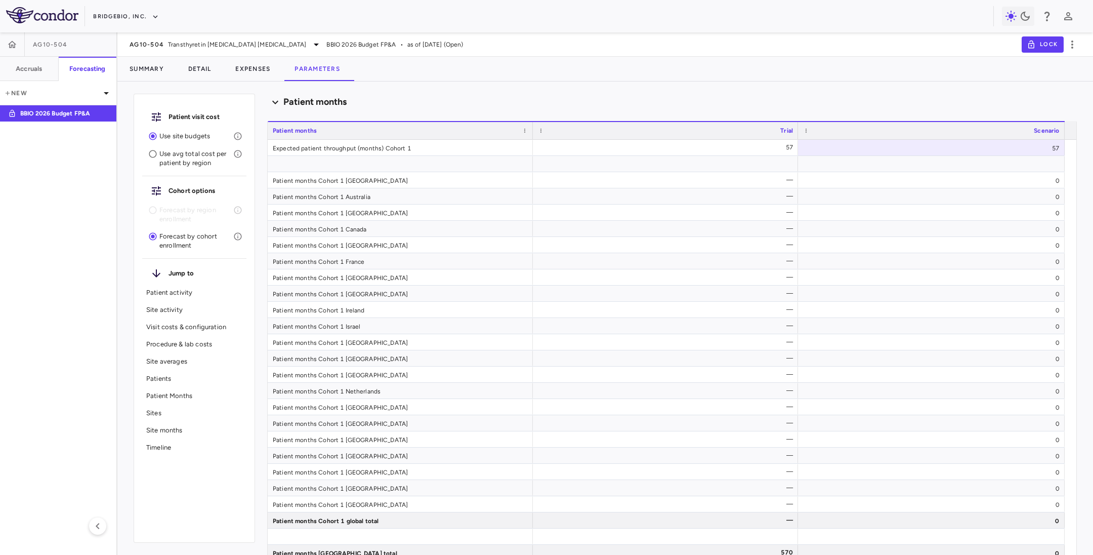
scroll to position [6019, 0]
click at [179, 397] on p "Patient Months" at bounding box center [194, 395] width 96 height 9
click at [175, 416] on p "Sites" at bounding box center [194, 412] width 96 height 9
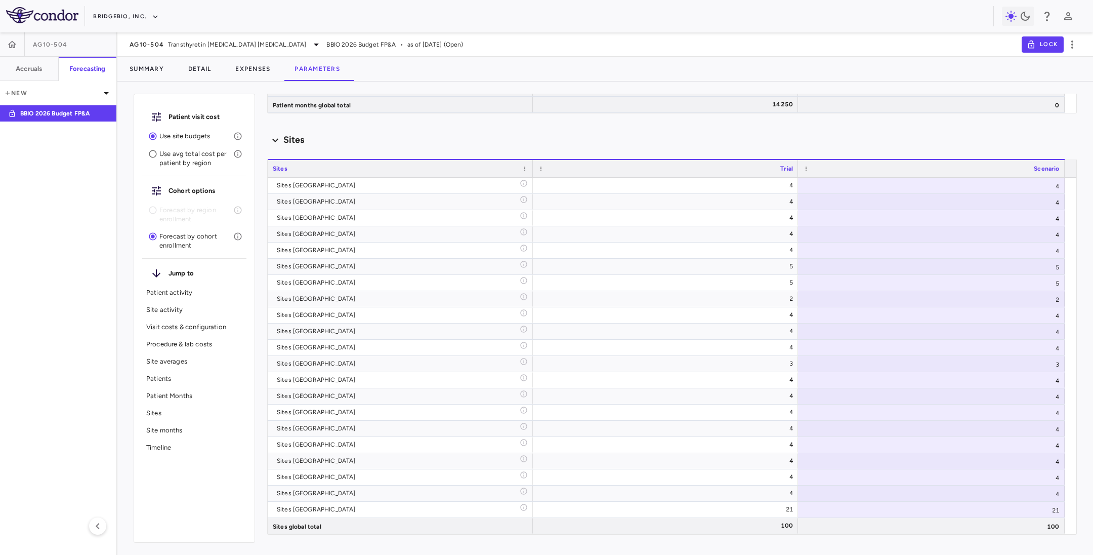
scroll to position [6845, 0]
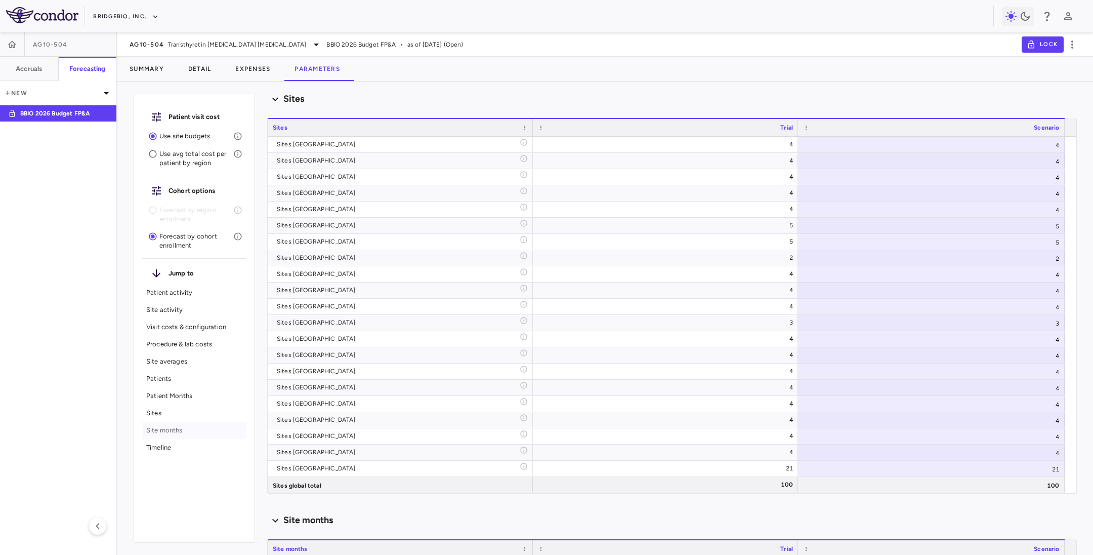
click at [183, 432] on p "Site months" at bounding box center [194, 430] width 96 height 9
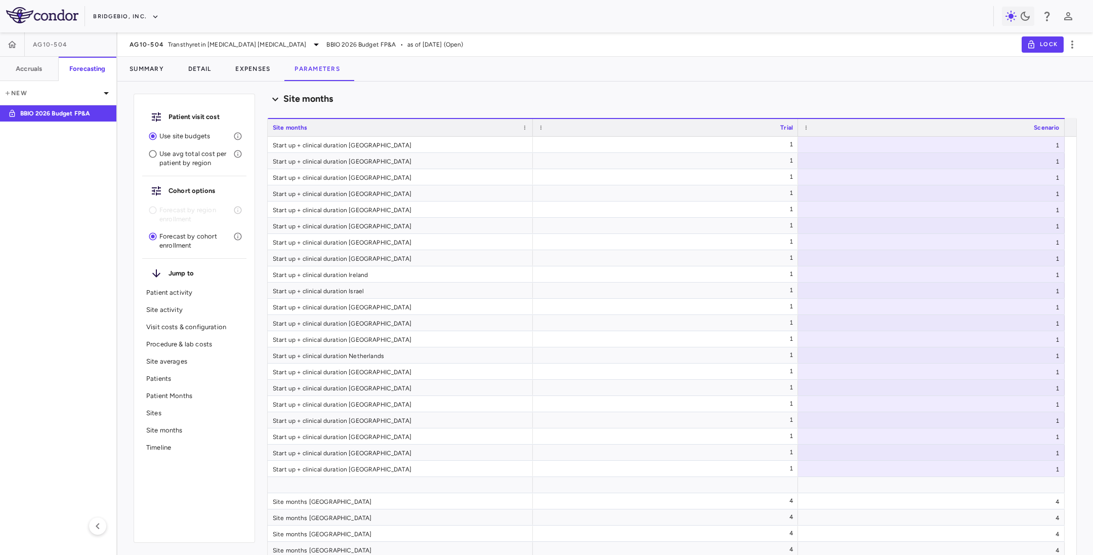
click at [174, 454] on div "Timeline" at bounding box center [194, 447] width 104 height 17
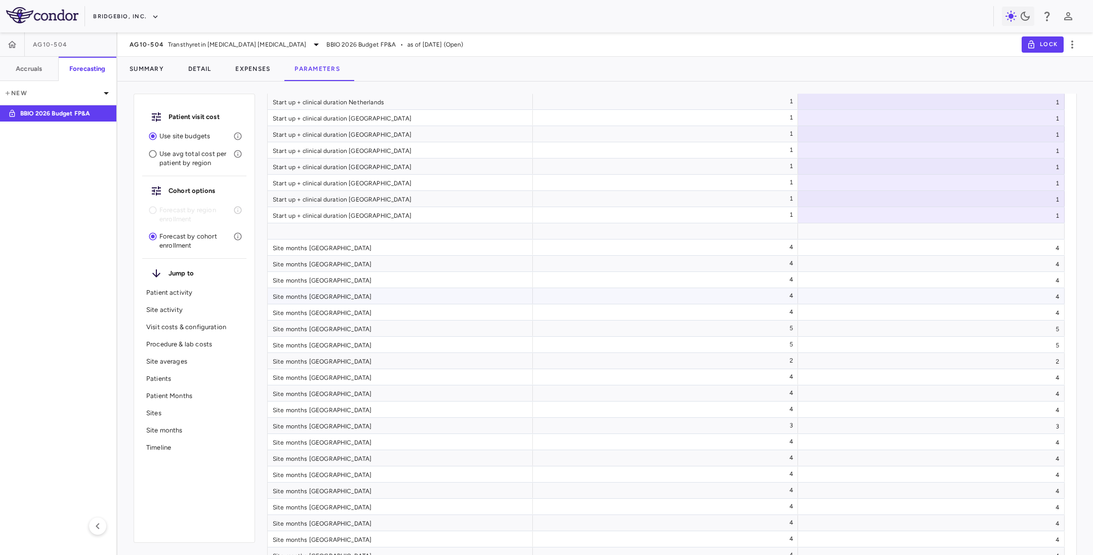
scroll to position [7524, 0]
